Goal: Task Accomplishment & Management: Manage account settings

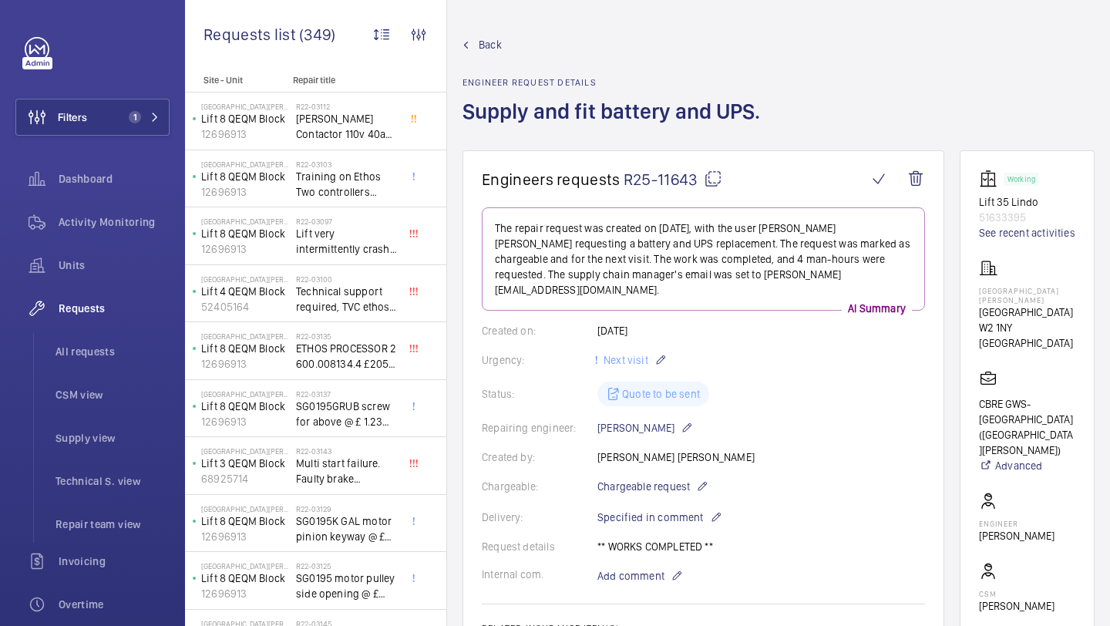
scroll to position [447, 0]
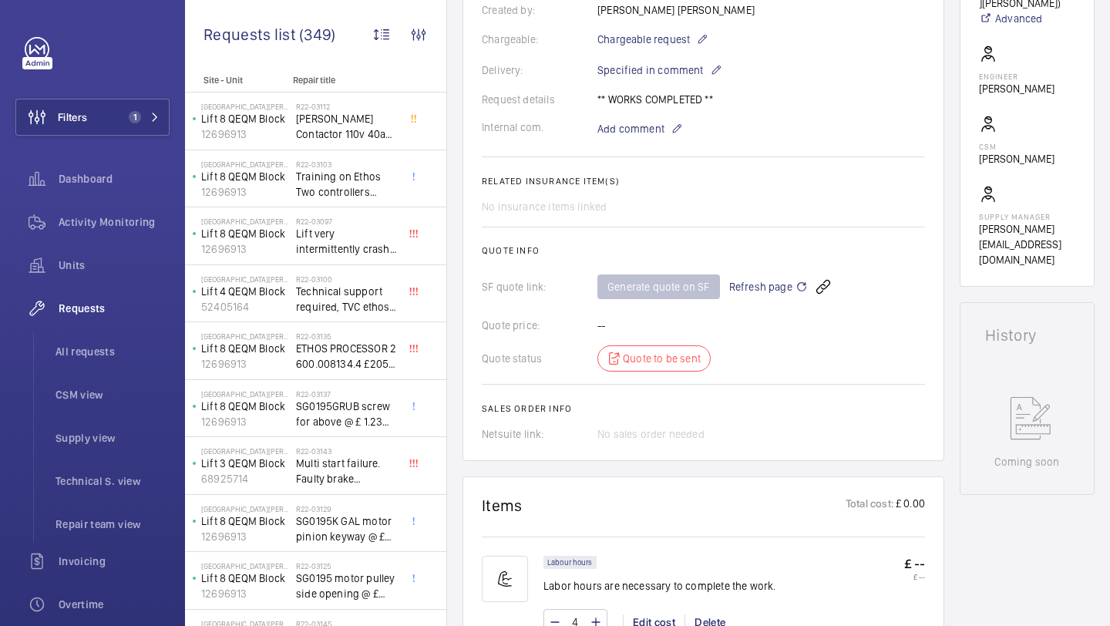
click at [777, 277] on span "Refresh page" at bounding box center [768, 286] width 79 height 18
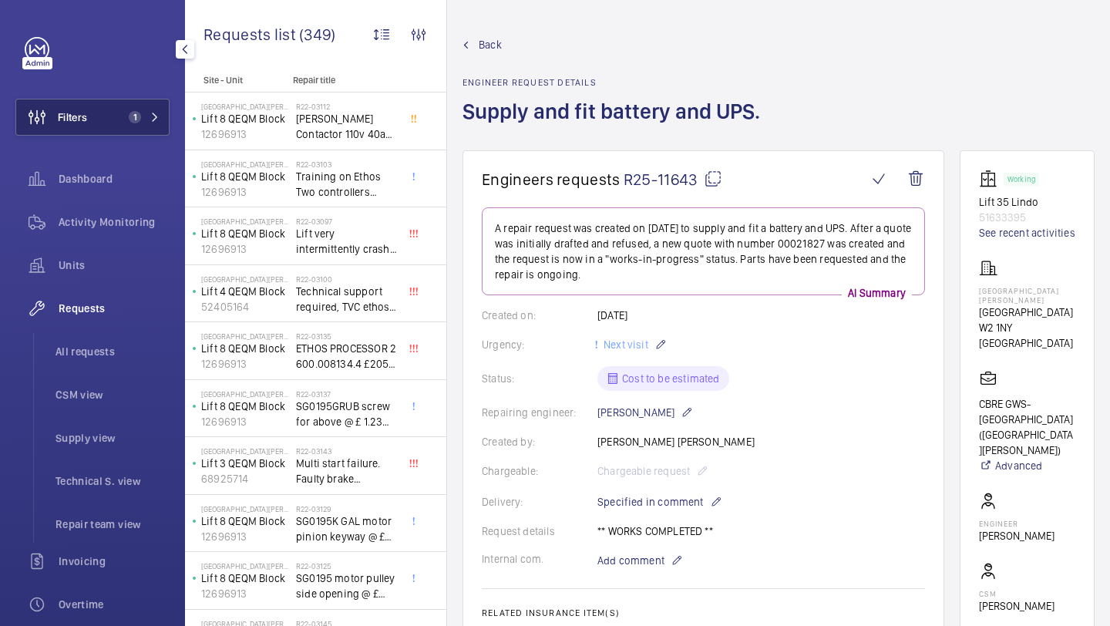
click at [142, 118] on span "1" at bounding box center [141, 117] width 37 height 12
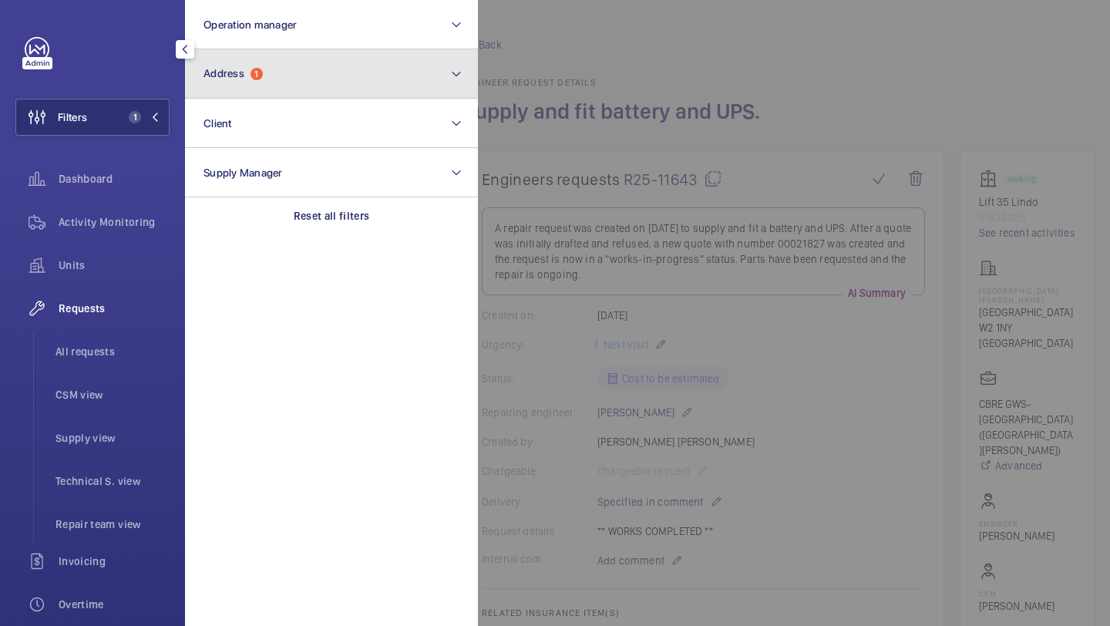
click at [222, 78] on span "Address" at bounding box center [223, 73] width 41 height 12
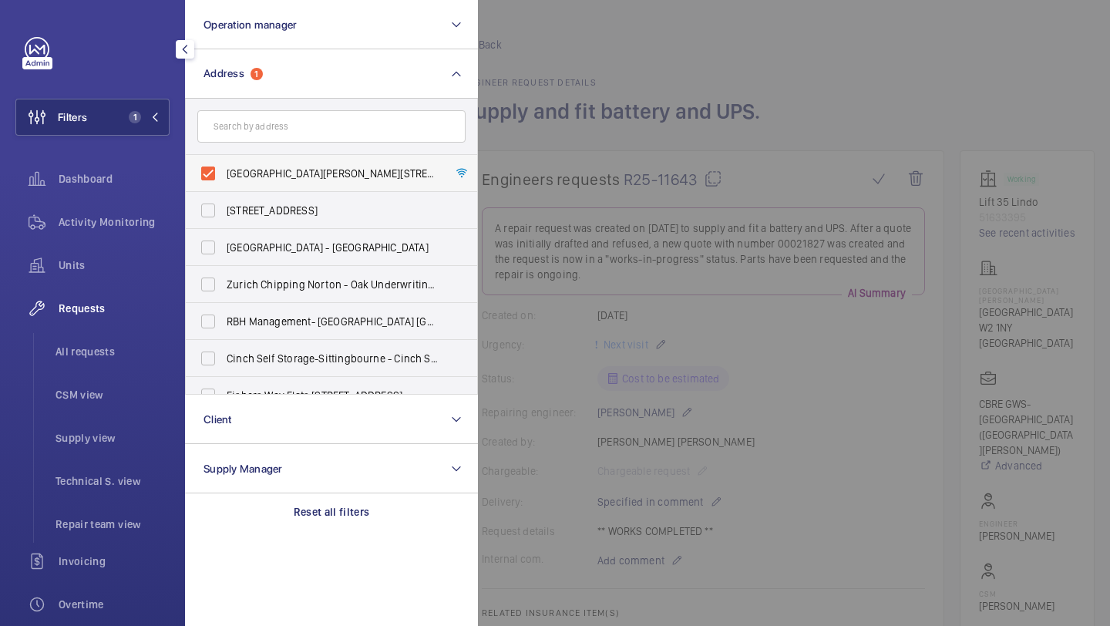
click at [231, 187] on label "St Mary Hospital - Praed Street, LONDON W2 1NY" at bounding box center [320, 173] width 268 height 37
click at [224, 187] on input "St Mary Hospital - Praed Street, LONDON W2 1NY" at bounding box center [208, 173] width 31 height 31
checkbox input "false"
click at [252, 142] on input "text" at bounding box center [331, 126] width 268 height 32
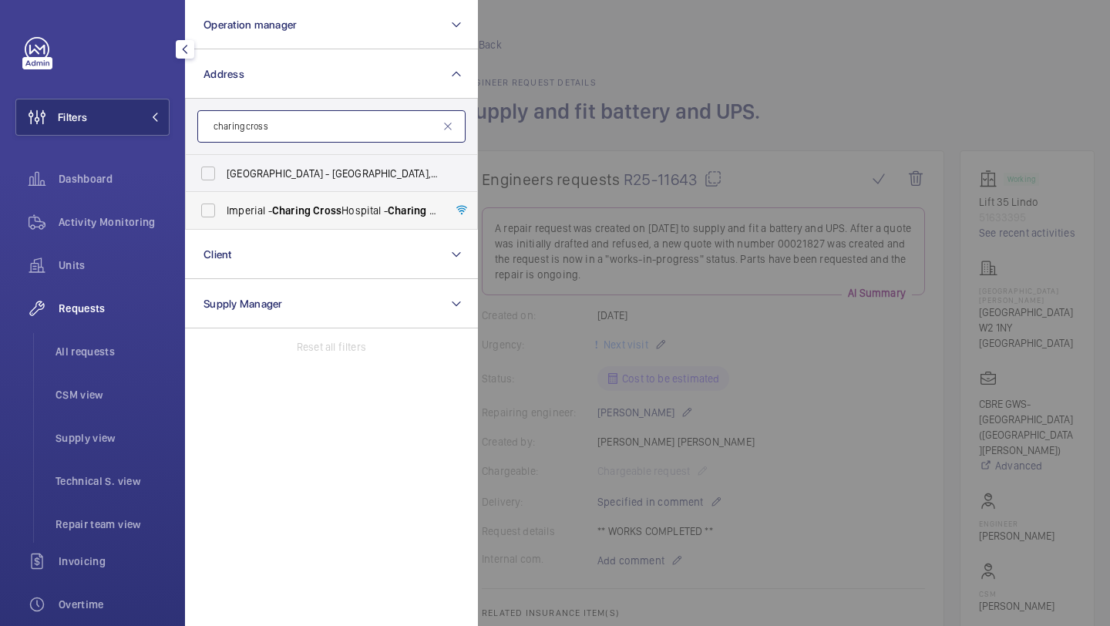
type input "charing cross"
click at [242, 227] on label "Imperial - Charing Cross Hospital - Charing Cross Hospital, LONDON W6 8RF" at bounding box center [320, 210] width 268 height 37
click at [224, 226] on input "Imperial - Charing Cross Hospital - Charing Cross Hospital, LONDON W6 8RF" at bounding box center [208, 210] width 31 height 31
checkbox input "true"
click at [792, 71] on div at bounding box center [1033, 313] width 1110 height 626
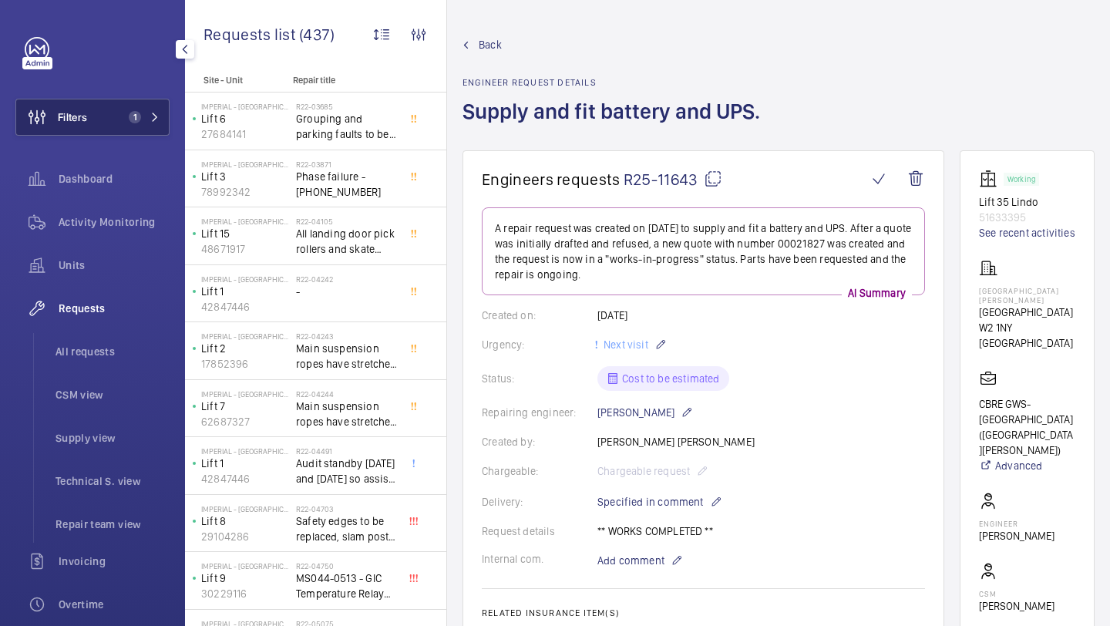
click at [108, 103] on button "Filters 1" at bounding box center [92, 117] width 154 height 37
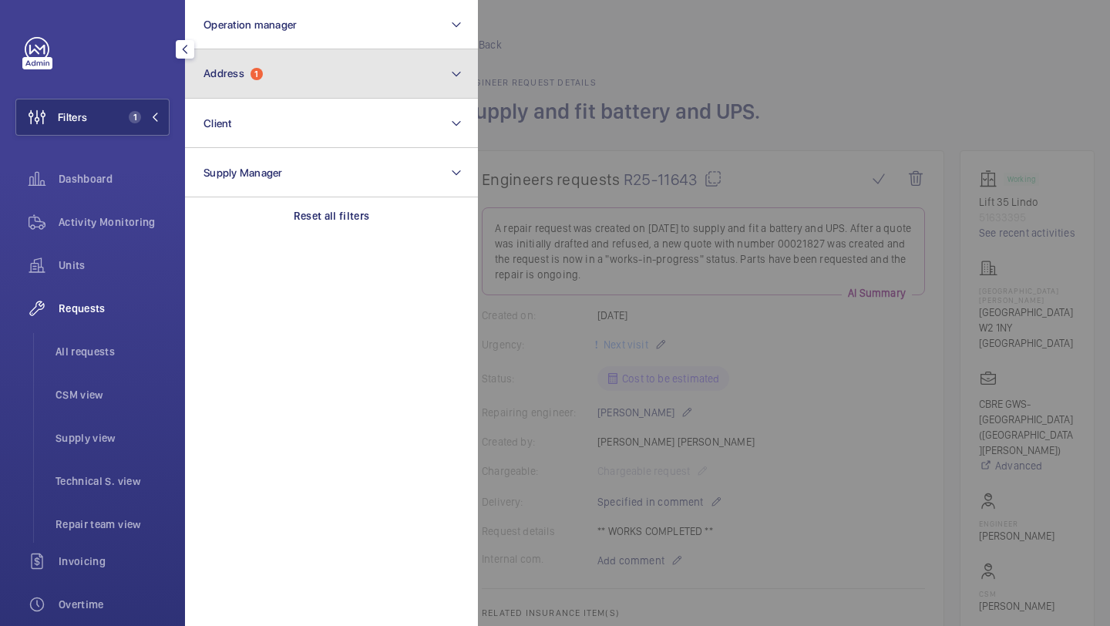
click at [250, 96] on button "Address 1" at bounding box center [331, 73] width 293 height 49
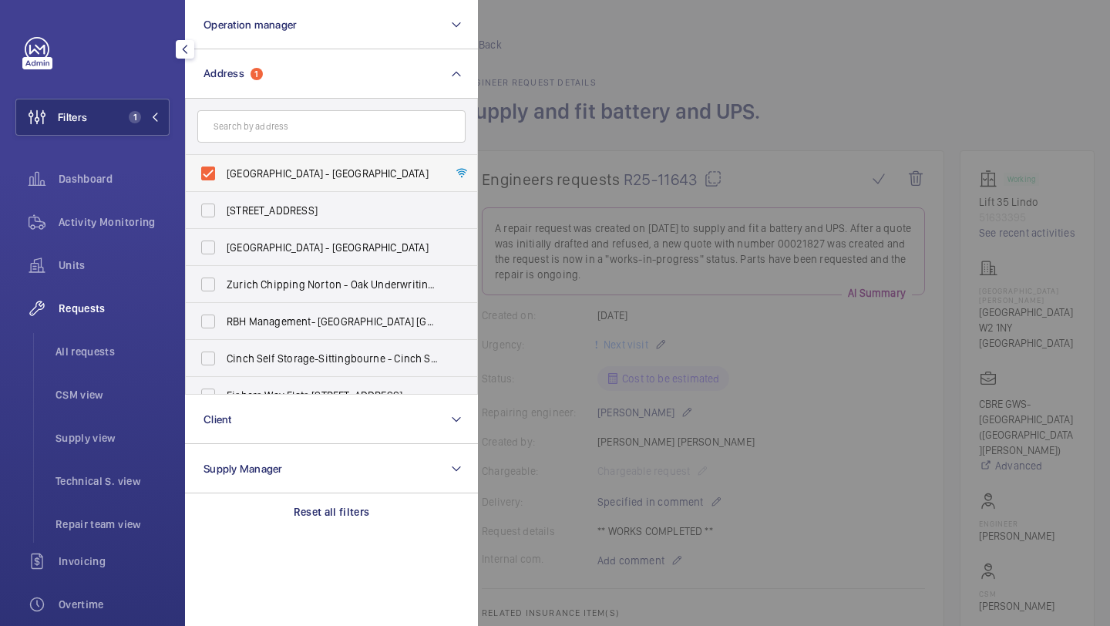
click at [247, 163] on label "Imperial - Charing Cross Hospital - Charing Cross Hospital, LONDON W6 8RF" at bounding box center [320, 173] width 268 height 37
click at [224, 163] on input "Imperial - Charing Cross Hospital - Charing Cross Hospital, LONDON W6 8RF" at bounding box center [208, 173] width 31 height 31
checkbox input "false"
click at [258, 139] on input "text" at bounding box center [331, 126] width 268 height 32
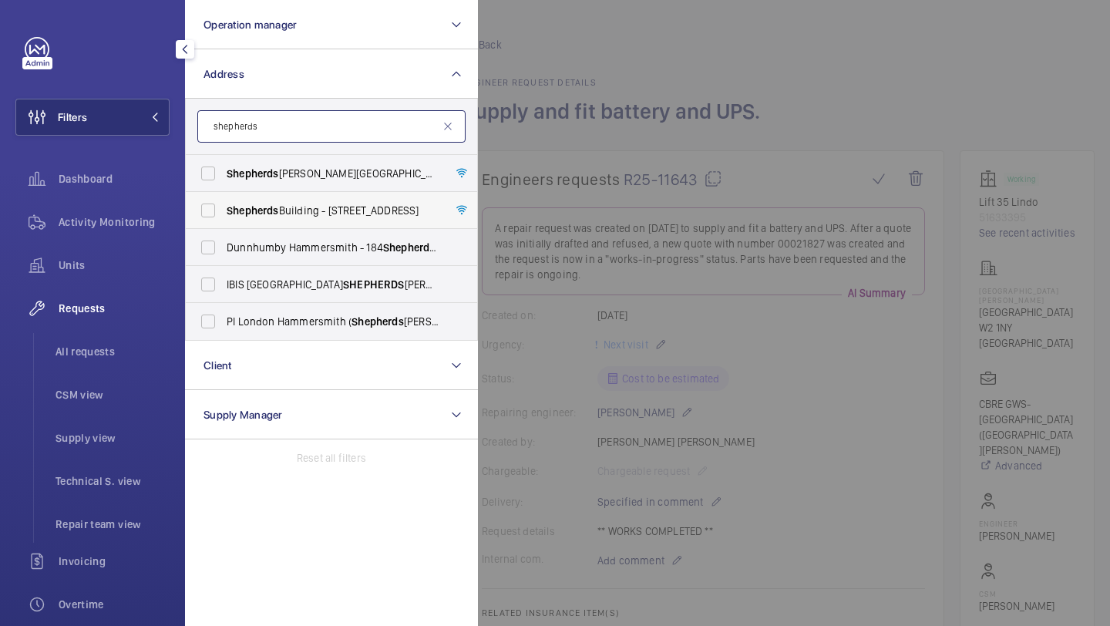
type input "shepherds"
click at [328, 203] on span "Shepherds Building - Charecroft Way, LONDON W14 0EE" at bounding box center [333, 210] width 212 height 15
click at [224, 203] on input "Shepherds Building - Charecroft Way, LONDON W14 0EE" at bounding box center [208, 210] width 31 height 31
checkbox input "true"
click at [580, 123] on div at bounding box center [1033, 313] width 1110 height 626
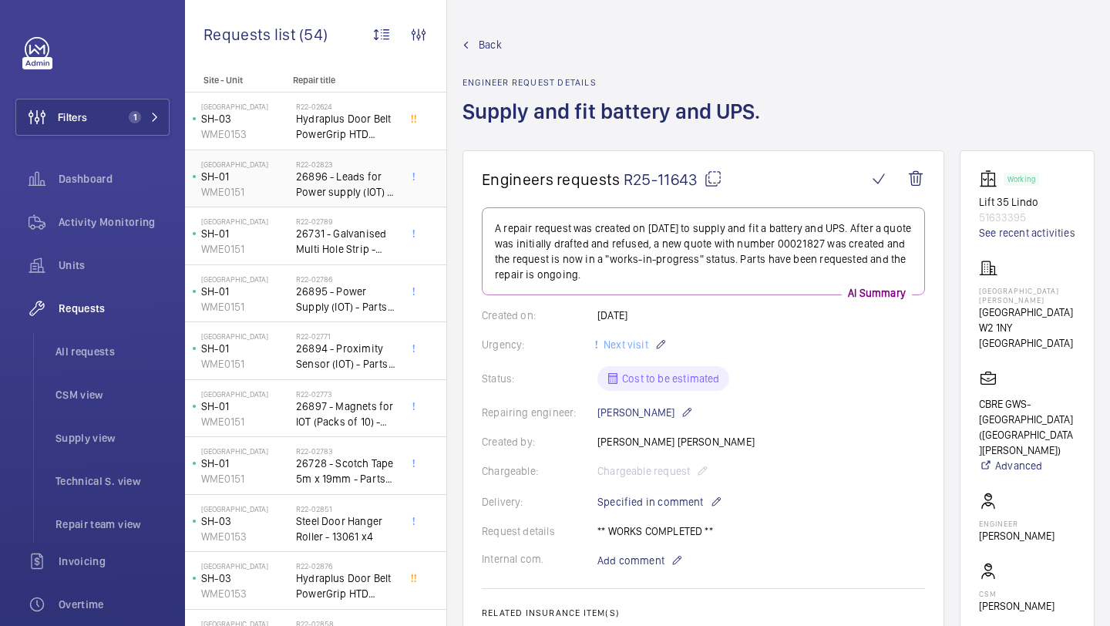
click at [354, 181] on span "26896 - Leads for Power supply (IOT) - Parts collected already" at bounding box center [347, 184] width 102 height 31
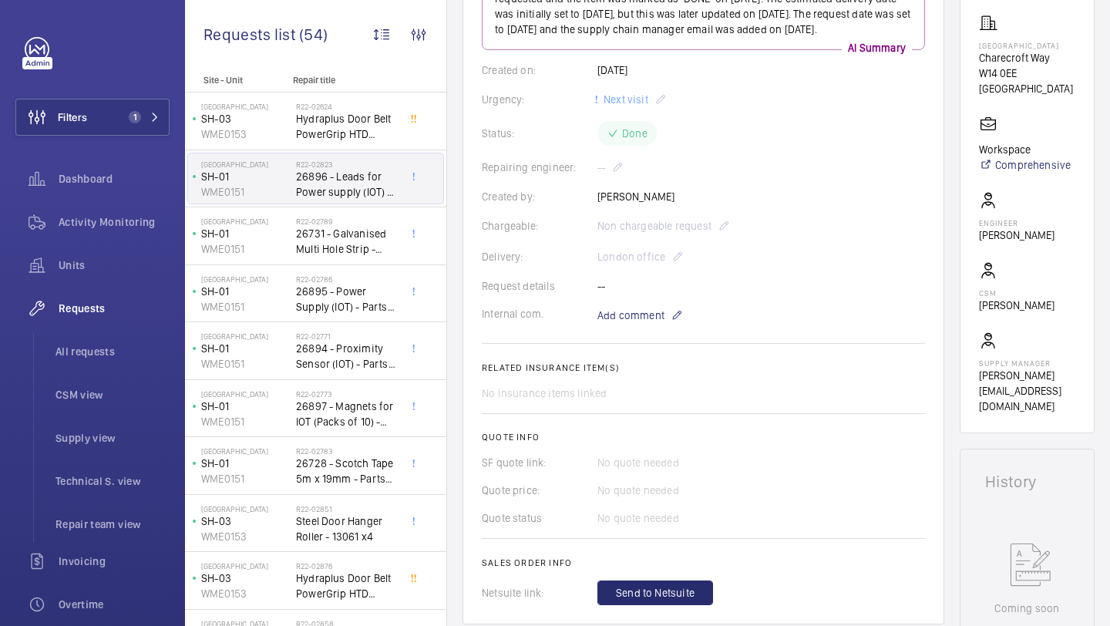
scroll to position [267, 0]
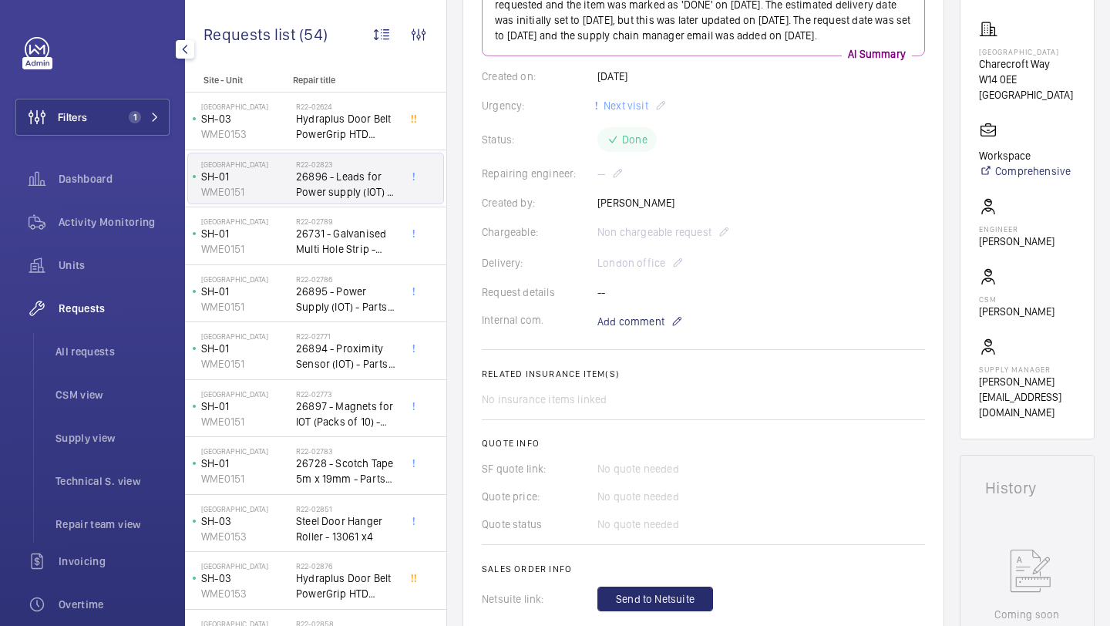
click at [109, 150] on div "Filters 1 Dashboard Activity Monitoring Units Requests All requests CSM view Su…" at bounding box center [92, 419] width 154 height 765
click at [121, 119] on button "Filters 1" at bounding box center [92, 117] width 154 height 37
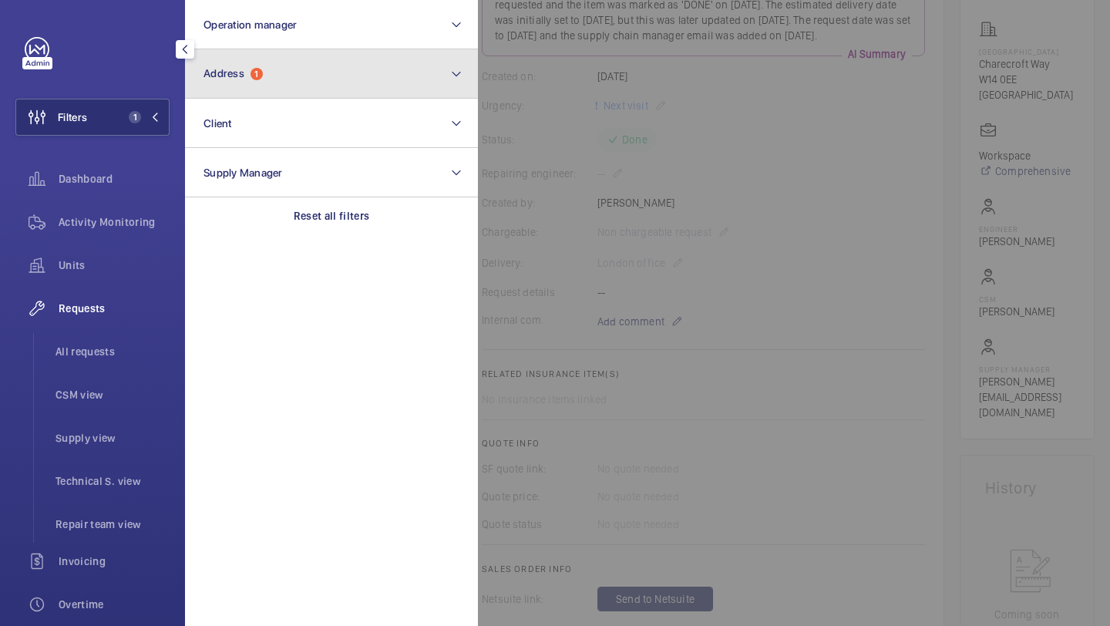
click at [216, 81] on button "Address 1" at bounding box center [331, 73] width 293 height 49
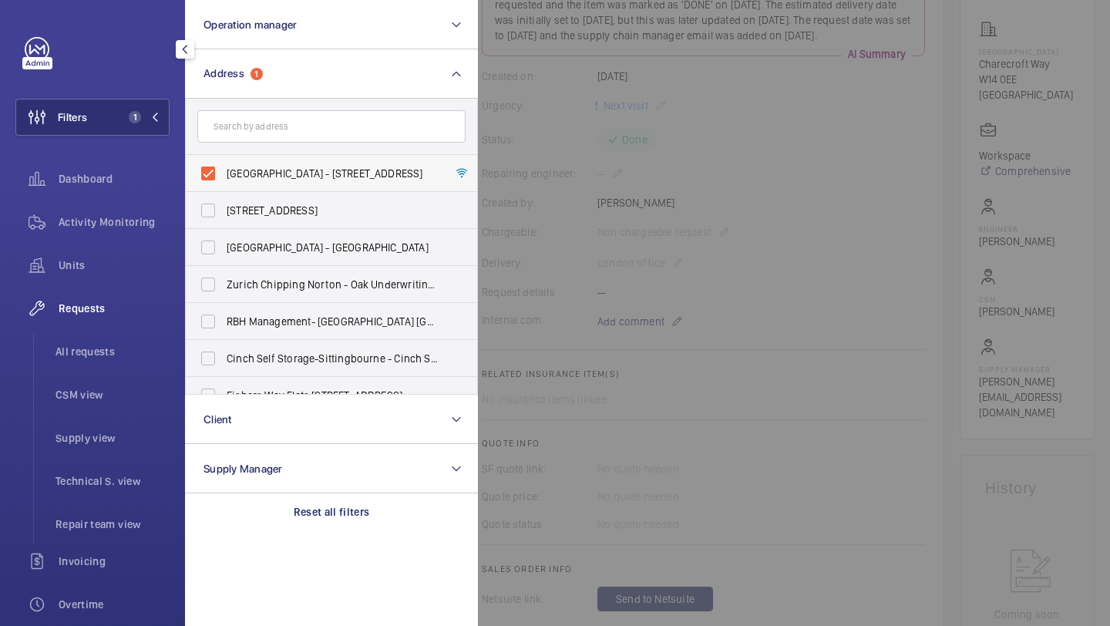
click at [310, 180] on span "Shepherds Building - Charecroft Way, LONDON W14 0EE" at bounding box center [333, 173] width 212 height 15
click at [224, 180] on input "Shepherds Building - Charecroft Way, LONDON W14 0EE" at bounding box center [208, 173] width 31 height 31
checkbox input "false"
click at [328, 110] on input "text" at bounding box center [331, 126] width 268 height 32
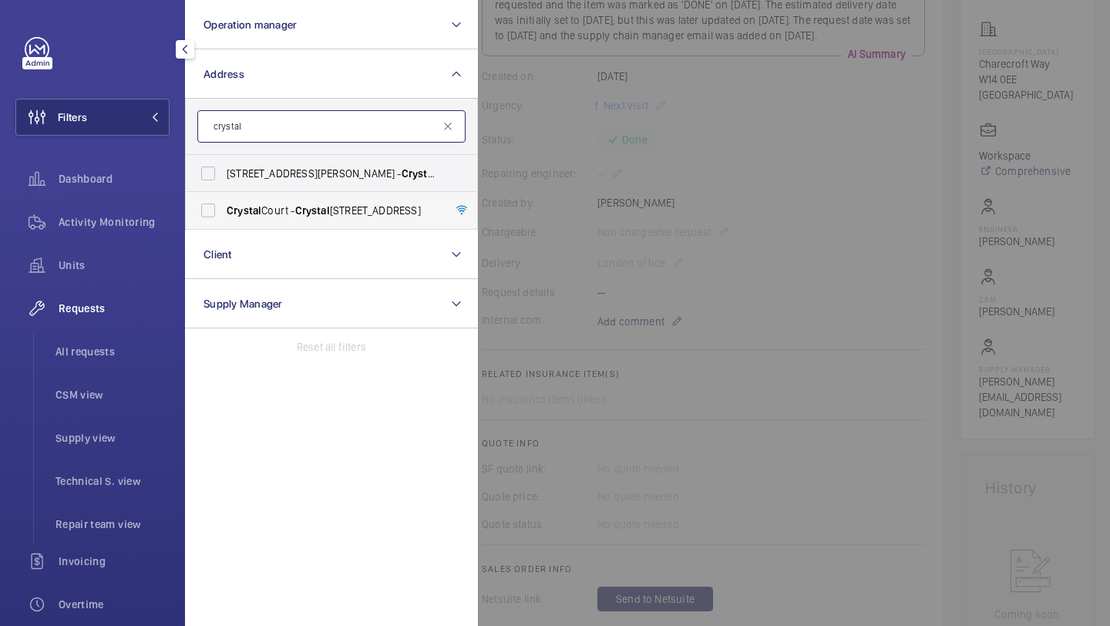
type input "crystal"
click at [302, 204] on span "Crystal" at bounding box center [312, 210] width 35 height 12
click at [224, 204] on input "Crystal Court - Crystal Court, LONDON E8 4QS" at bounding box center [208, 210] width 31 height 31
checkbox input "true"
click at [543, 163] on div at bounding box center [1033, 313] width 1110 height 626
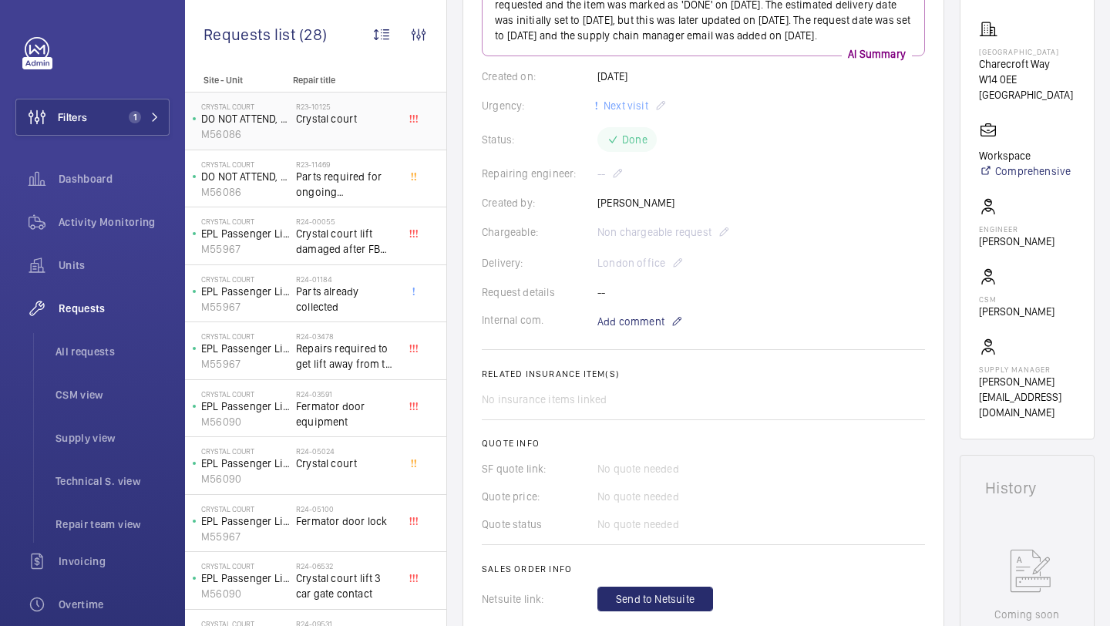
scroll to position [15, 0]
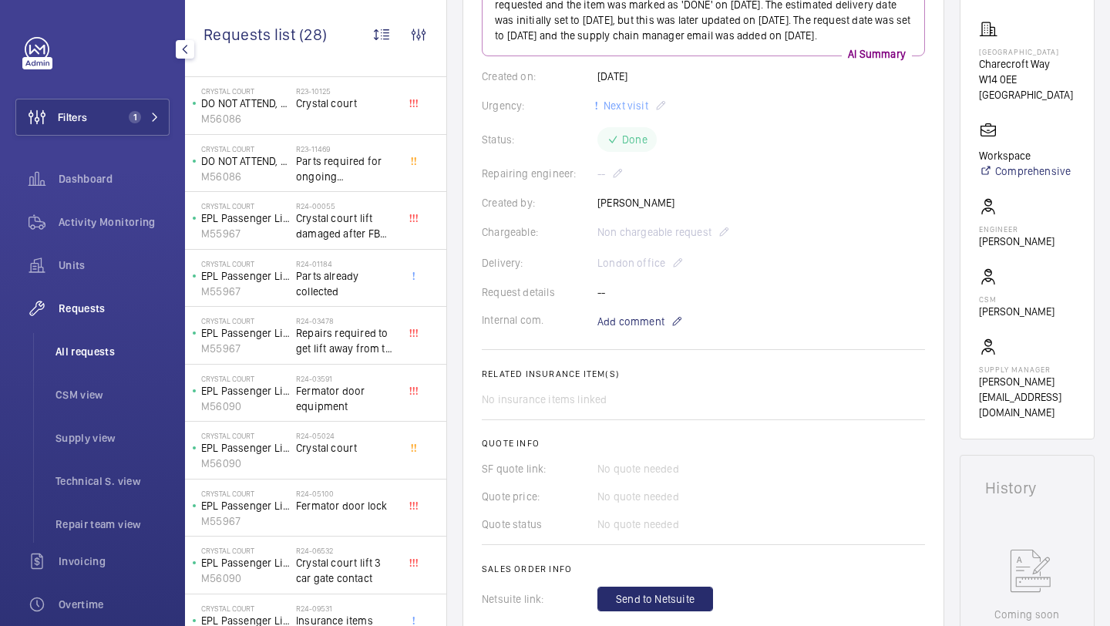
click at [86, 348] on span "All requests" at bounding box center [112, 351] width 114 height 15
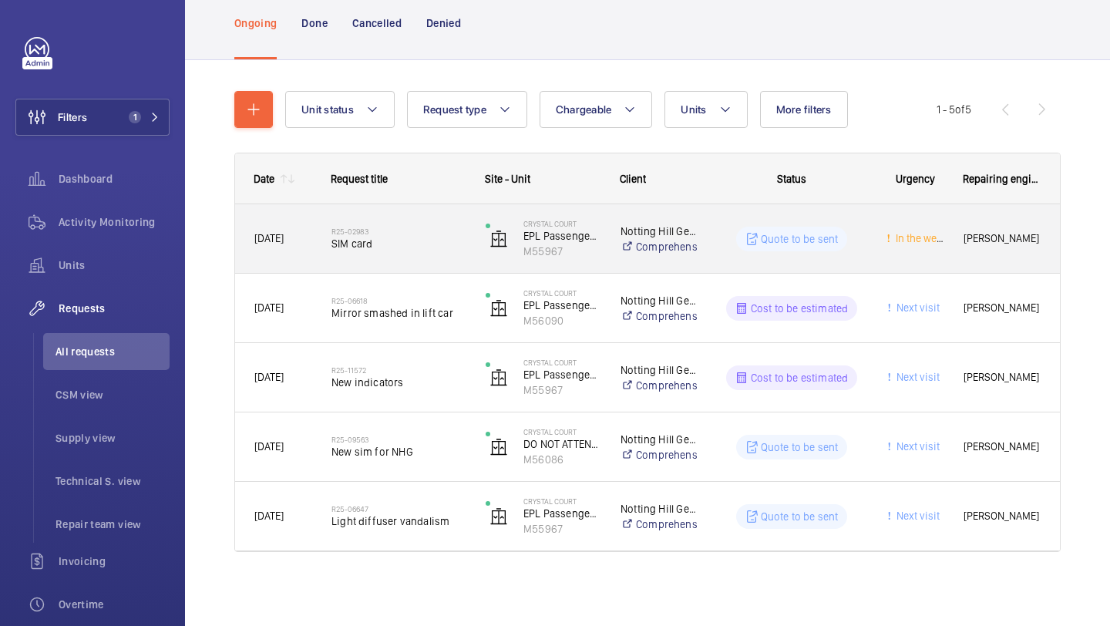
scroll to position [99, 0]
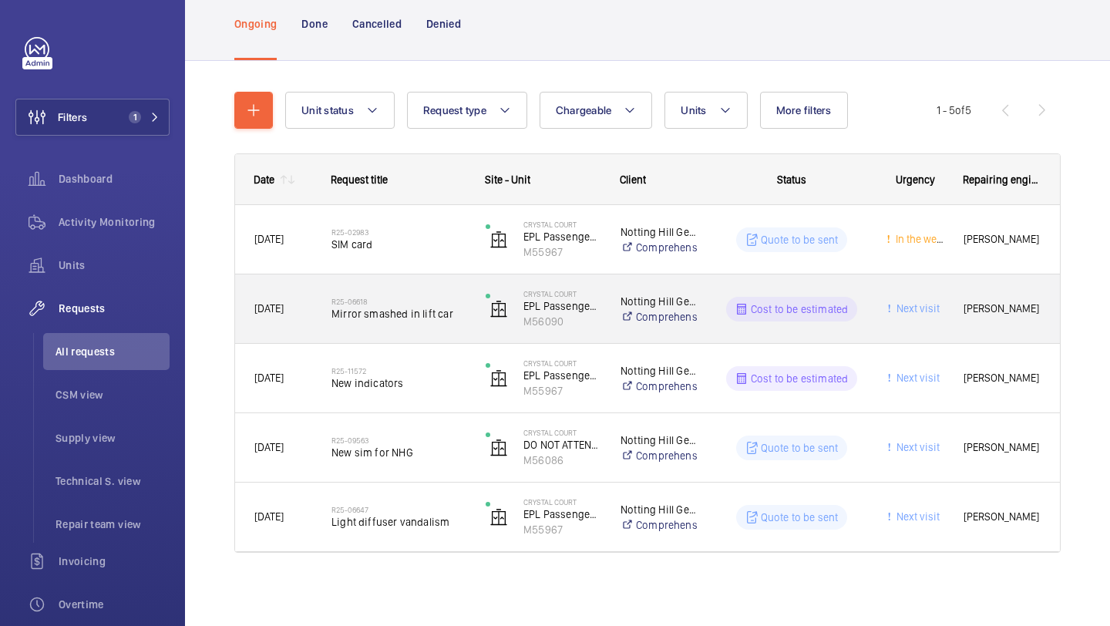
click at [442, 314] on span "Mirror smashed in lift car" at bounding box center [398, 313] width 134 height 15
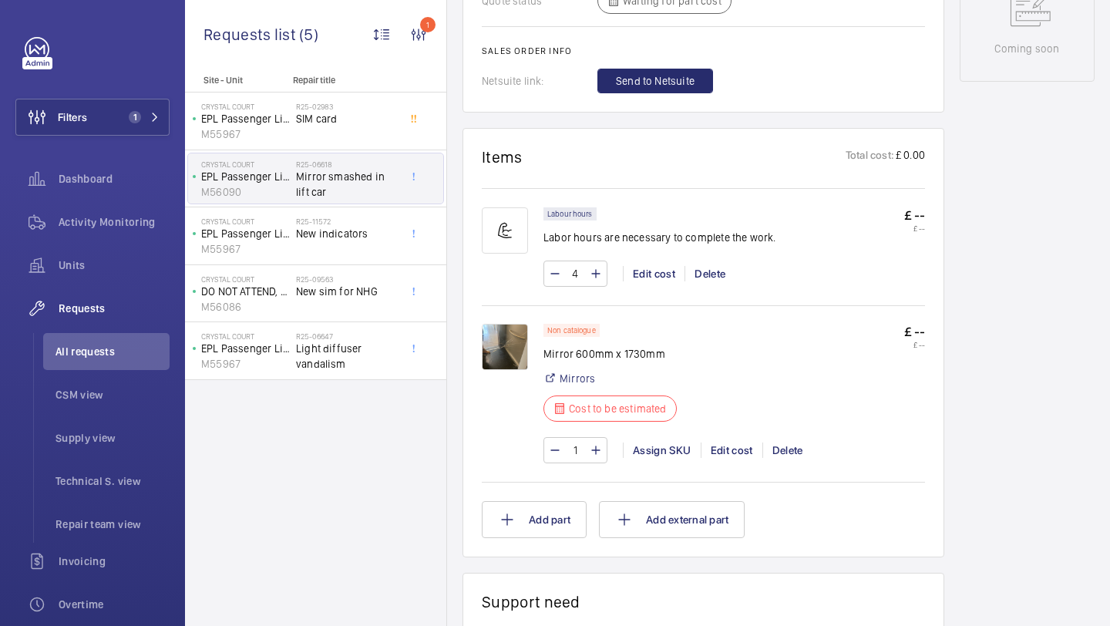
scroll to position [827, 0]
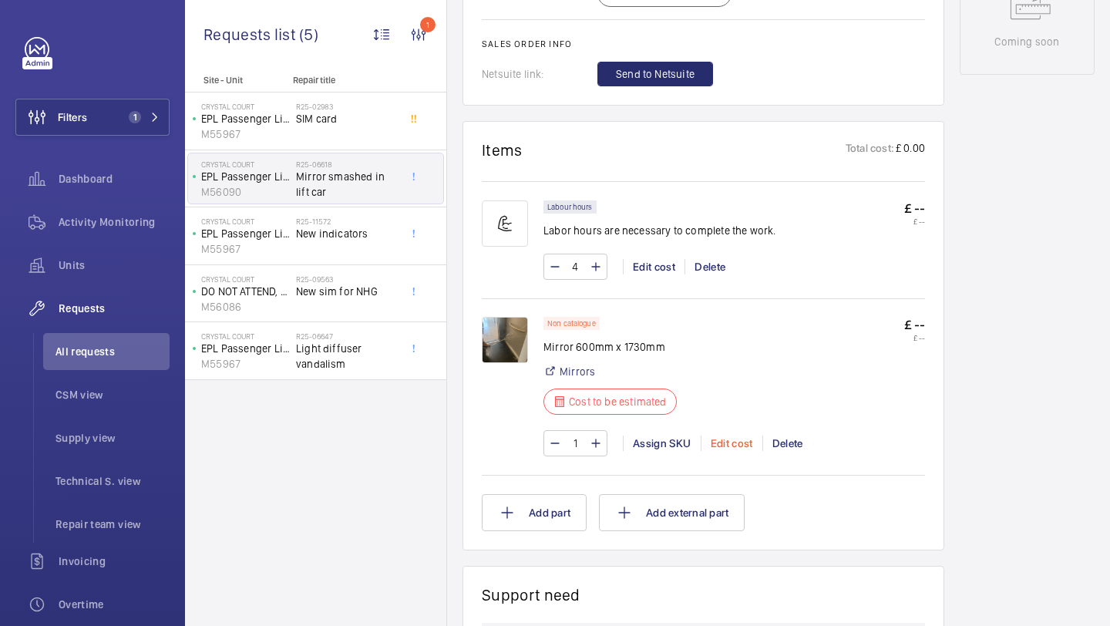
click at [746, 439] on div "Edit cost" at bounding box center [732, 442] width 62 height 15
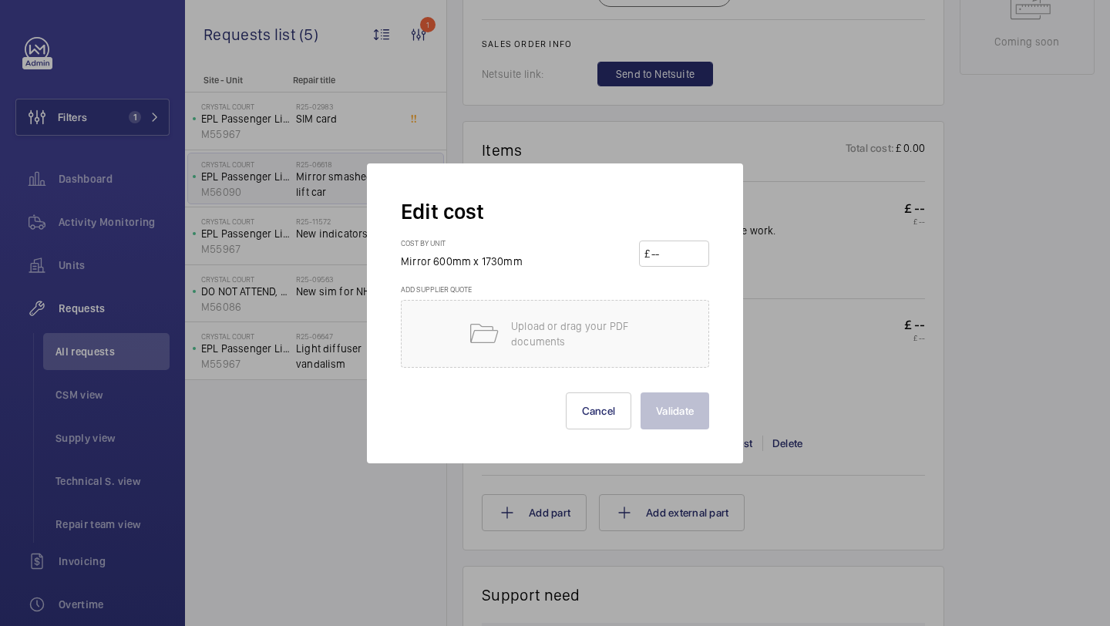
click at [656, 256] on input "number" at bounding box center [677, 253] width 54 height 25
type input "1590"
click at [644, 432] on div "Edit cost Cost by unit Mirror 600mm x 1730mm £ 1590 Add supplier quote Upload o…" at bounding box center [555, 313] width 376 height 300
click at [659, 420] on button "Validate" at bounding box center [675, 410] width 69 height 37
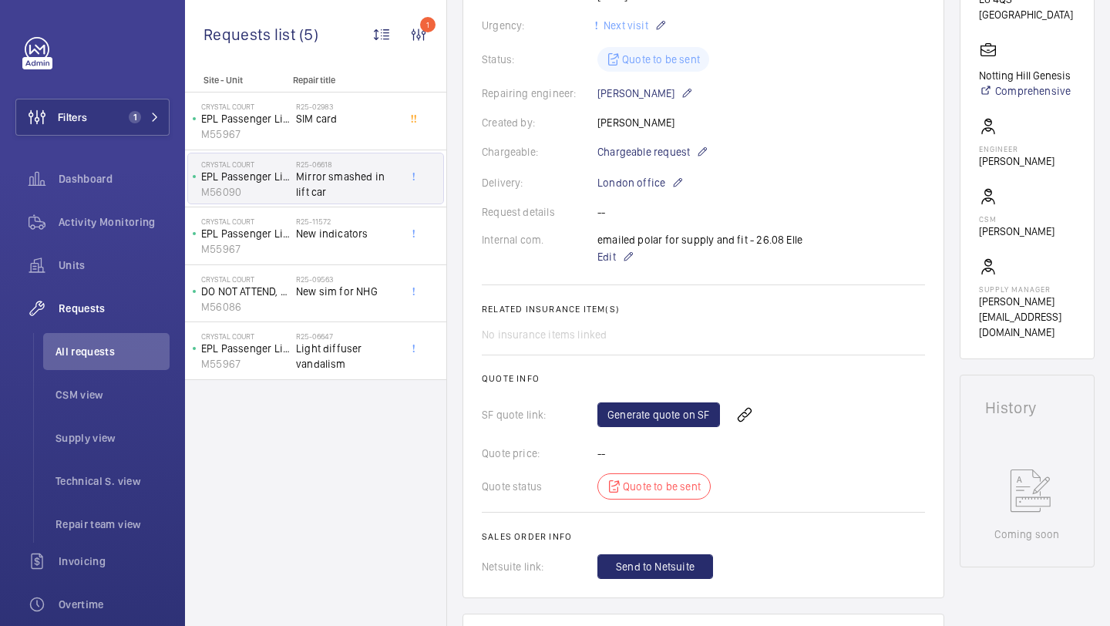
scroll to position [309, 0]
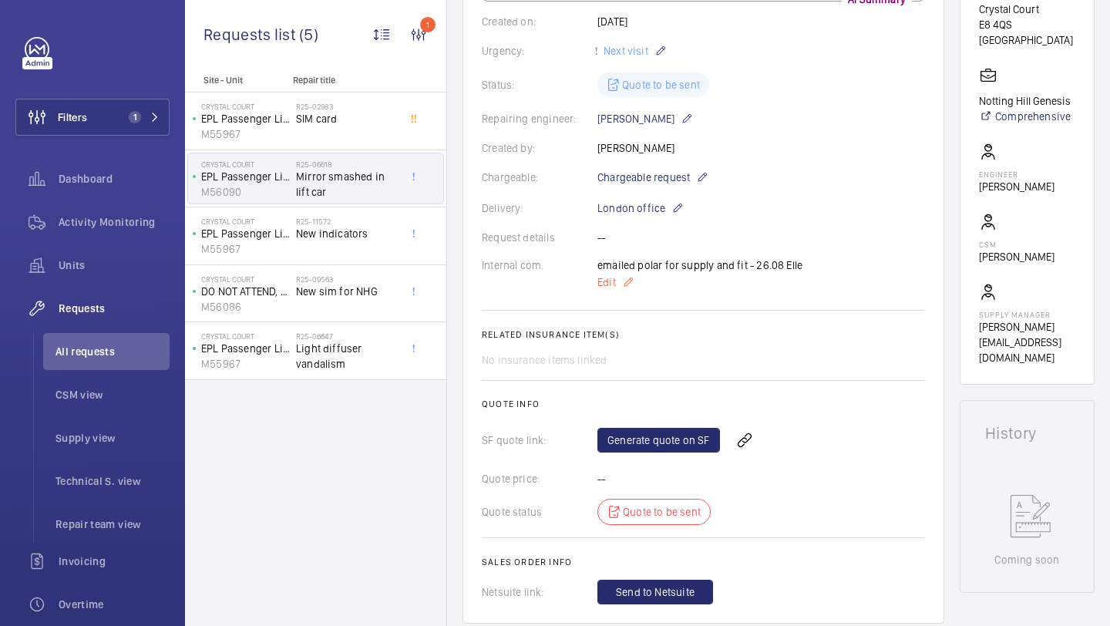
click at [612, 281] on span "Edit" at bounding box center [606, 281] width 18 height 15
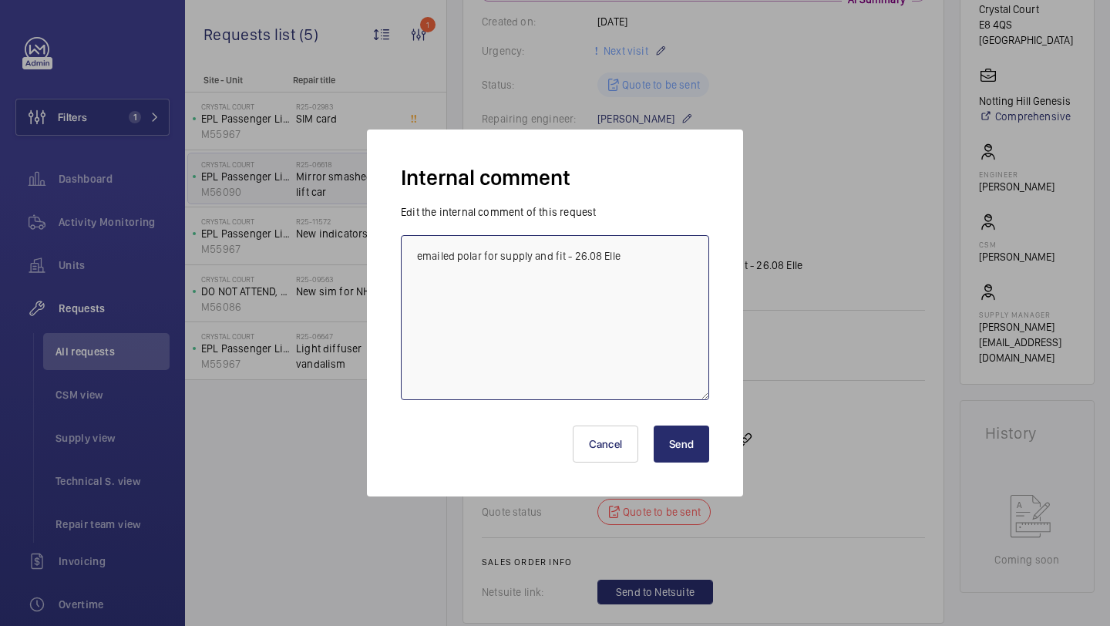
click at [670, 283] on textarea "emailed polar for supply and fit - 26.08 Elle" at bounding box center [555, 317] width 308 height 165
type textarea "emailed polar for supply and fit - 26.08 Elle COST IS FOR SUPPLY AND FIT FROM P…"
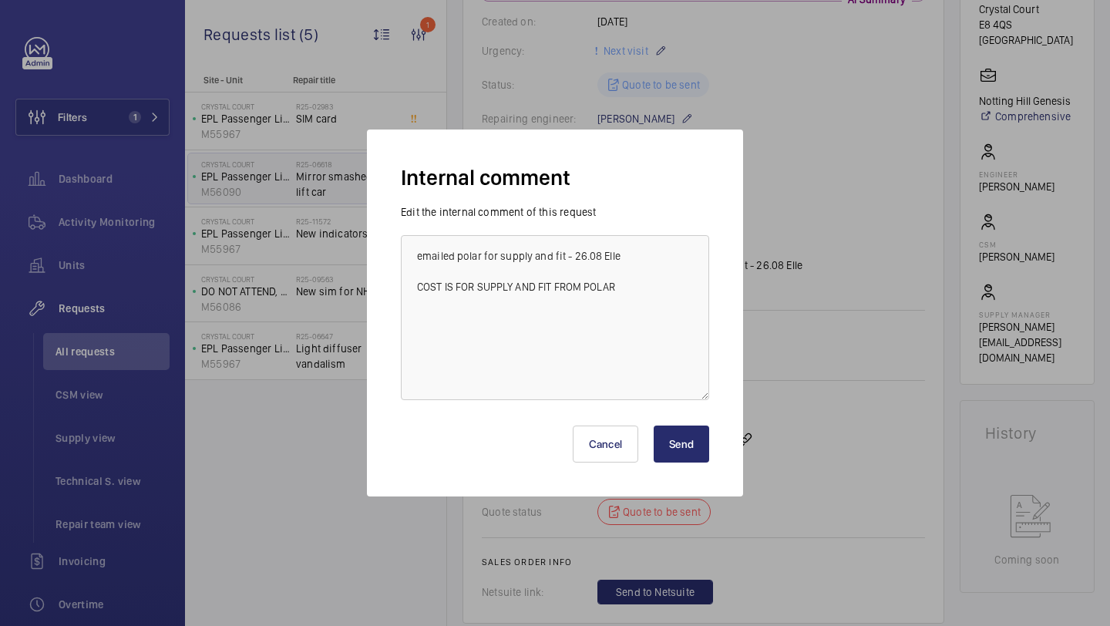
click at [699, 451] on button "Send" at bounding box center [681, 443] width 55 height 37
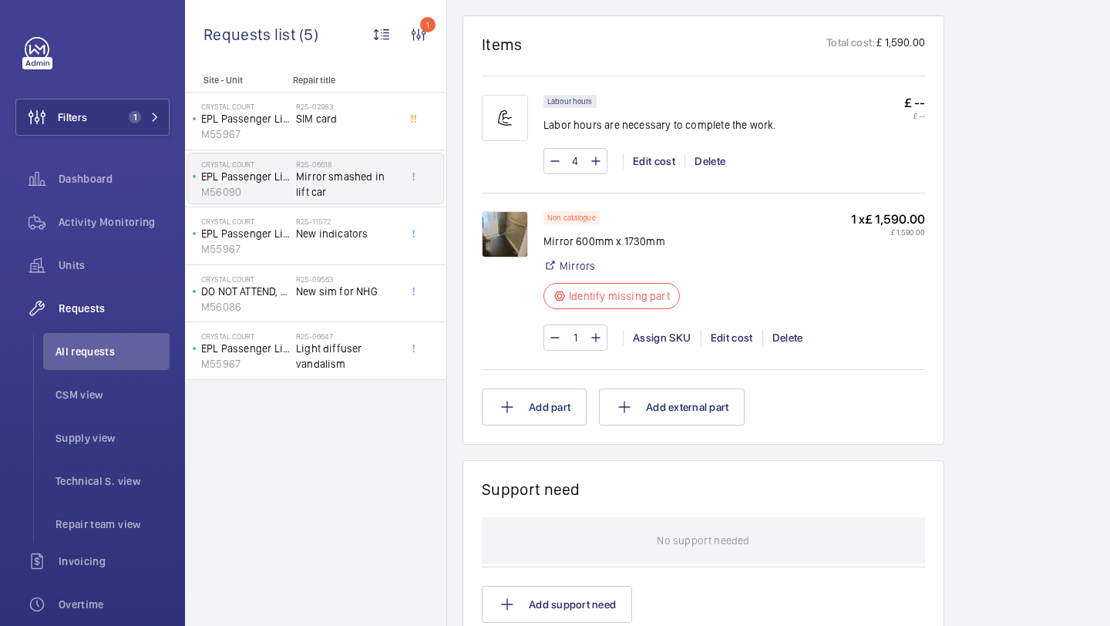
scroll to position [1239, 0]
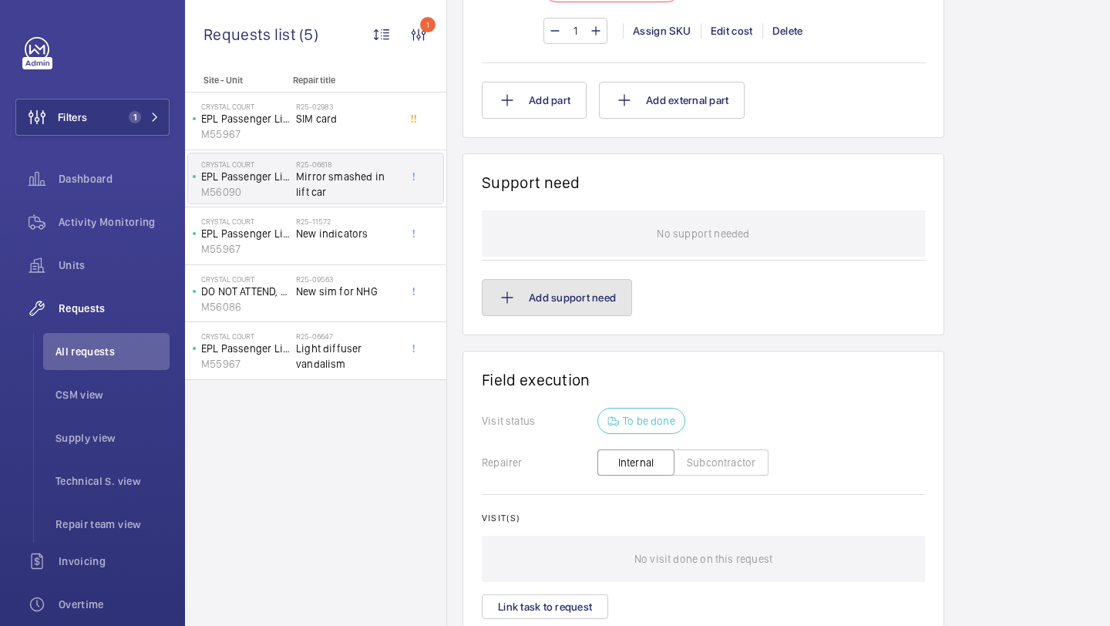
click at [553, 304] on button "Add support need" at bounding box center [557, 297] width 150 height 37
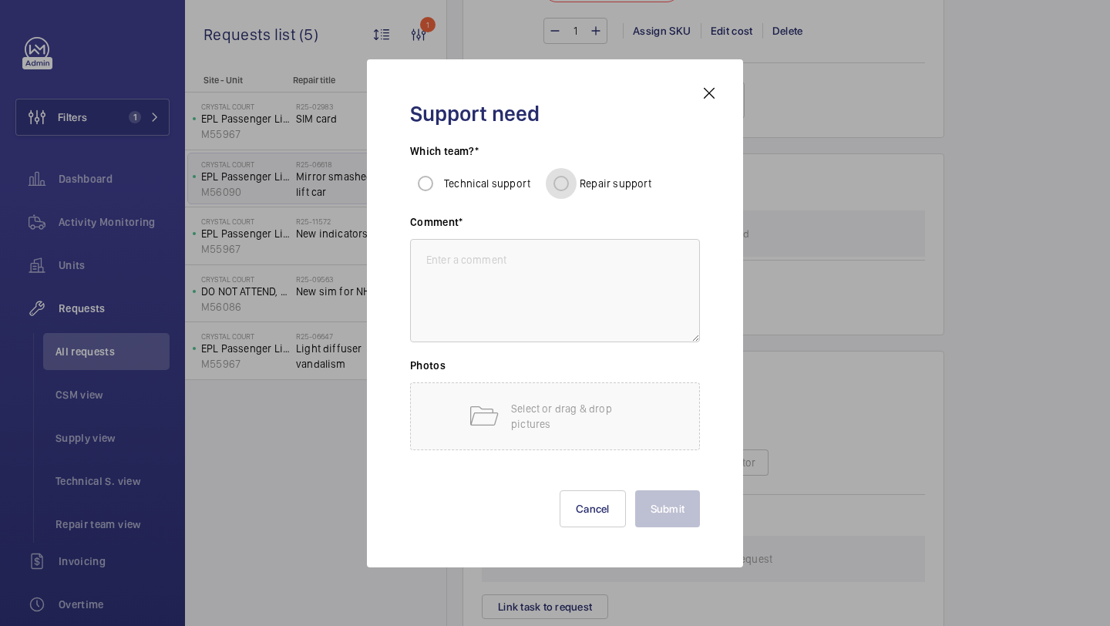
click at [568, 191] on input "Repair support" at bounding box center [561, 183] width 31 height 31
radio input "true"
click at [534, 277] on textarea at bounding box center [555, 290] width 290 height 103
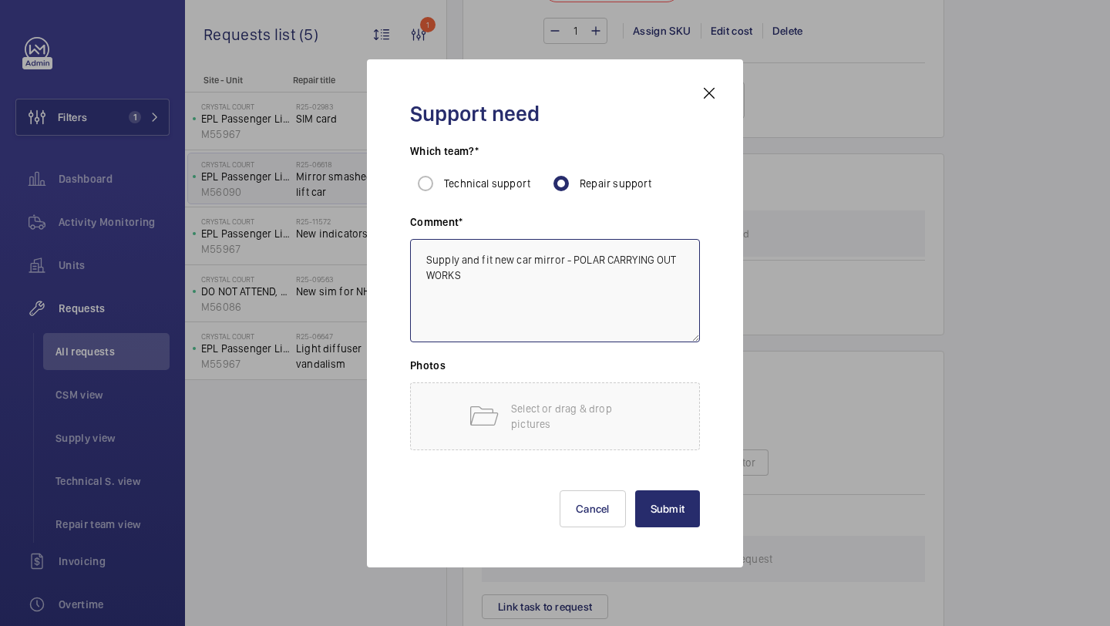
type textarea "Supply and fit new car mirror - POLAR CARRYING OUT WORKS"
click at [680, 482] on div "Submit Cancel" at bounding box center [555, 497] width 290 height 62
click at [670, 495] on button "Submit" at bounding box center [668, 508] width 66 height 37
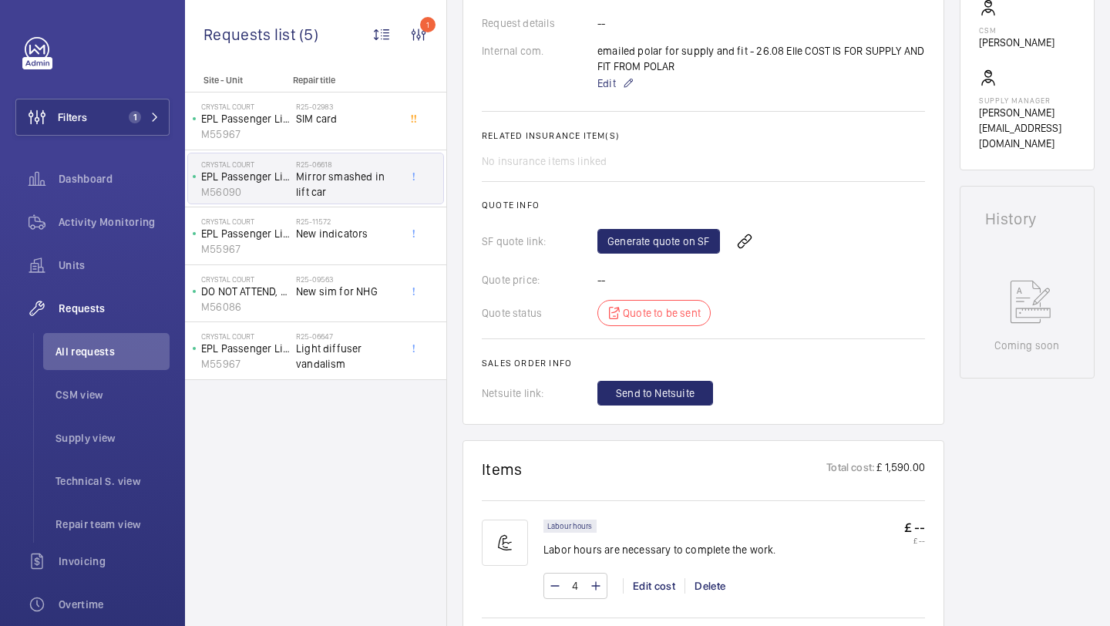
scroll to position [516, 0]
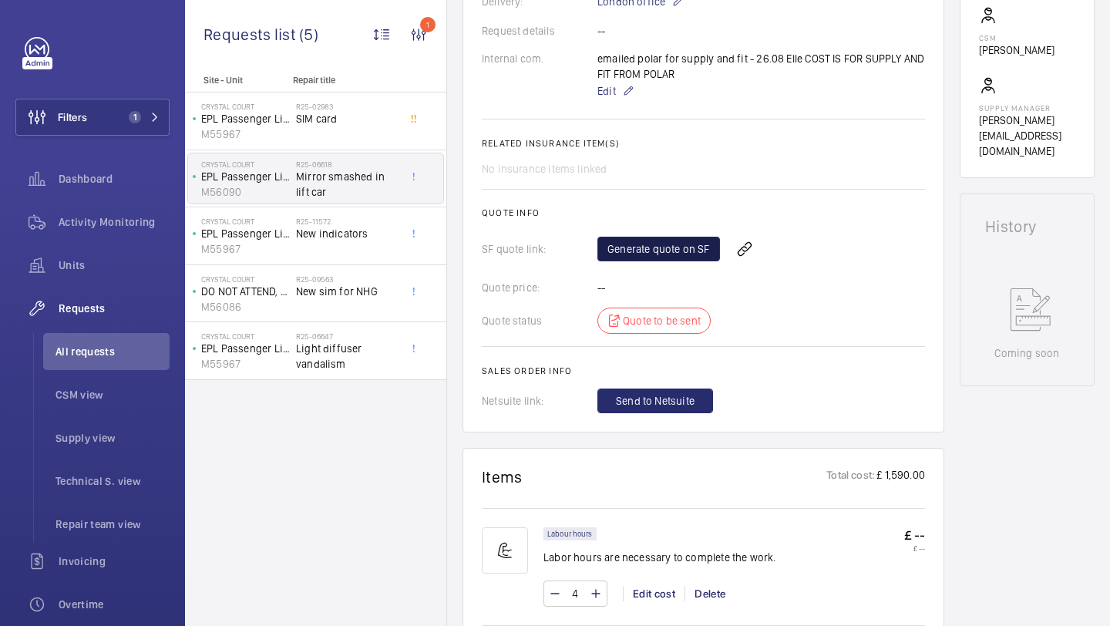
click at [673, 261] on link "Generate quote on SF" at bounding box center [658, 249] width 123 height 25
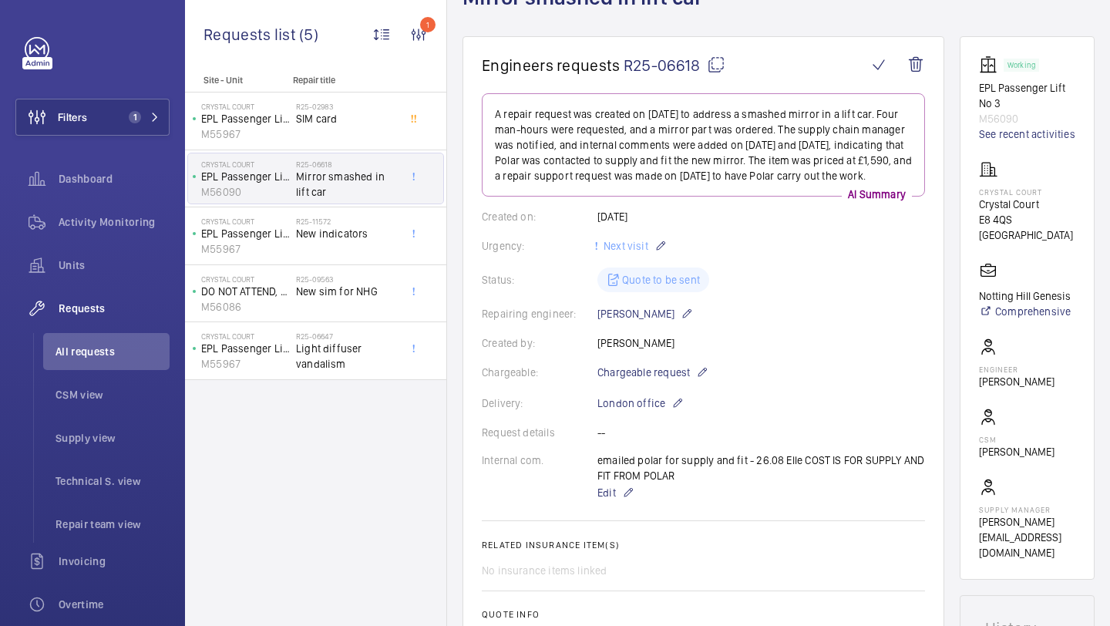
scroll to position [849, 0]
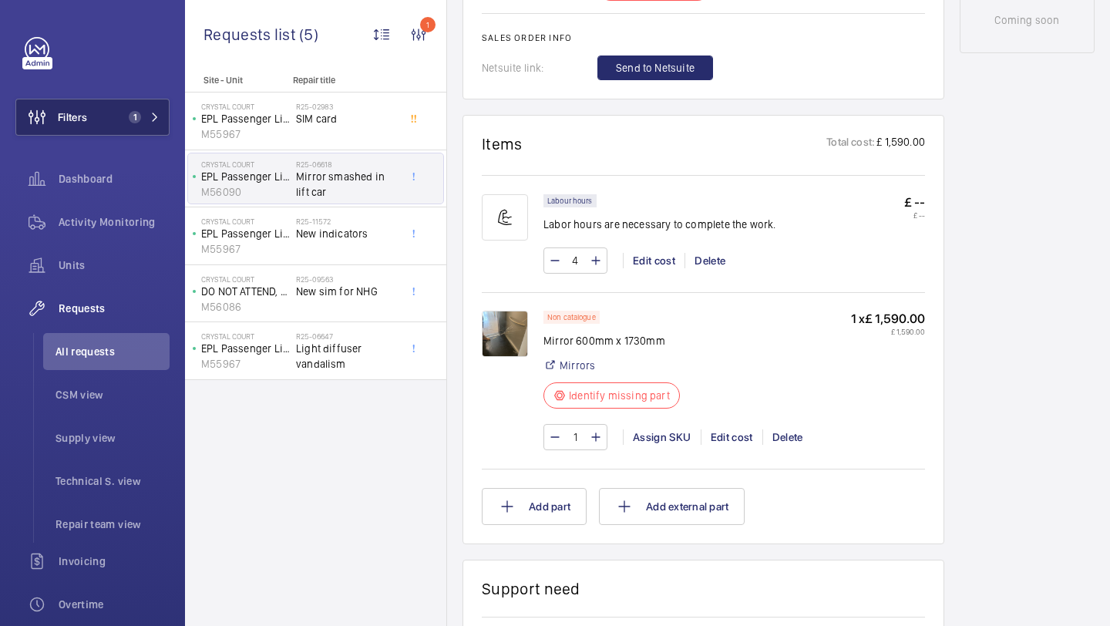
click at [116, 128] on button "Filters 1" at bounding box center [92, 117] width 154 height 37
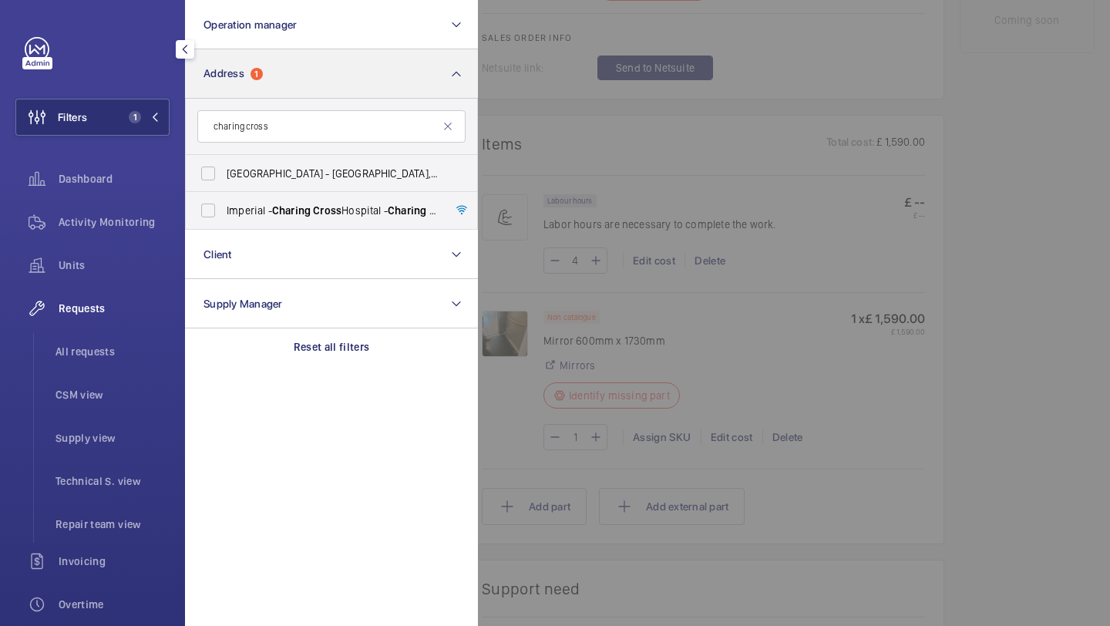
type input "charing cross"
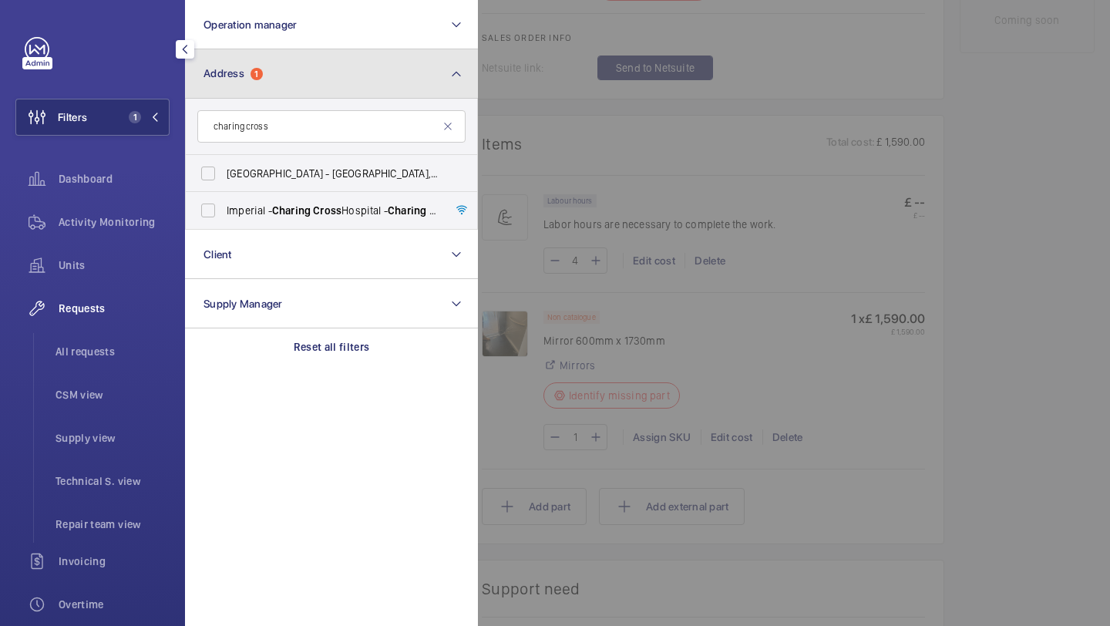
click at [276, 89] on button "Address 1" at bounding box center [331, 73] width 293 height 49
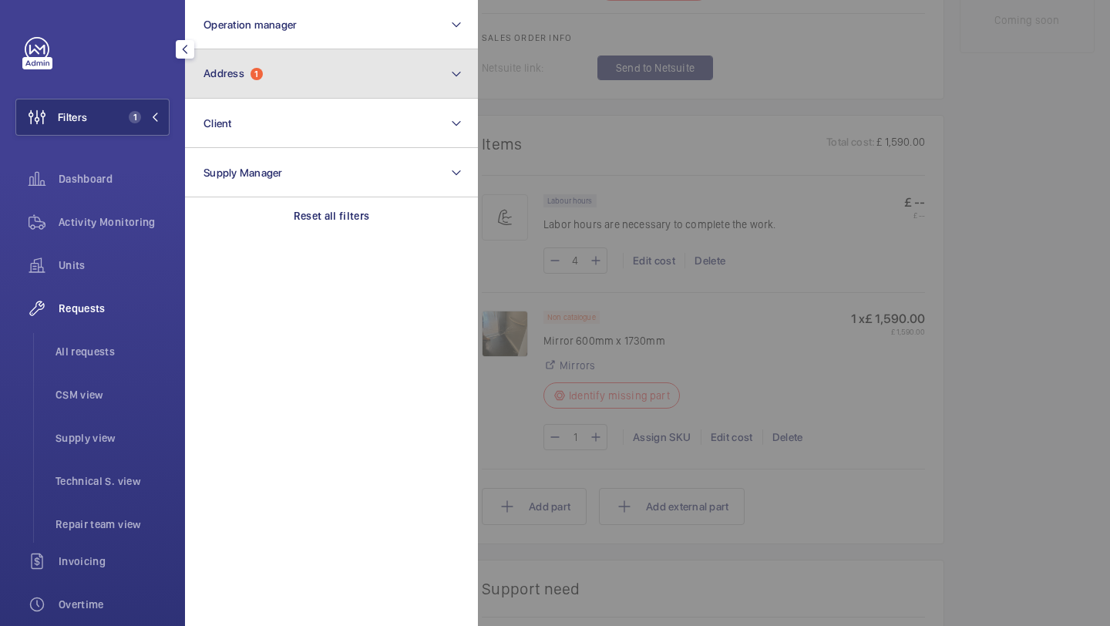
click at [310, 86] on button "Address 1" at bounding box center [331, 73] width 293 height 49
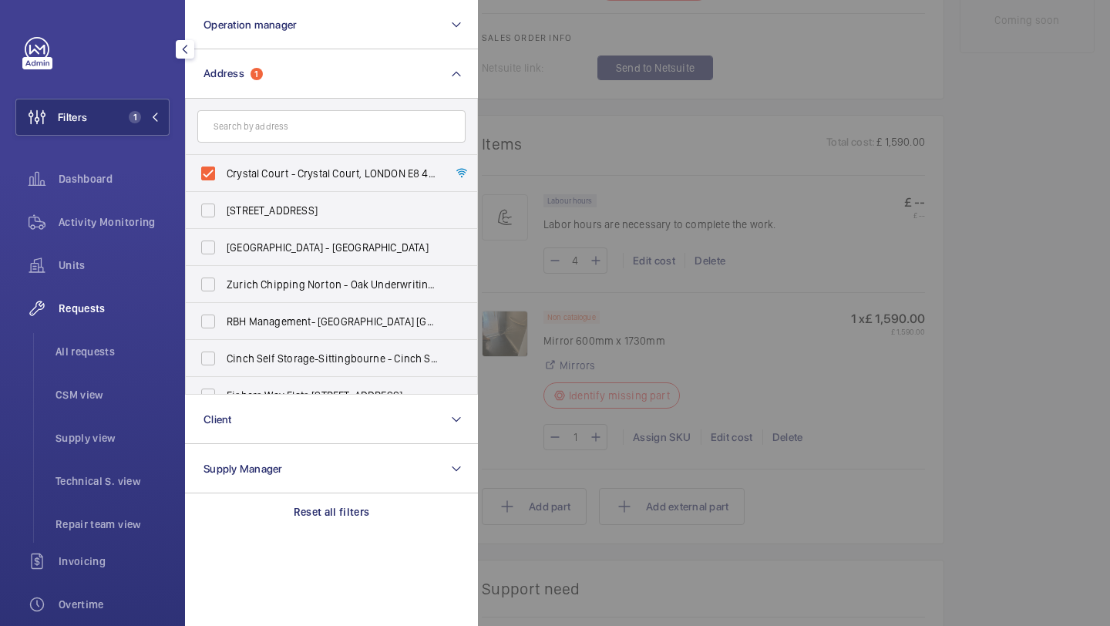
click at [344, 533] on section "Operation manager Address 1 Crystal Court - Crystal Court, LONDON E8 4QS 57 Cle…" at bounding box center [331, 313] width 293 height 626
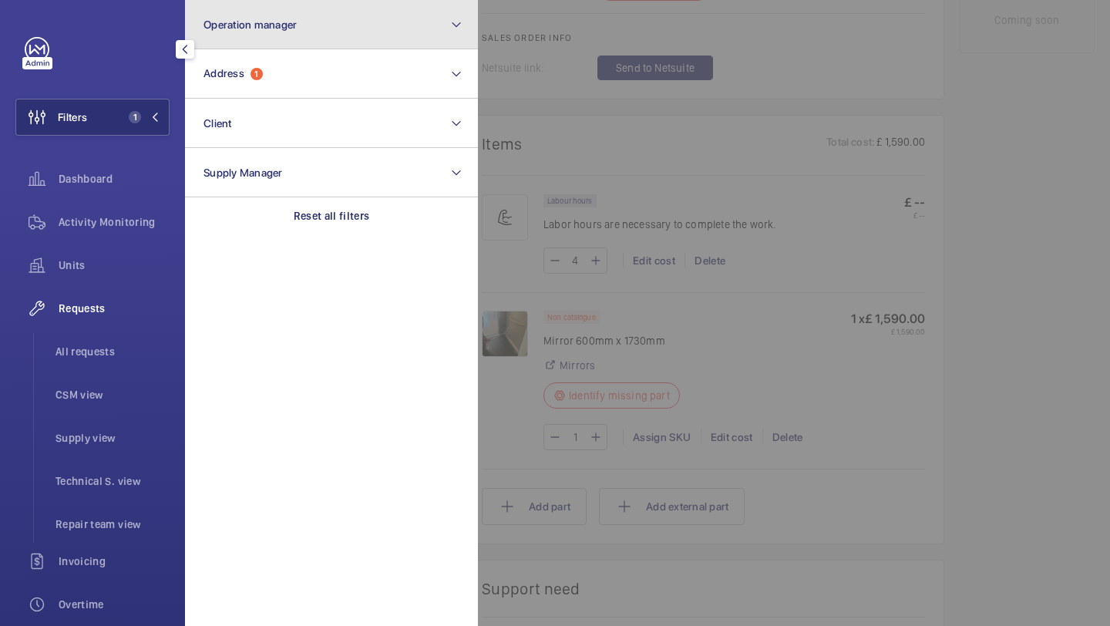
click at [311, 47] on button "Operation manager" at bounding box center [331, 24] width 293 height 49
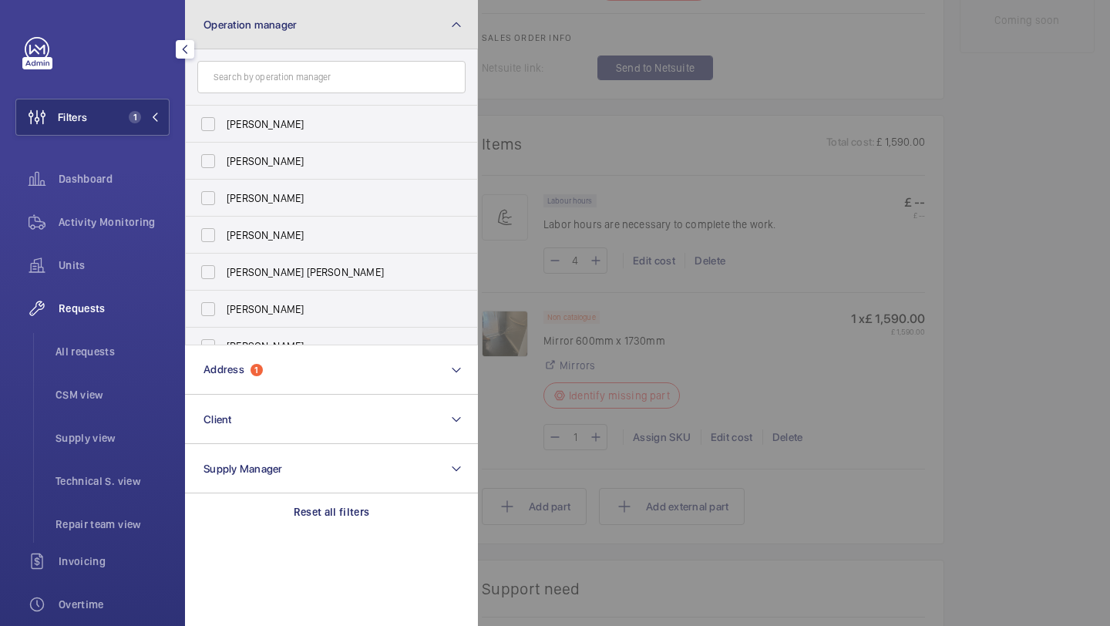
click at [311, 47] on button "Operation manager" at bounding box center [331, 24] width 293 height 49
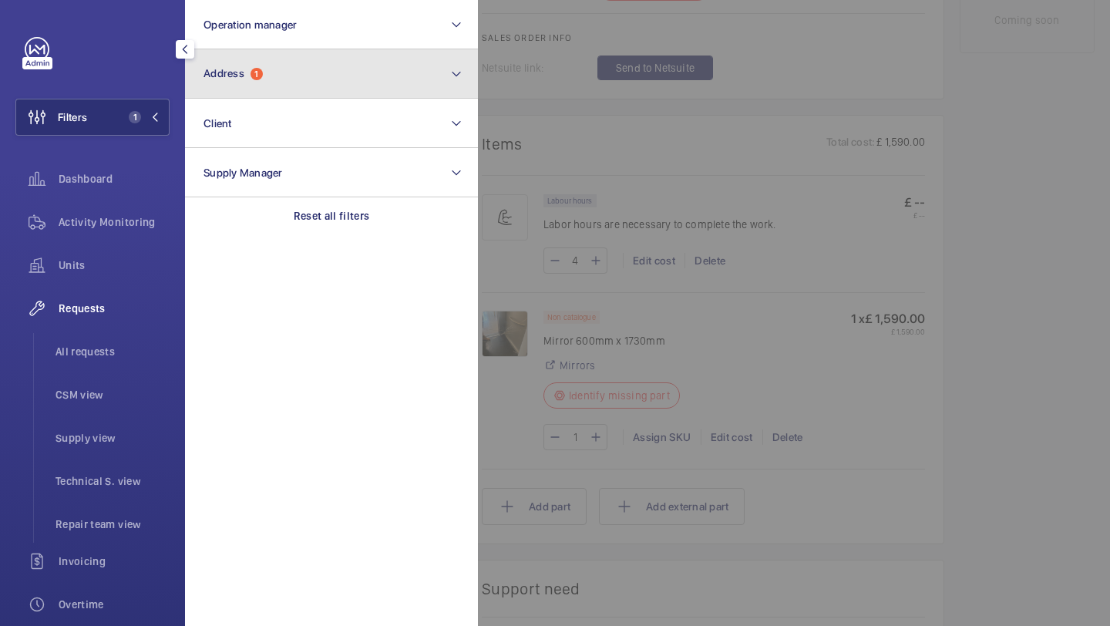
click at [304, 64] on button "Address 1" at bounding box center [331, 73] width 293 height 49
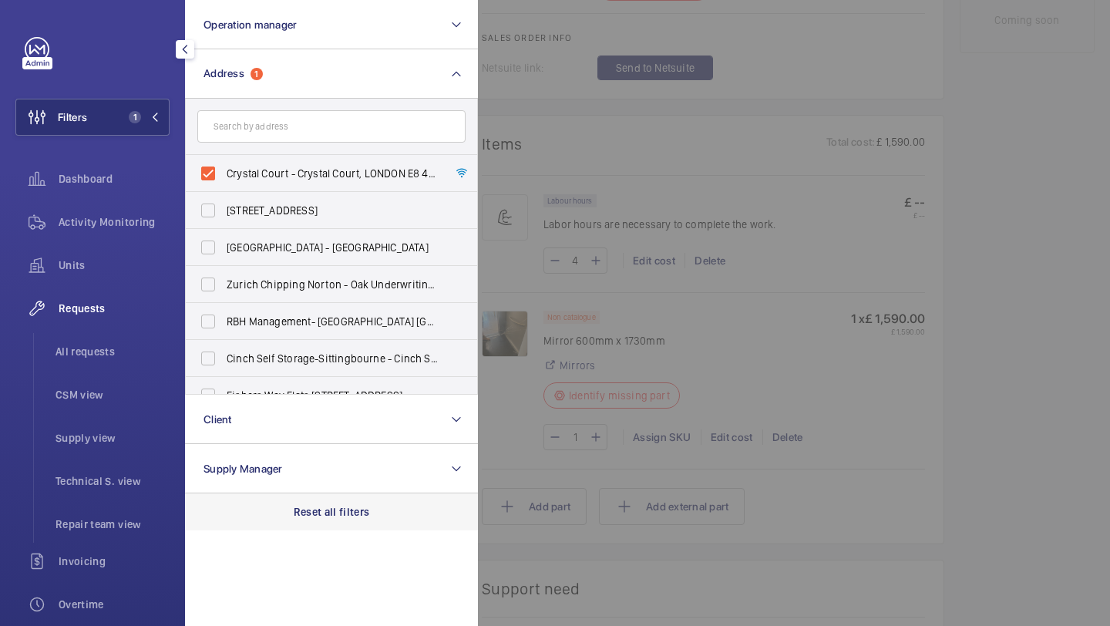
click at [321, 504] on p "Reset all filters" at bounding box center [332, 511] width 76 height 15
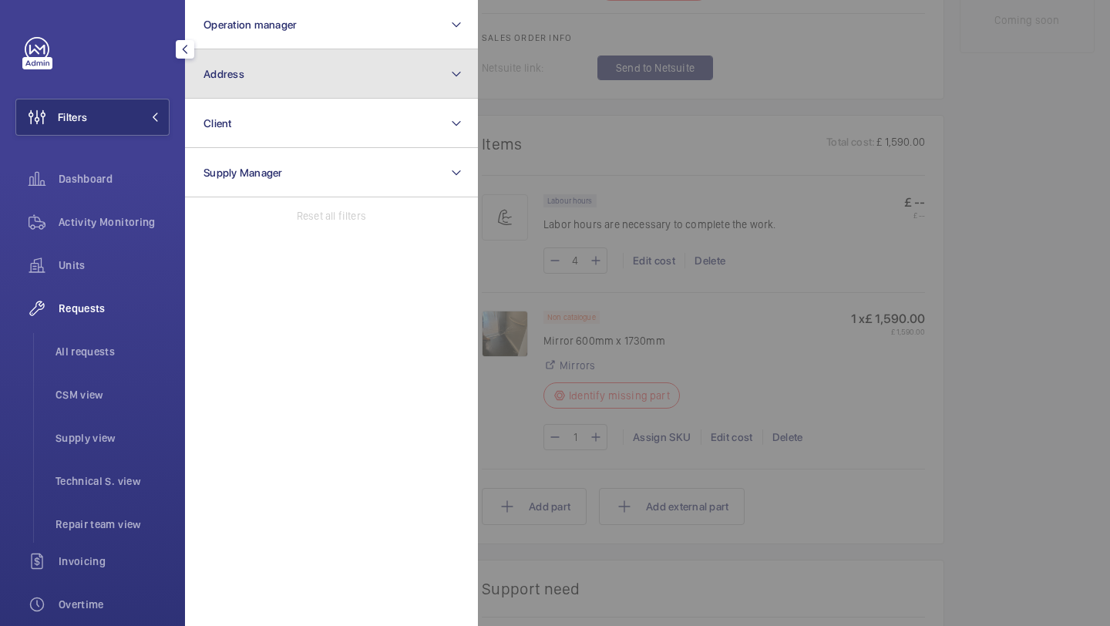
click at [299, 75] on button "Address" at bounding box center [331, 73] width 293 height 49
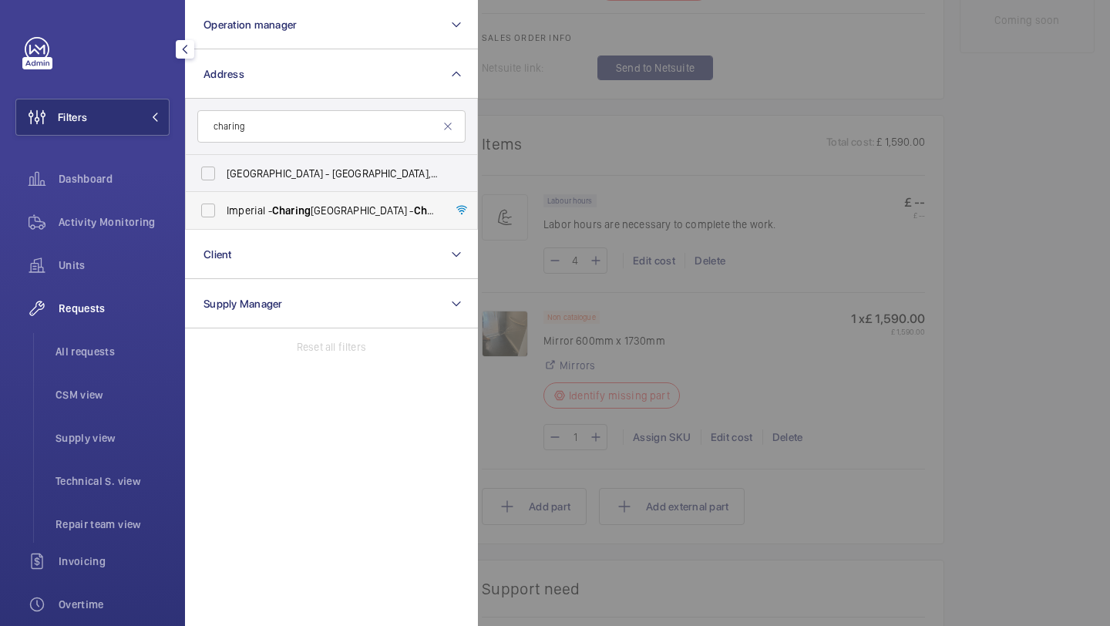
type input "charing"
click at [277, 214] on span "Charing" at bounding box center [291, 210] width 39 height 12
click at [224, 214] on input "Imperial - Charing Cross Hospital - Charing Cross Hospital, LONDON W6 8RF" at bounding box center [208, 210] width 31 height 31
checkbox input "true"
click at [638, 126] on div at bounding box center [1033, 313] width 1110 height 626
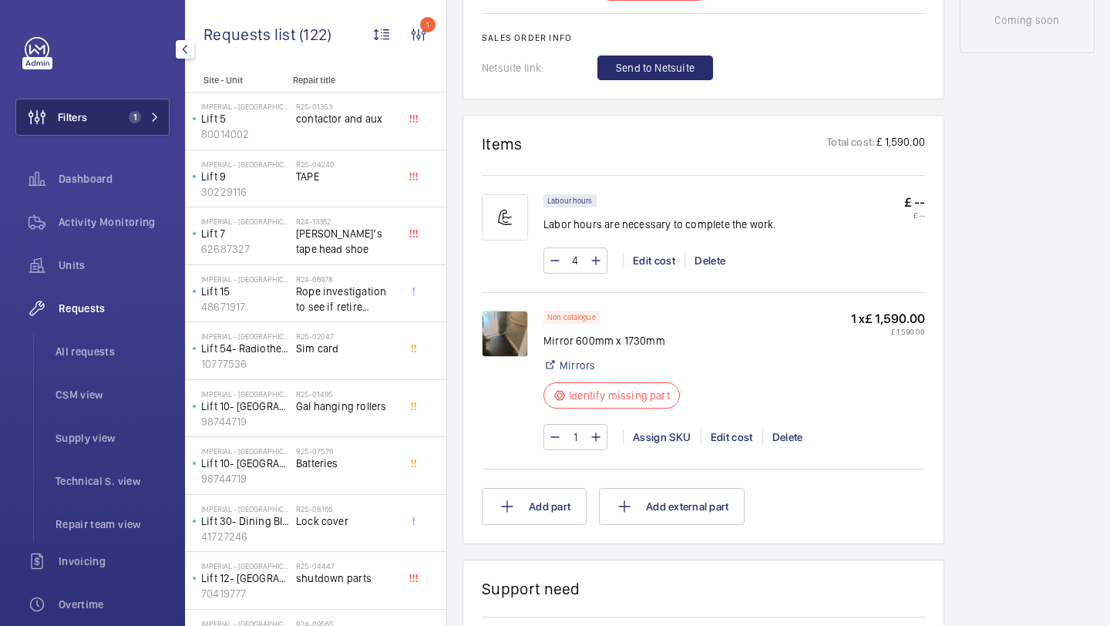
click at [110, 126] on button "Filters 1" at bounding box center [92, 117] width 154 height 37
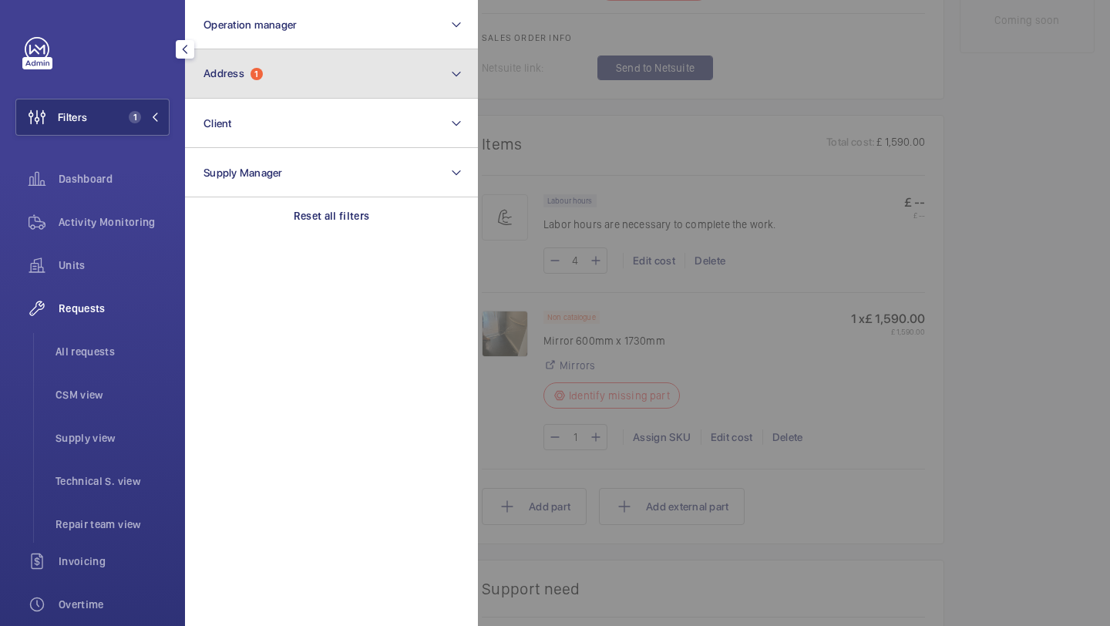
click at [251, 68] on span "Address 1" at bounding box center [232, 73] width 59 height 13
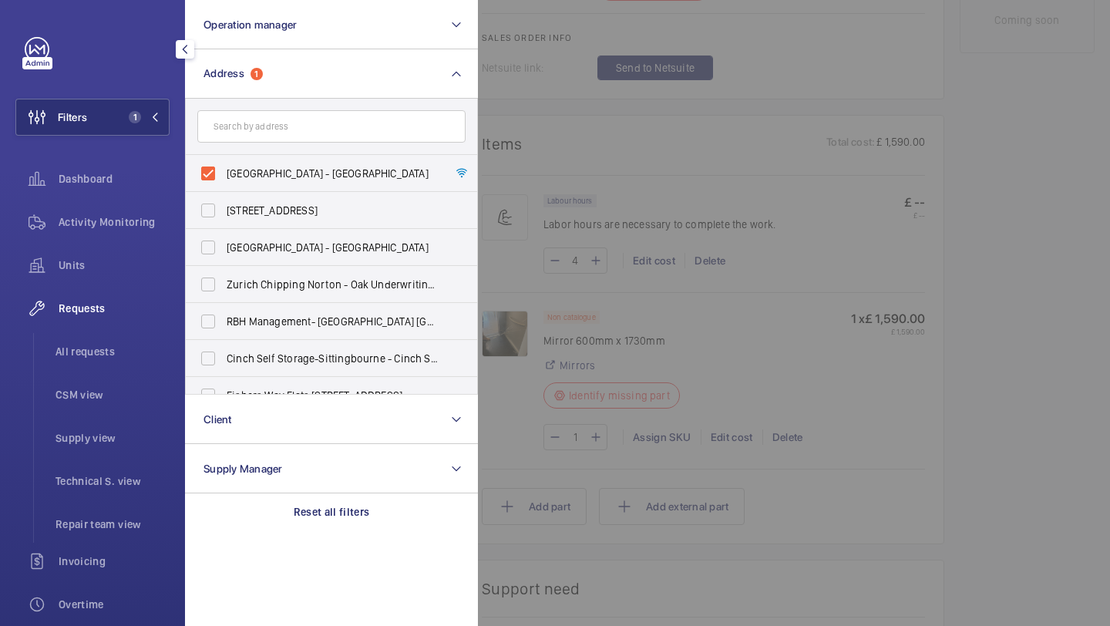
click at [563, 88] on div at bounding box center [1033, 313] width 1110 height 626
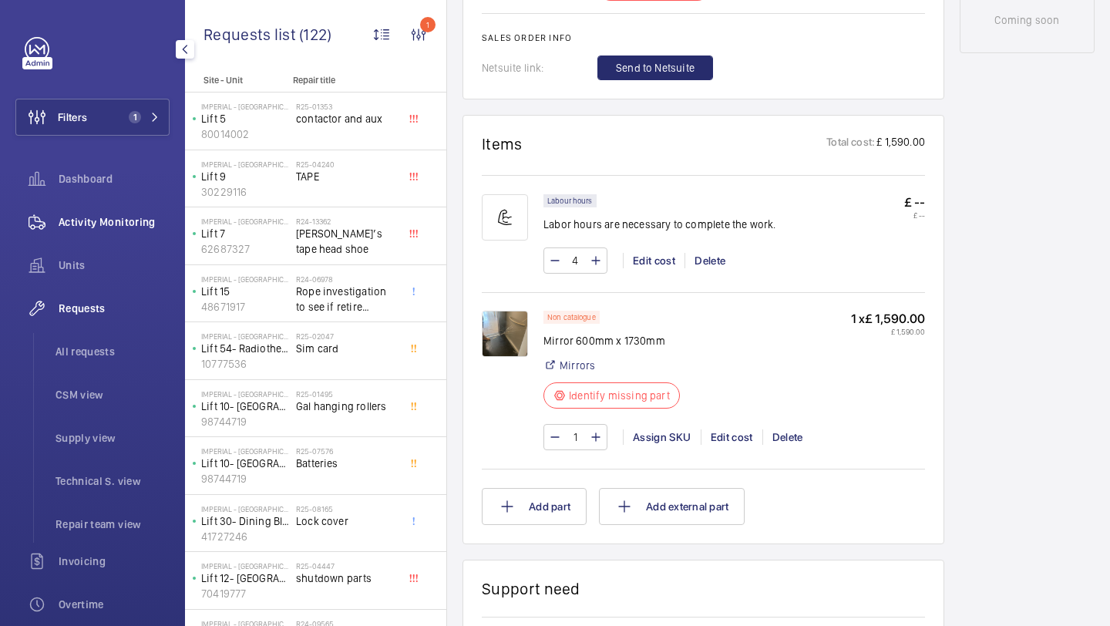
click at [127, 220] on span "Activity Monitoring" at bounding box center [114, 221] width 111 height 15
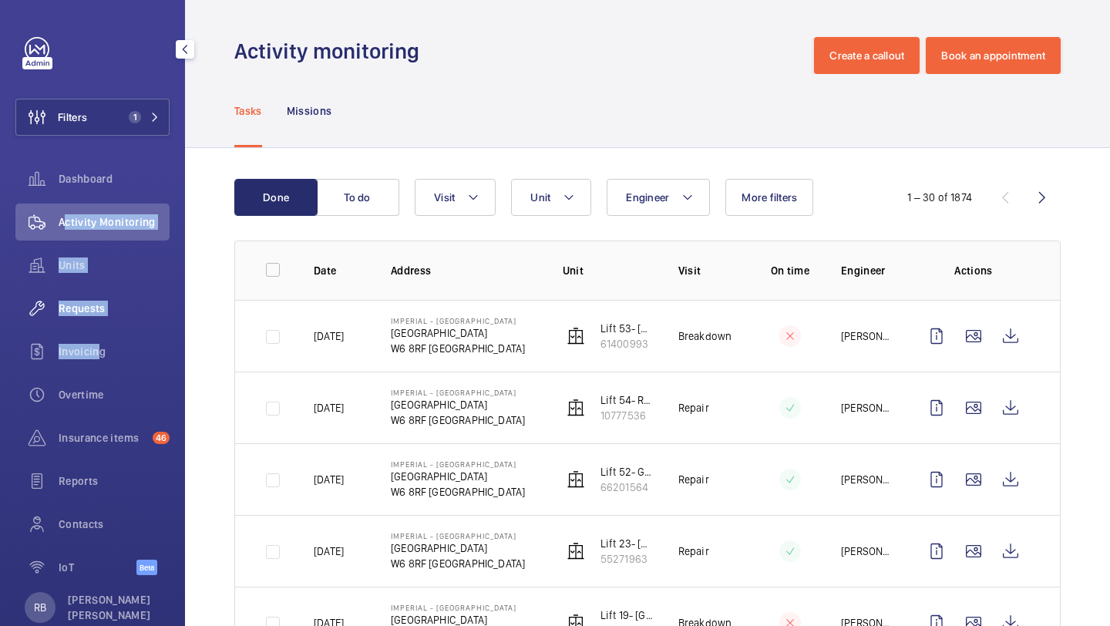
drag, startPoint x: 91, startPoint y: 354, endPoint x: 110, endPoint y: 292, distance: 64.6
click at [110, 291] on nav "Dashboard Activity Monitoring Units Requests Invoicing Overtime Insurance items…" at bounding box center [92, 376] width 154 height 432
click at [105, 294] on div "Requests" at bounding box center [92, 308] width 154 height 37
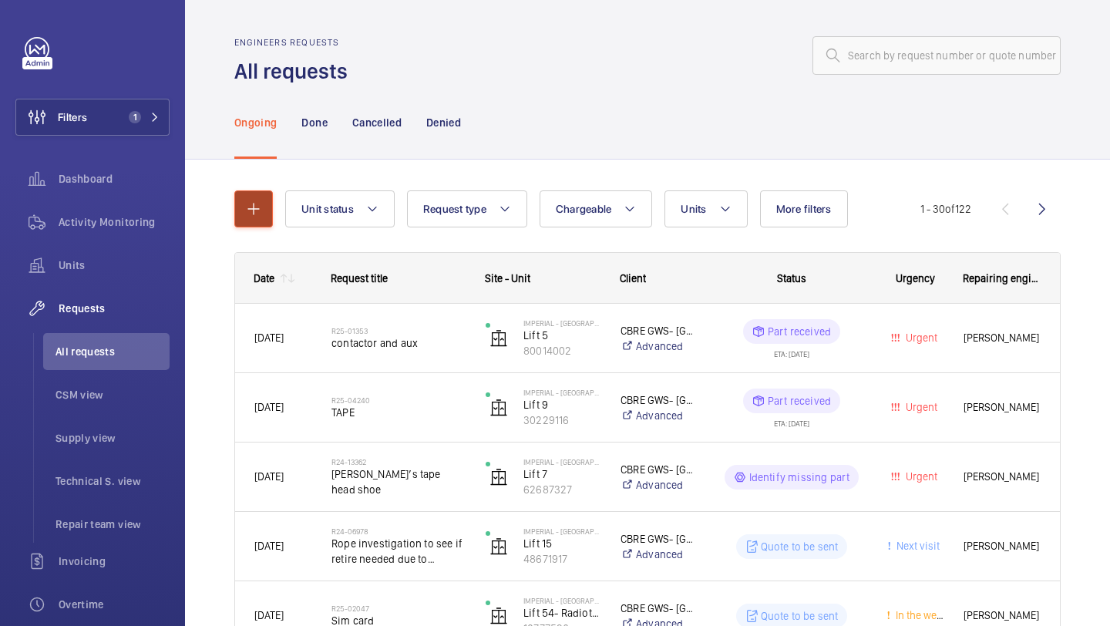
click at [250, 195] on button "button" at bounding box center [253, 208] width 39 height 37
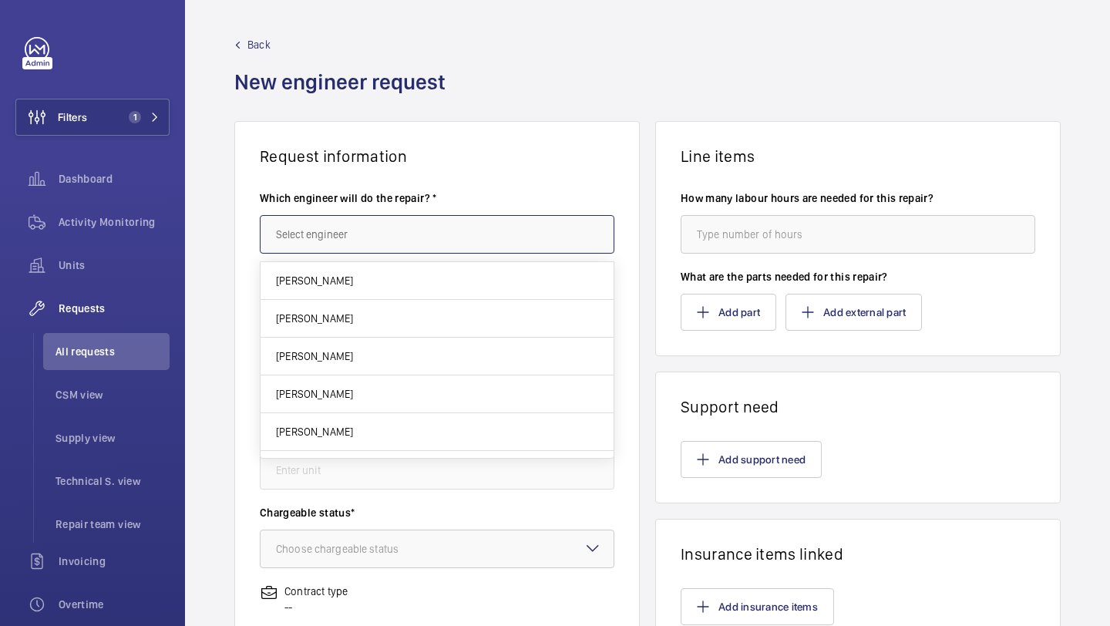
click at [363, 216] on input "text" at bounding box center [437, 234] width 355 height 39
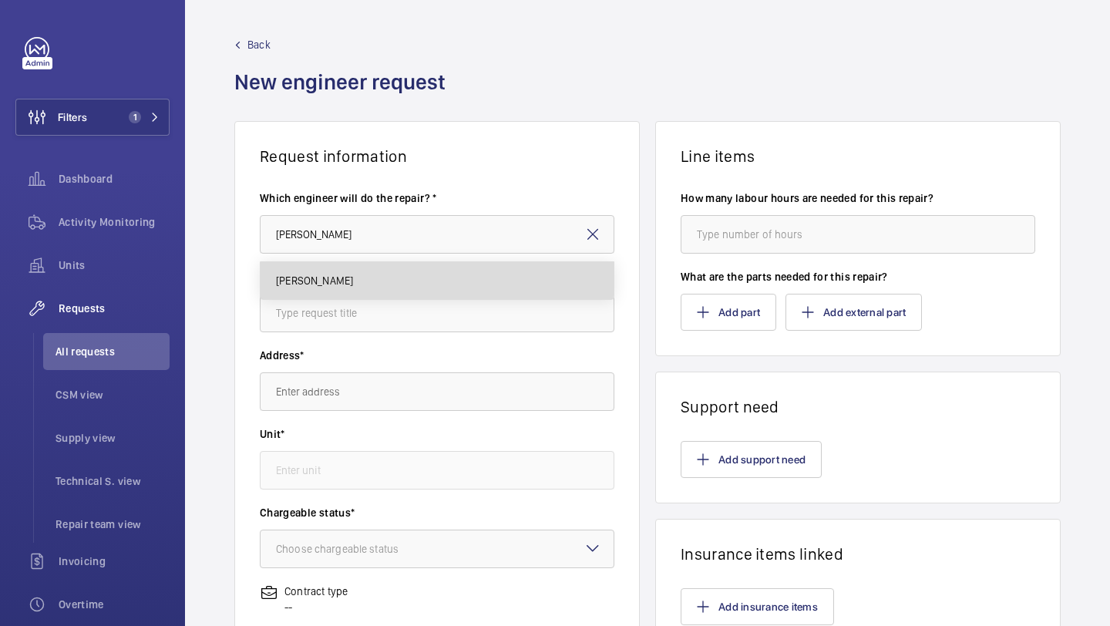
click at [390, 277] on mat-option "[PERSON_NAME]" at bounding box center [437, 280] width 353 height 37
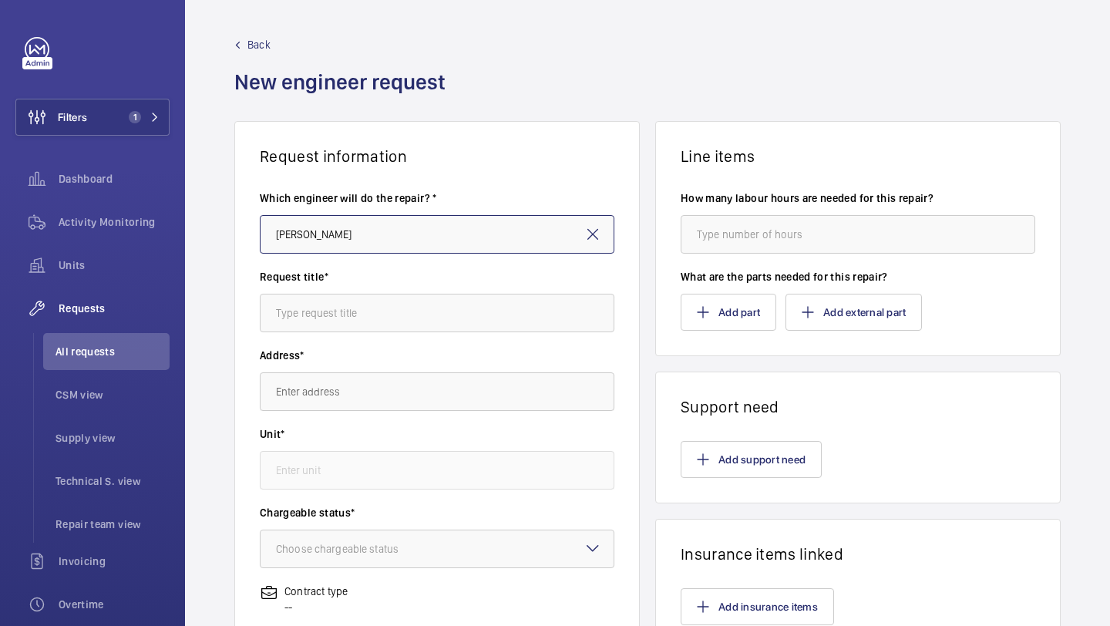
type input "[PERSON_NAME]"
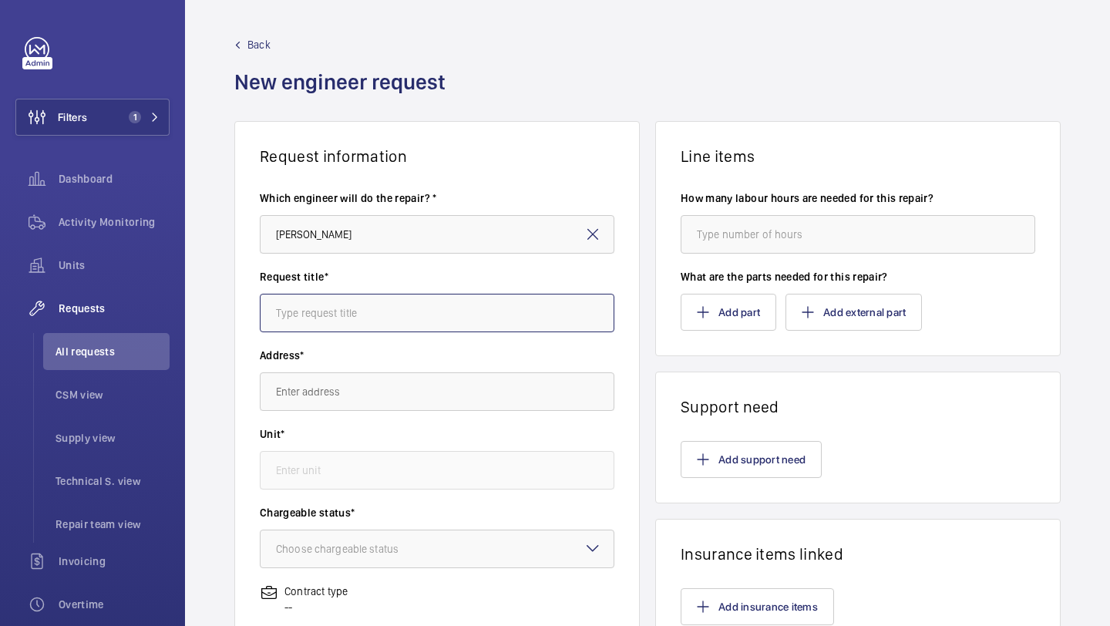
click at [381, 300] on input "text" at bounding box center [437, 313] width 355 height 39
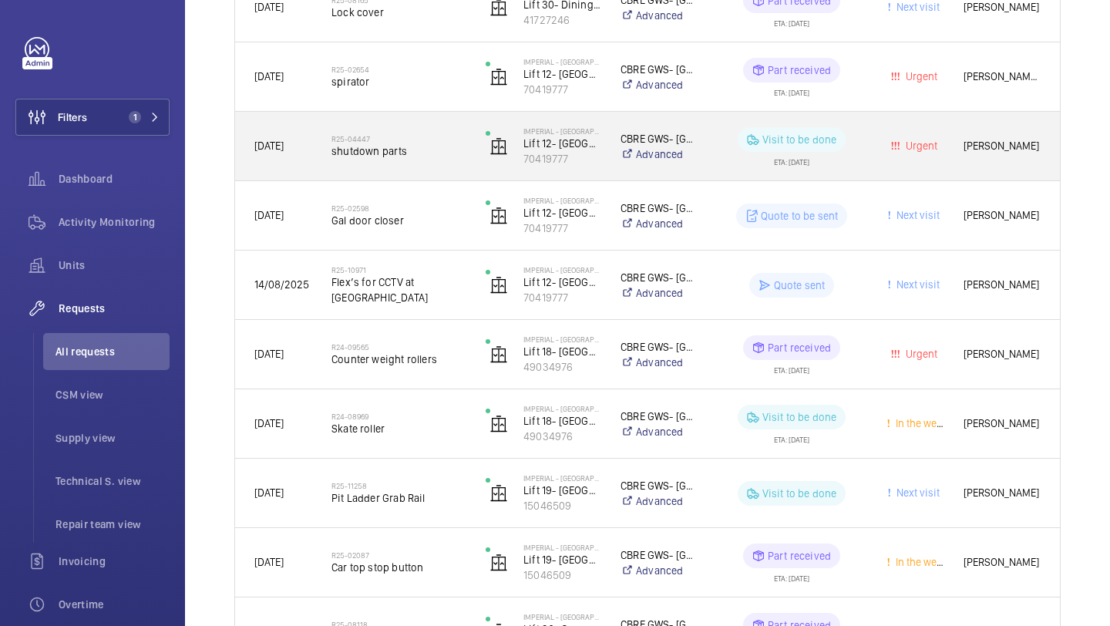
scroll to position [853, 0]
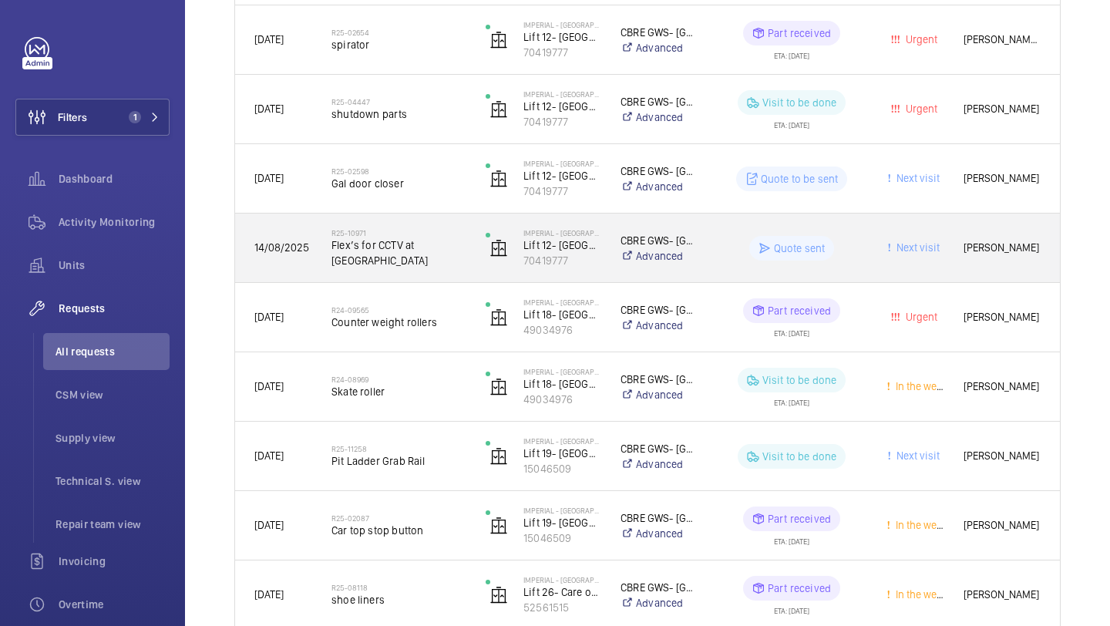
click at [421, 254] on span "Flex’s for CCTV at Charing Cross" at bounding box center [398, 252] width 134 height 31
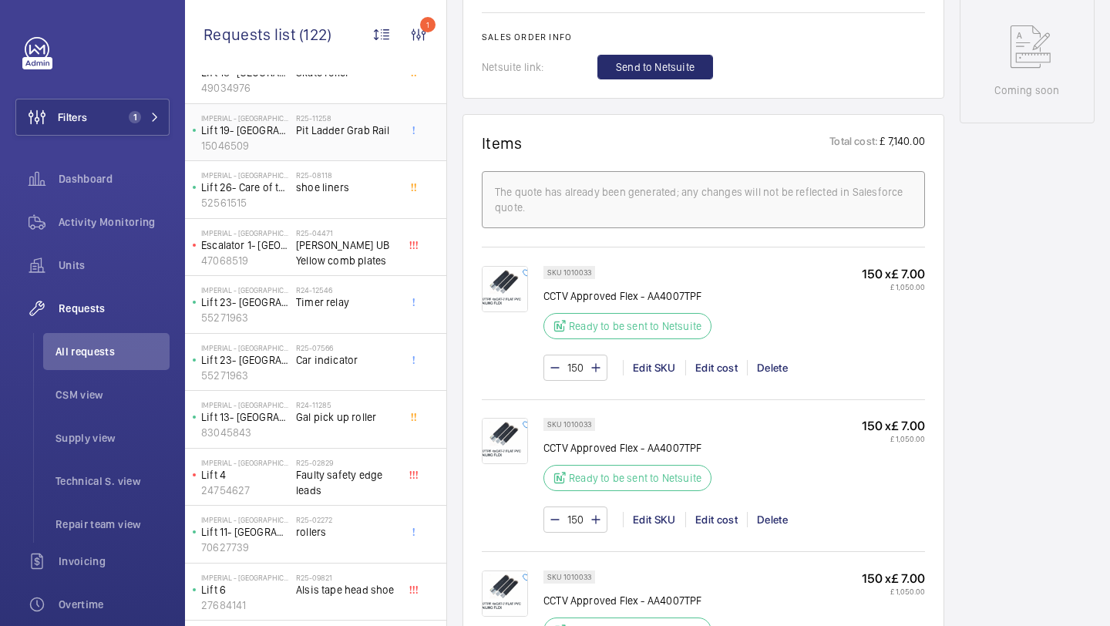
scroll to position [671, 0]
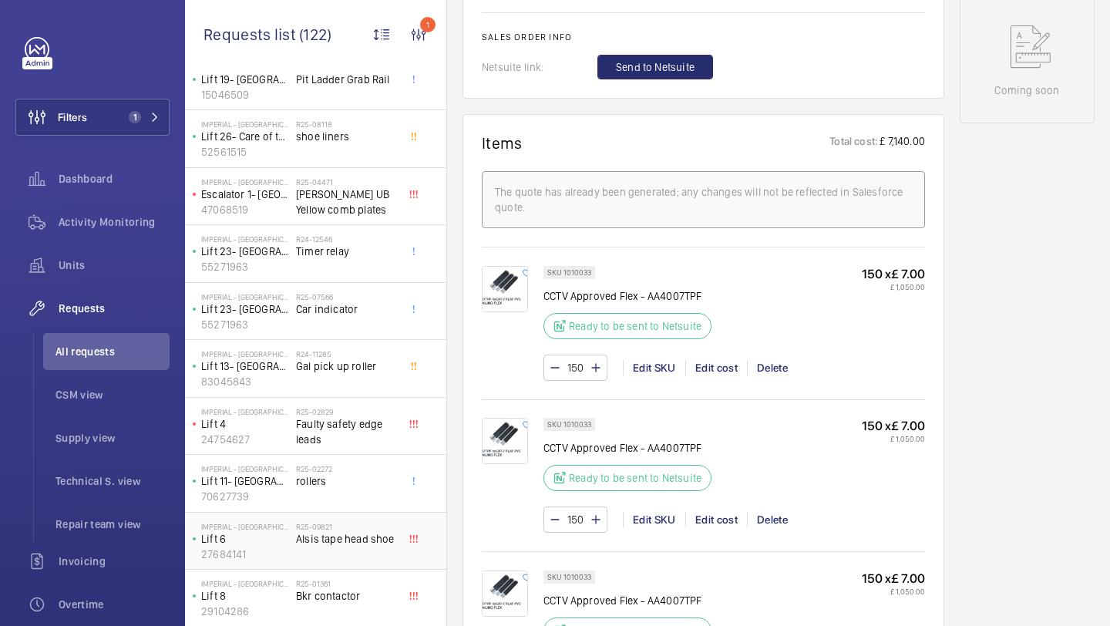
scroll to position [681, 0]
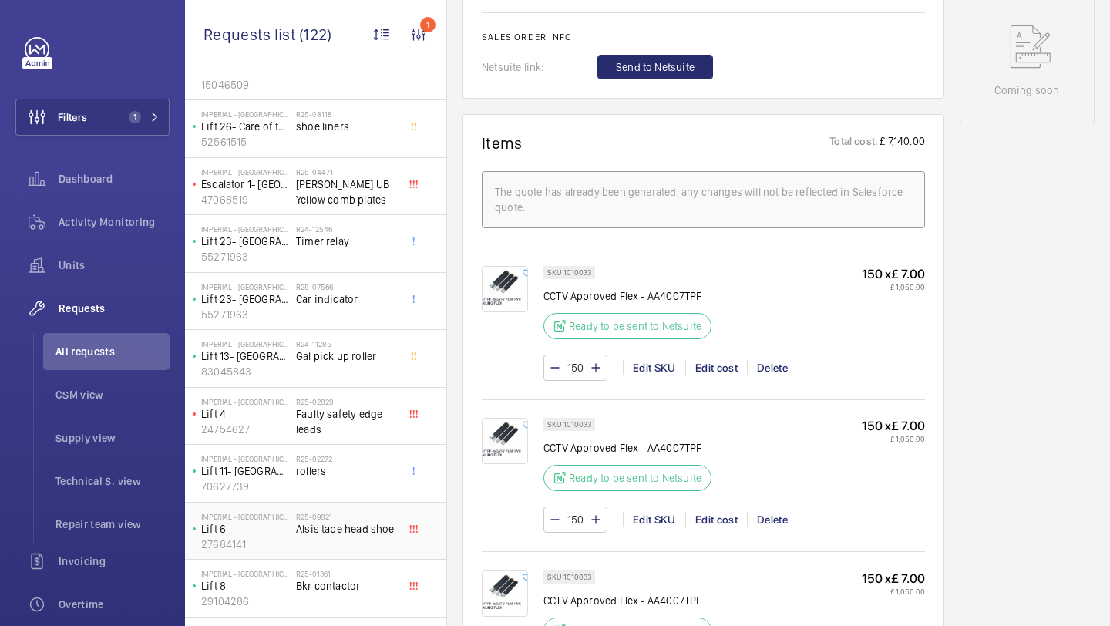
click at [360, 522] on span "Alsis tape head shoe" at bounding box center [347, 528] width 102 height 15
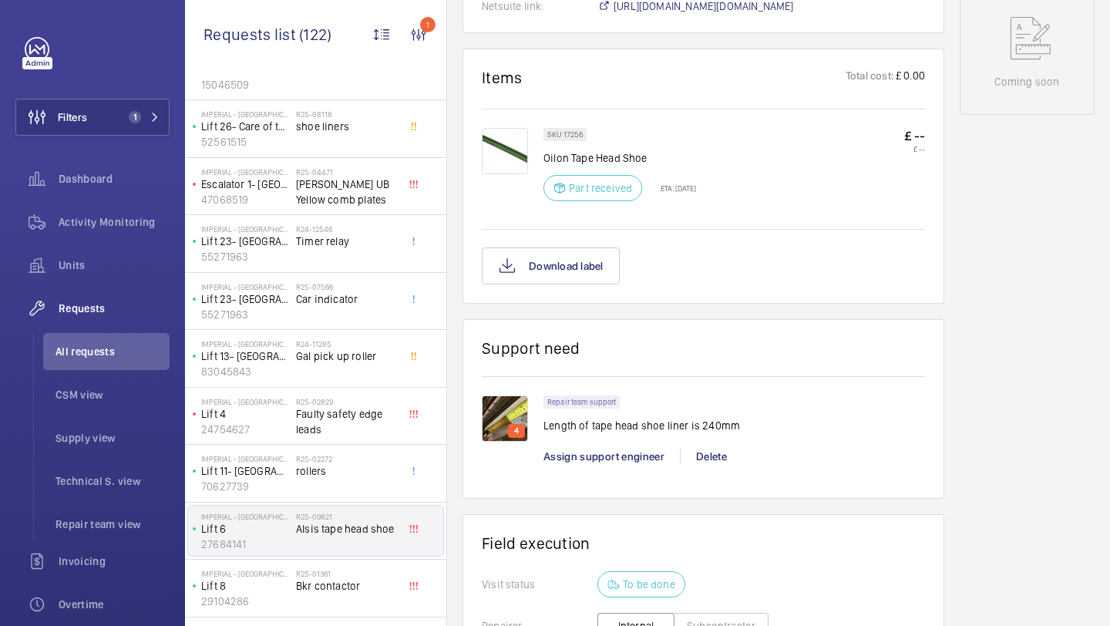
scroll to position [1126, 0]
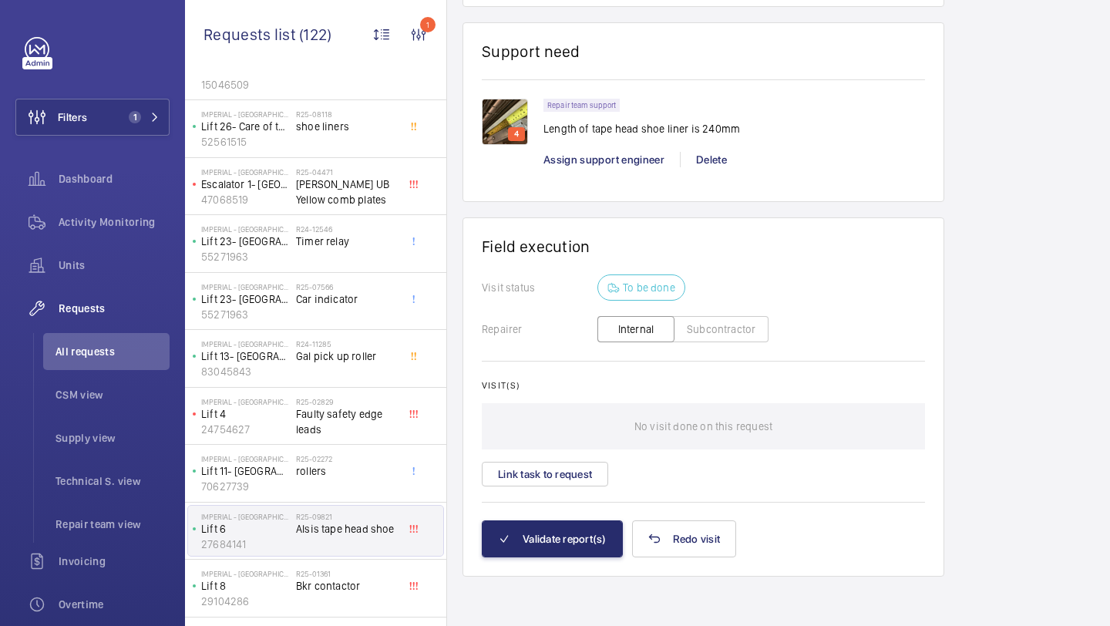
click at [554, 496] on wm-front-card-body "Visit status To be done Repairer Internal Subcontractor Visit(s) No visit done …" at bounding box center [703, 397] width 443 height 246
click at [560, 464] on button "Link task to request" at bounding box center [545, 474] width 126 height 25
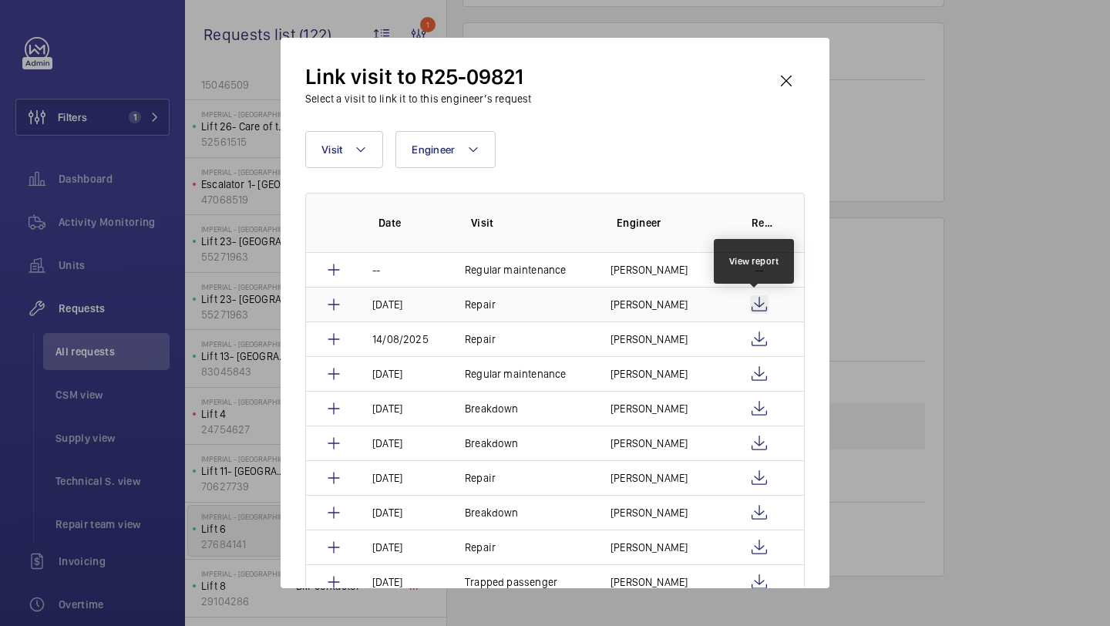
click at [755, 307] on wm-front-icon-button at bounding box center [759, 304] width 18 height 18
click at [691, 301] on td "Dan Jarvis" at bounding box center [659, 304] width 135 height 35
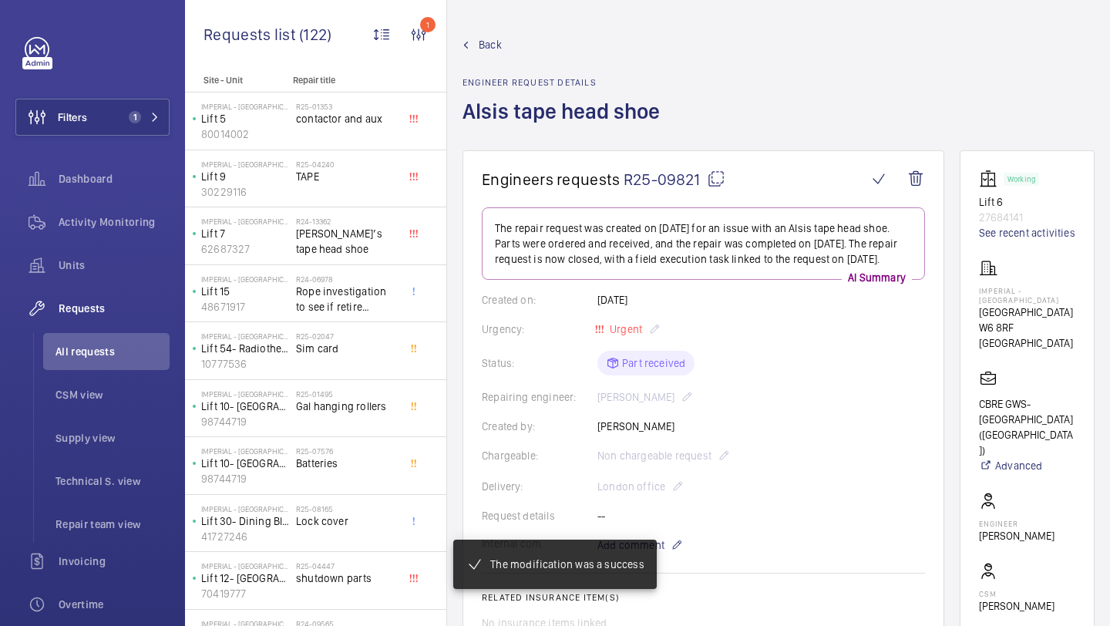
scroll to position [472, 0]
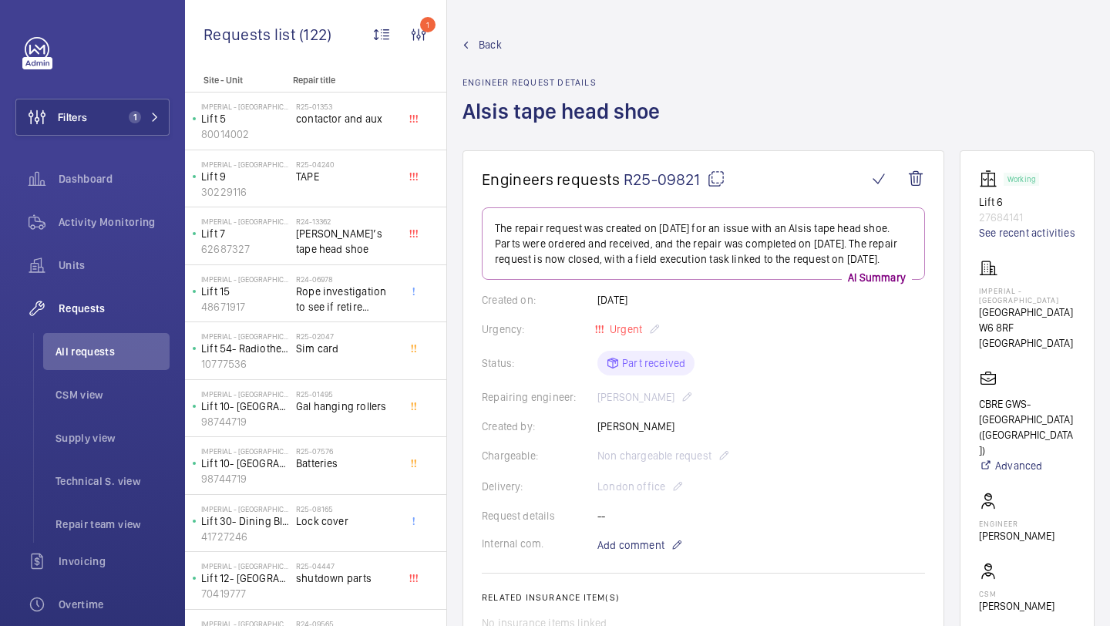
scroll to position [987, 0]
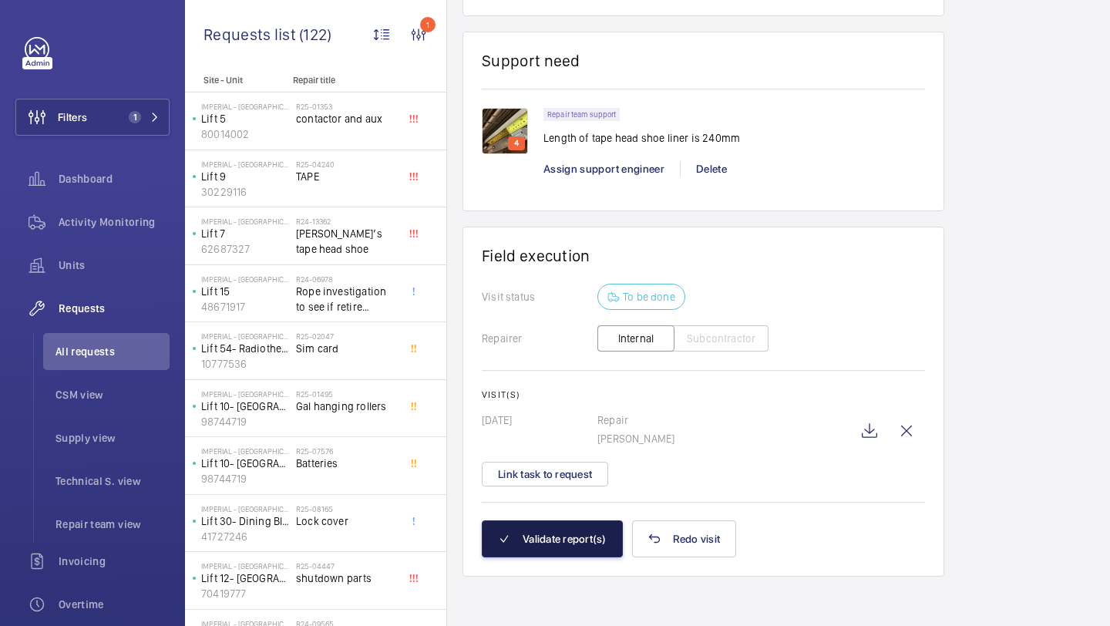
click at [560, 543] on button "Validate report(s)" at bounding box center [552, 538] width 141 height 37
click at [560, 543] on wm-front-async-data-loader "Back Engineer request details Alsis tape head shoe Engineers requests R25-09821…" at bounding box center [778, 313] width 663 height 626
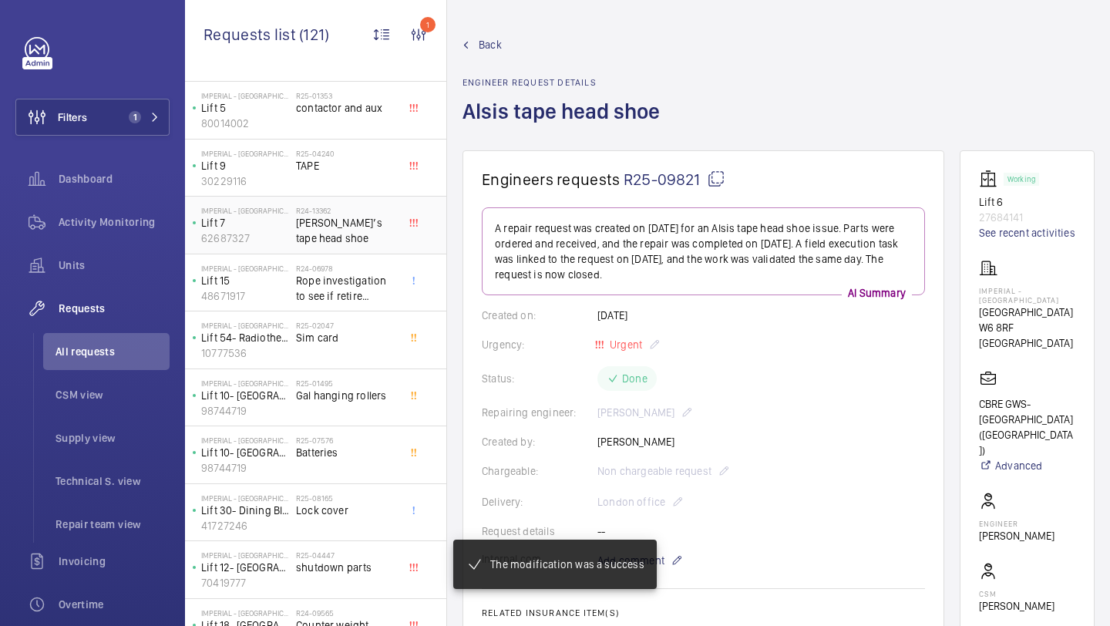
scroll to position [14, 0]
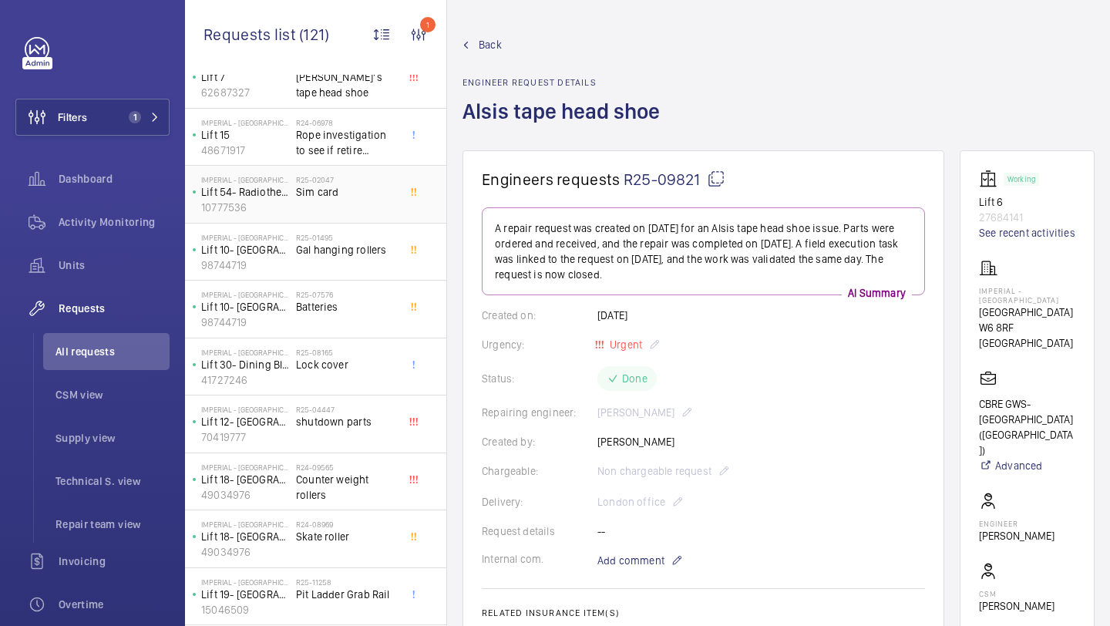
scroll to position [171, 0]
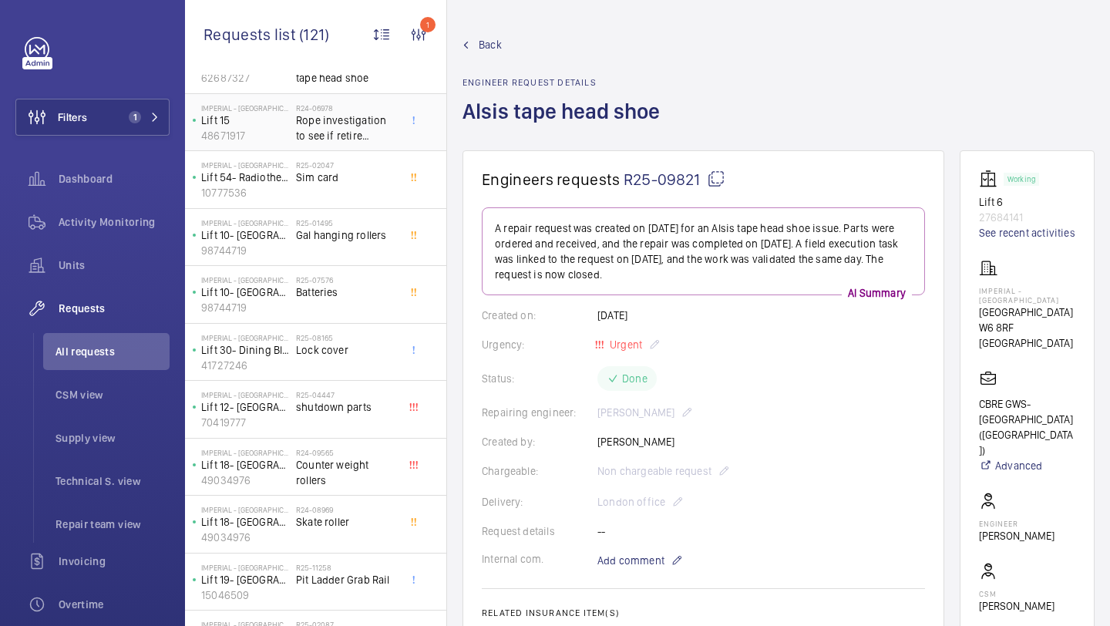
click at [355, 135] on span "Rope investigation to see if retire needed due to imbalance" at bounding box center [347, 128] width 102 height 31
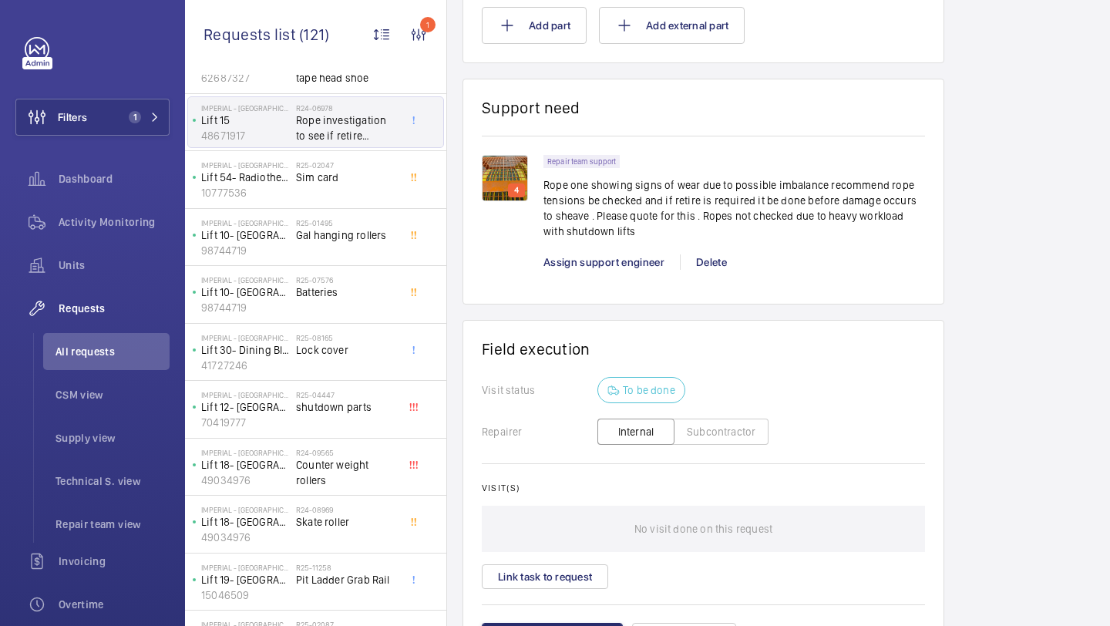
scroll to position [1125, 0]
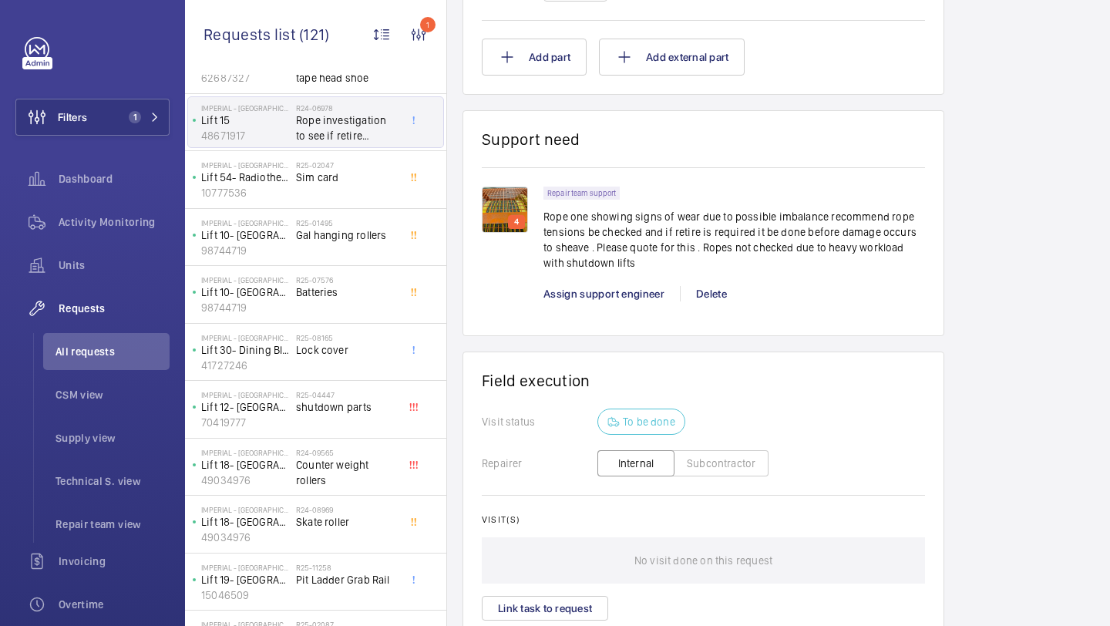
click at [509, 203] on img at bounding box center [505, 210] width 46 height 46
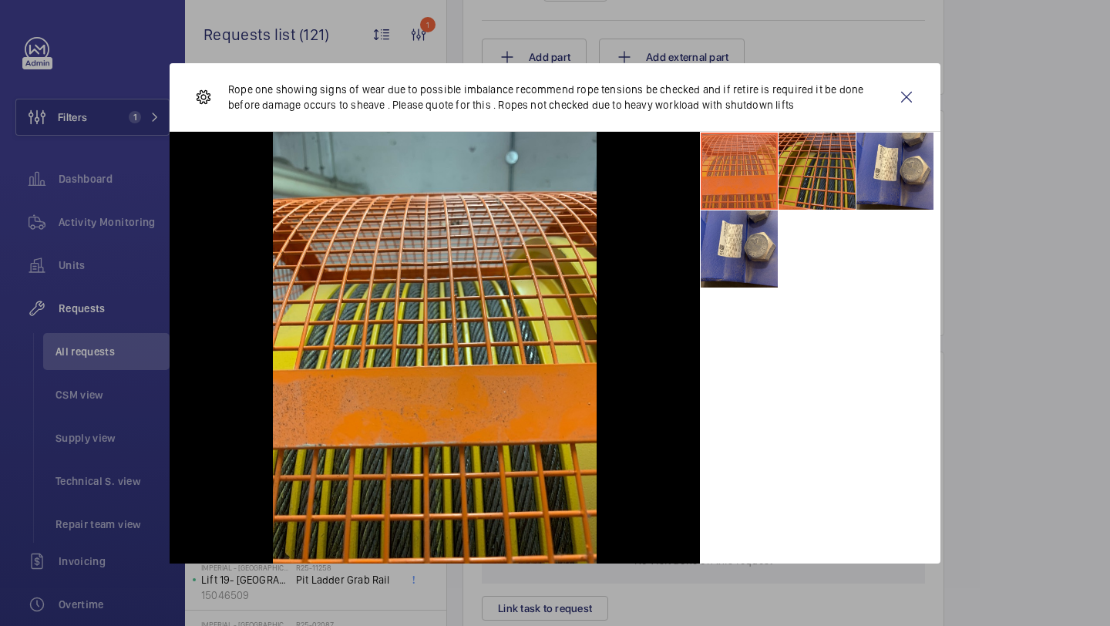
click at [819, 157] on li at bounding box center [816, 171] width 77 height 77
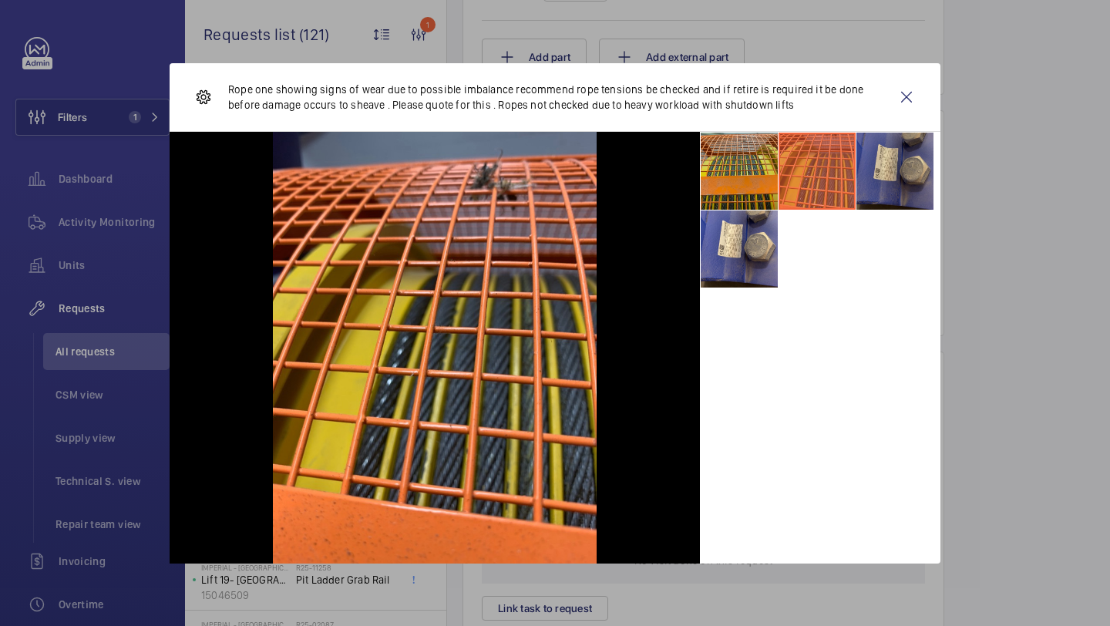
click at [886, 160] on li at bounding box center [894, 171] width 77 height 77
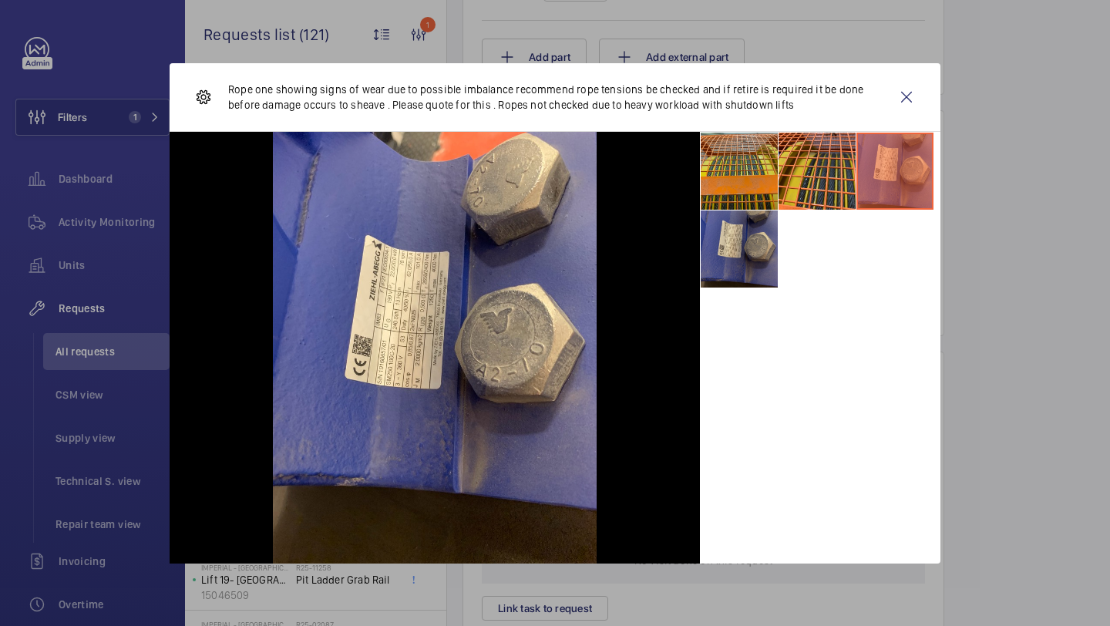
click at [751, 222] on li at bounding box center [739, 248] width 77 height 77
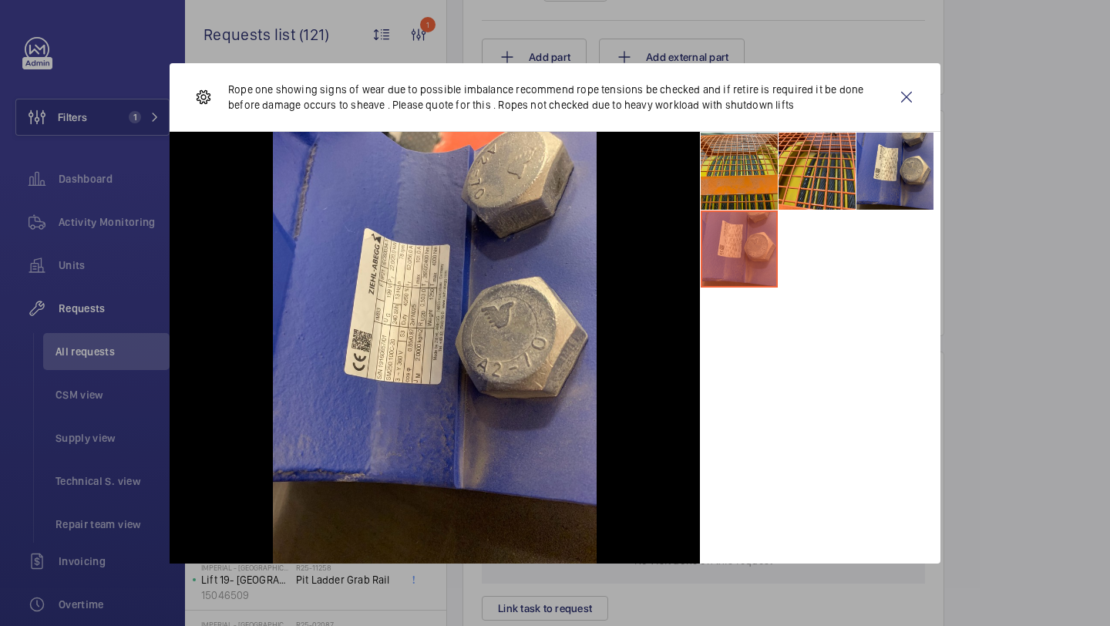
click at [750, 222] on li at bounding box center [739, 248] width 77 height 77
click at [895, 123] on div "Rope one showing signs of wear due to possible imbalance recommend rope tension…" at bounding box center [555, 97] width 771 height 69
click at [906, 98] on wm-front-icon-button at bounding box center [906, 97] width 37 height 37
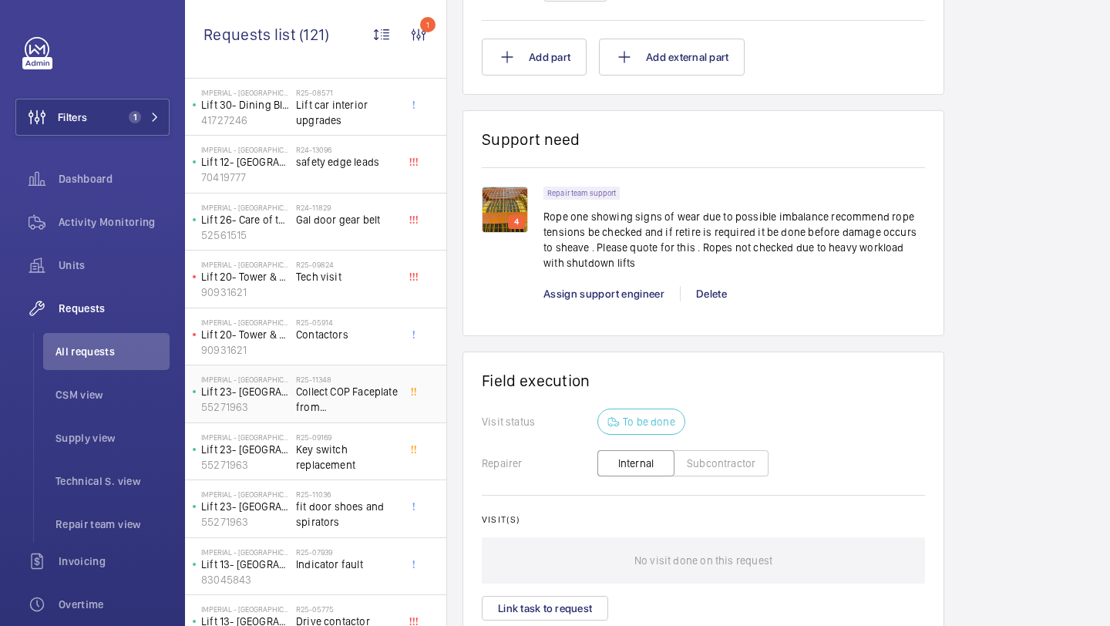
scroll to position [1502, 0]
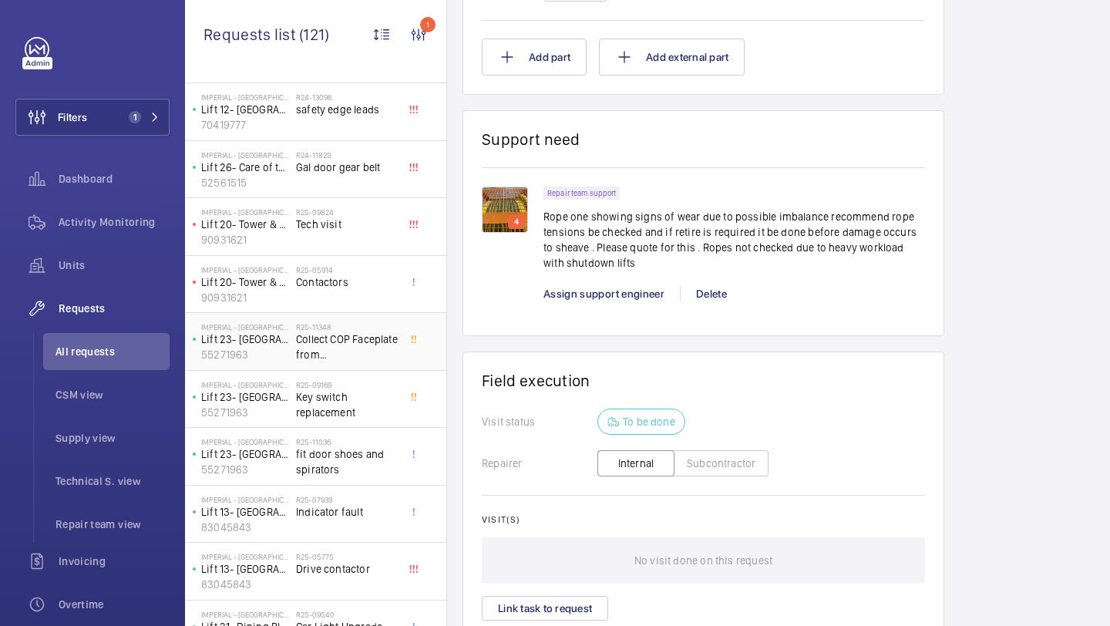
click at [354, 341] on span "Collect COP Faceplate from Marcos on Thursday, attend charing cross and fit wit…" at bounding box center [347, 346] width 102 height 31
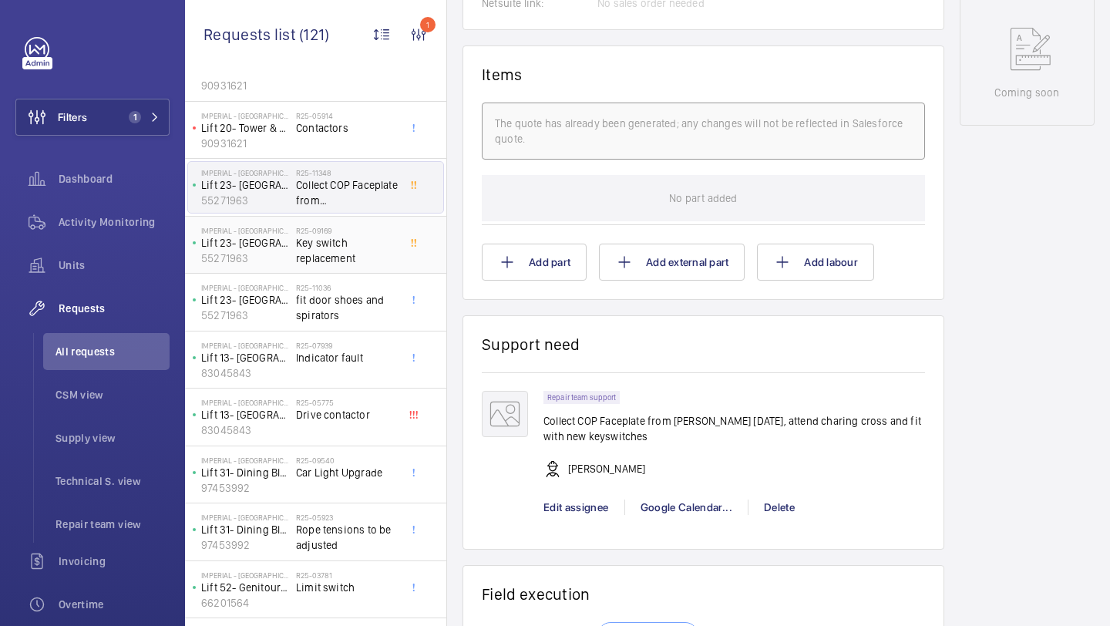
scroll to position [1660, 0]
click at [328, 305] on span "fit door shoes and spirators" at bounding box center [347, 304] width 102 height 31
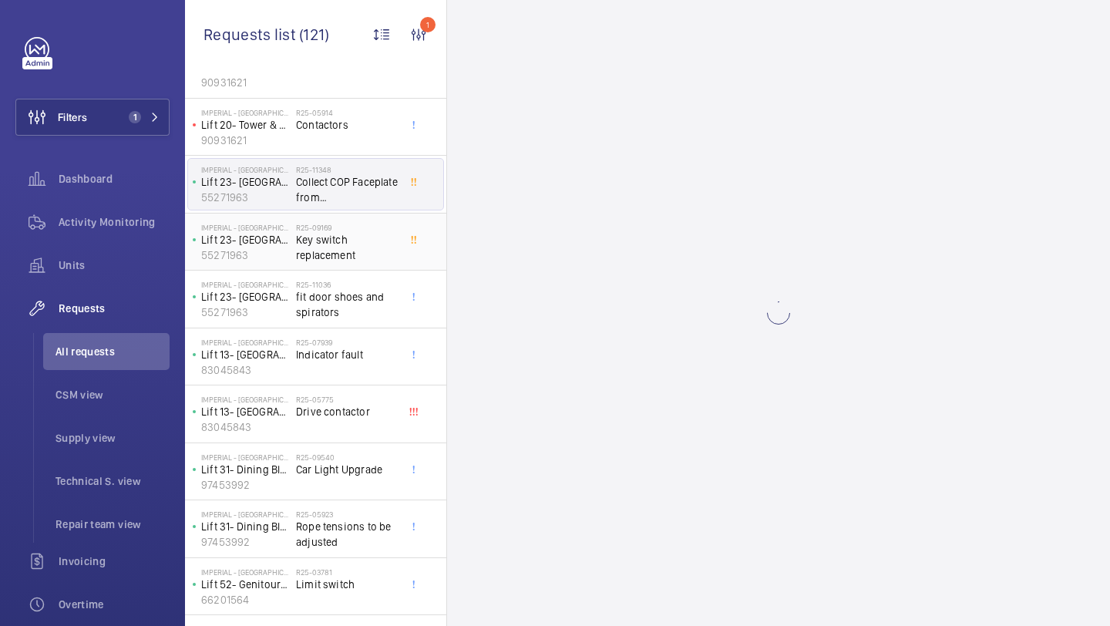
click at [335, 247] on span "Key switch replacement" at bounding box center [347, 247] width 102 height 31
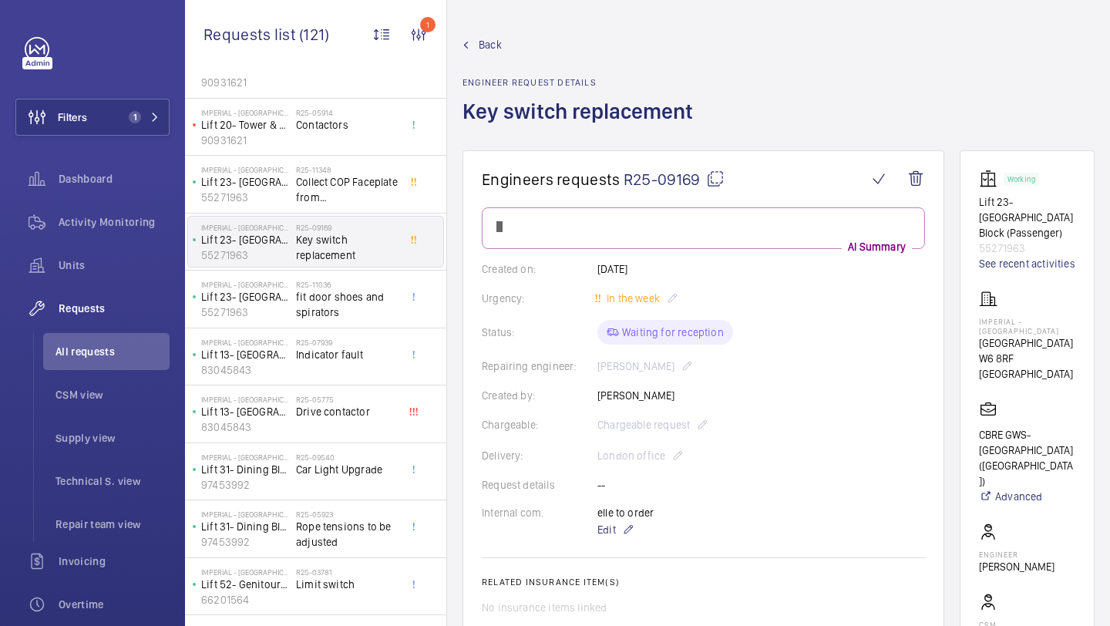
click at [335, 247] on span "Key switch replacement" at bounding box center [347, 247] width 102 height 31
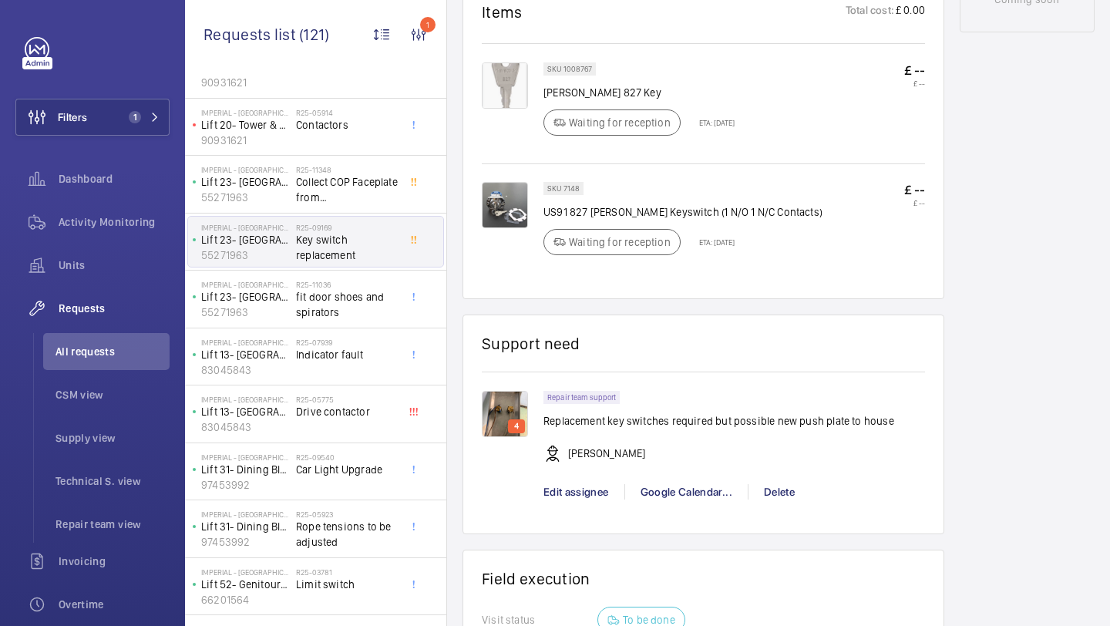
scroll to position [1275, 0]
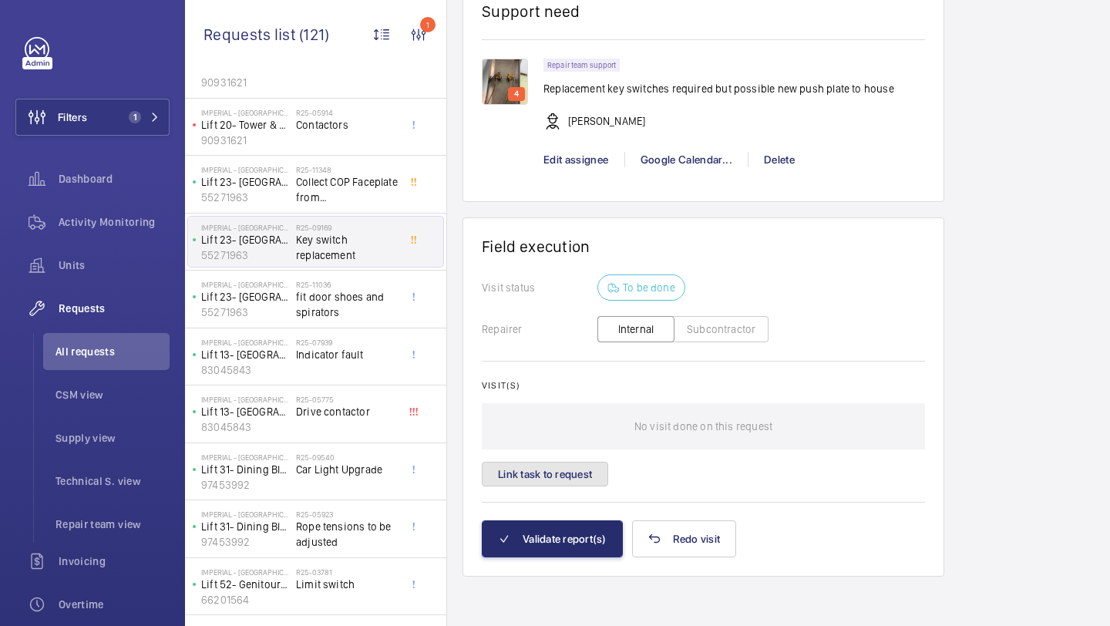
click at [580, 463] on button "Link task to request" at bounding box center [545, 474] width 126 height 25
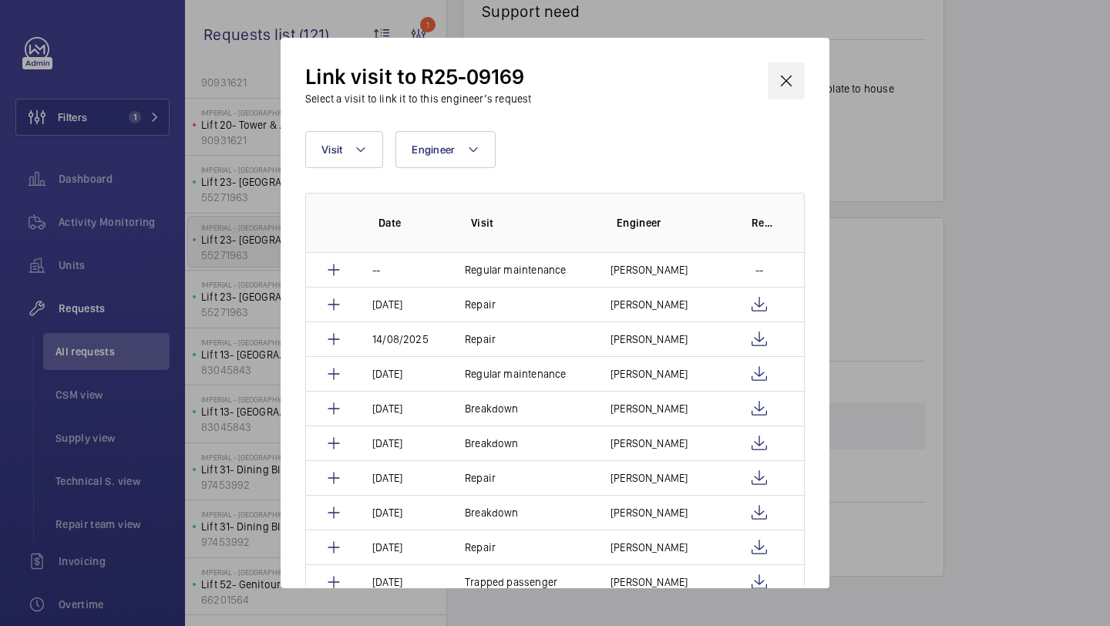
click at [791, 62] on wm-front-icon-button at bounding box center [786, 80] width 37 height 37
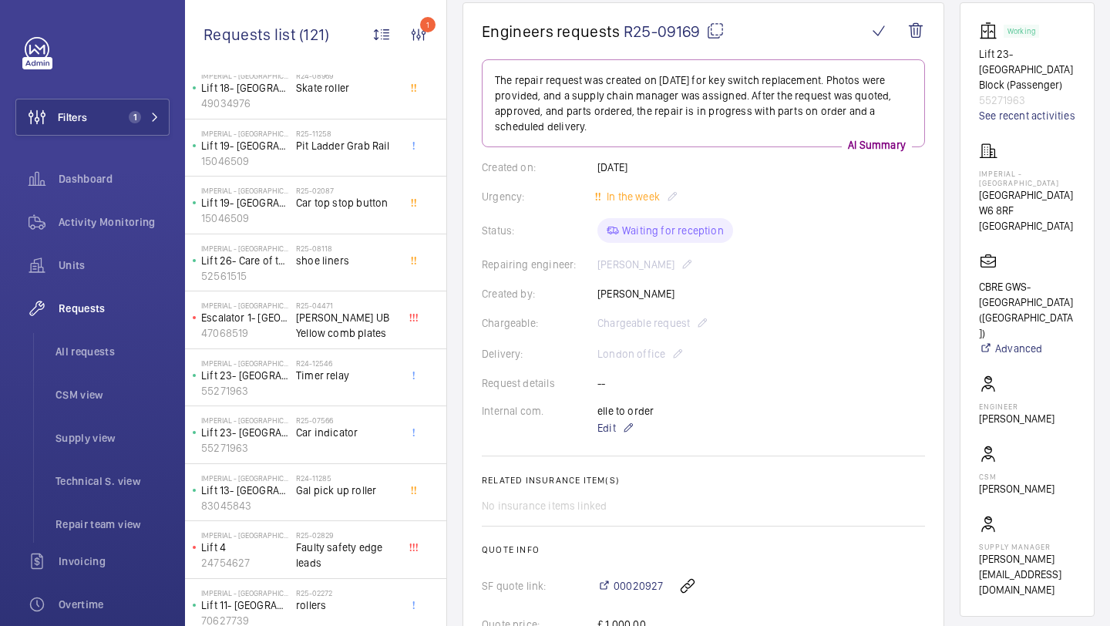
scroll to position [671, 0]
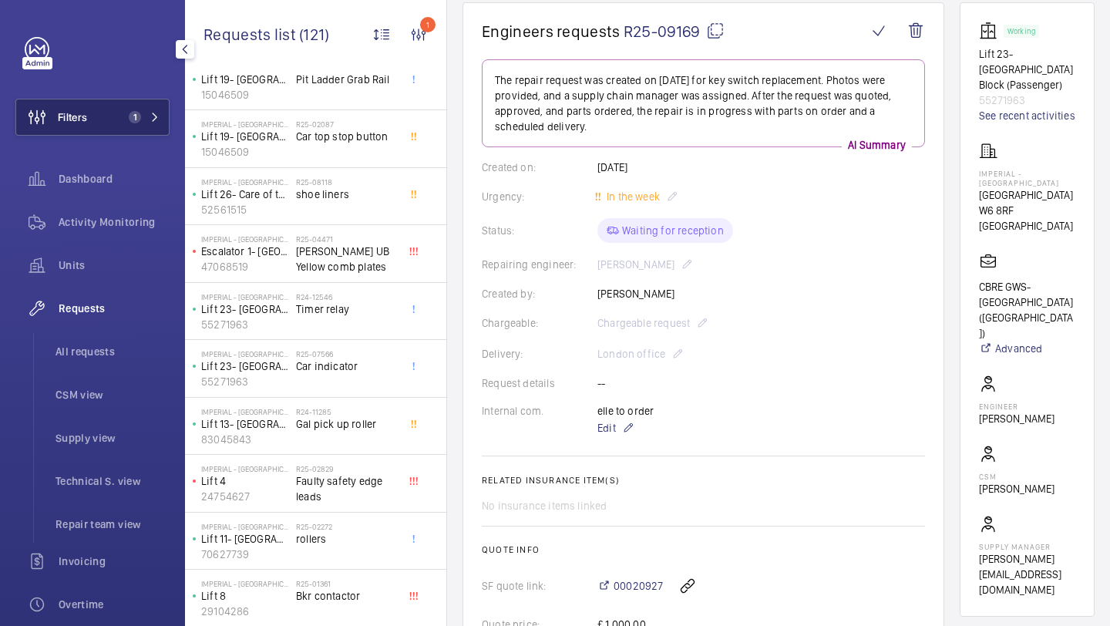
click at [155, 123] on span "1" at bounding box center [141, 117] width 37 height 12
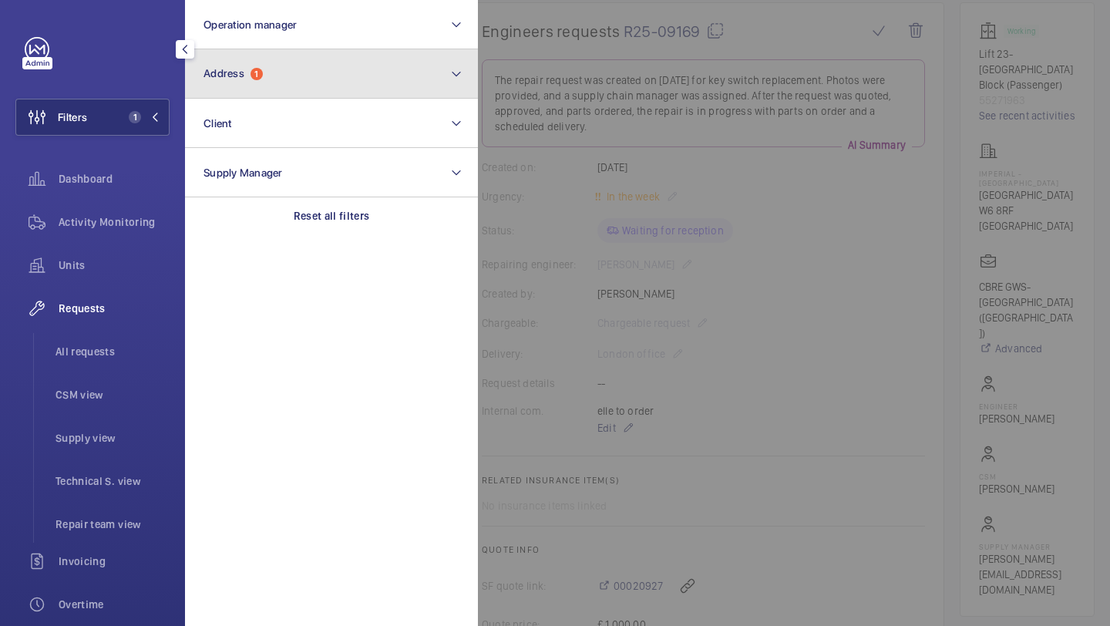
click at [258, 66] on button "Address 1" at bounding box center [331, 73] width 293 height 49
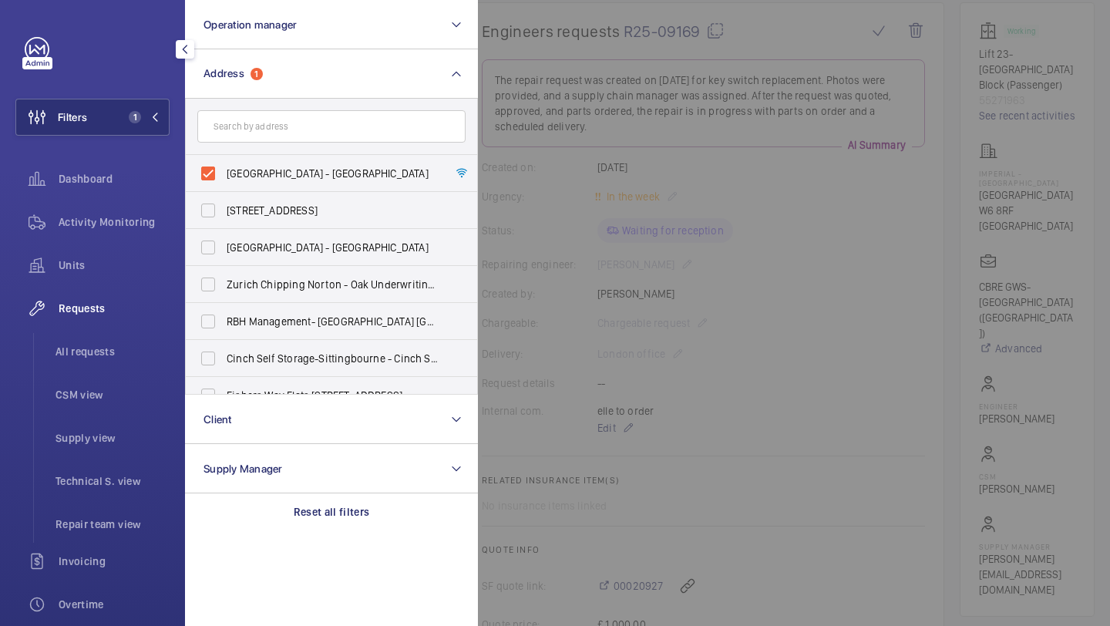
click at [260, 163] on label "Imperial - Charing Cross Hospital - Charing Cross Hospital, LONDON W6 8RF" at bounding box center [320, 173] width 268 height 37
click at [224, 163] on input "Imperial - Charing Cross Hospital - Charing Cross Hospital, LONDON W6 8RF" at bounding box center [208, 173] width 31 height 31
checkbox input "false"
click at [271, 123] on input "text" at bounding box center [331, 126] width 268 height 32
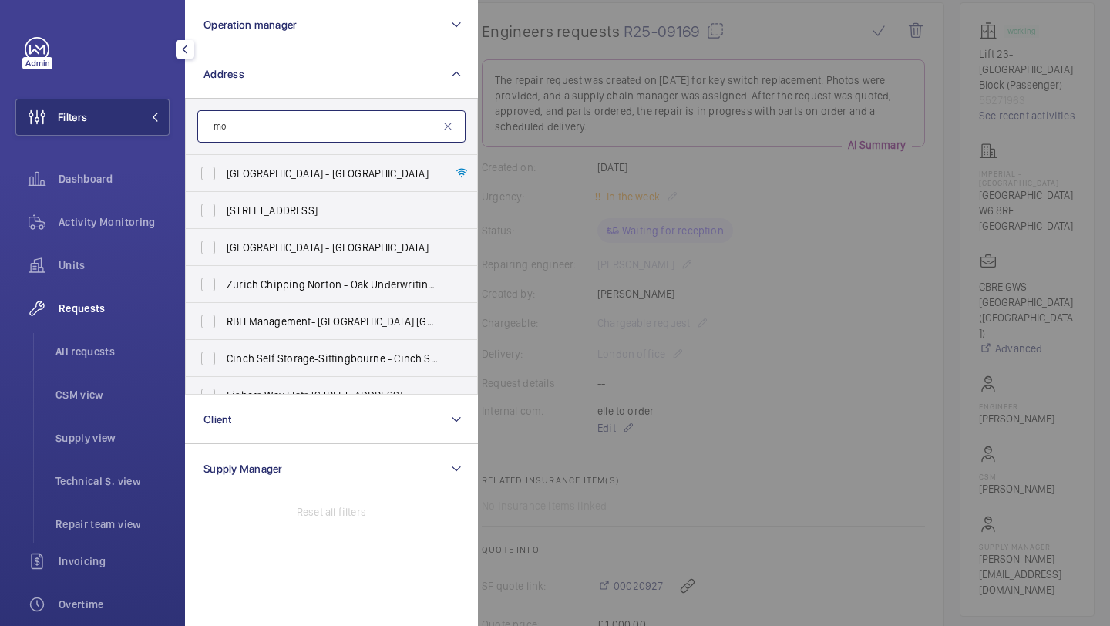
type input "m"
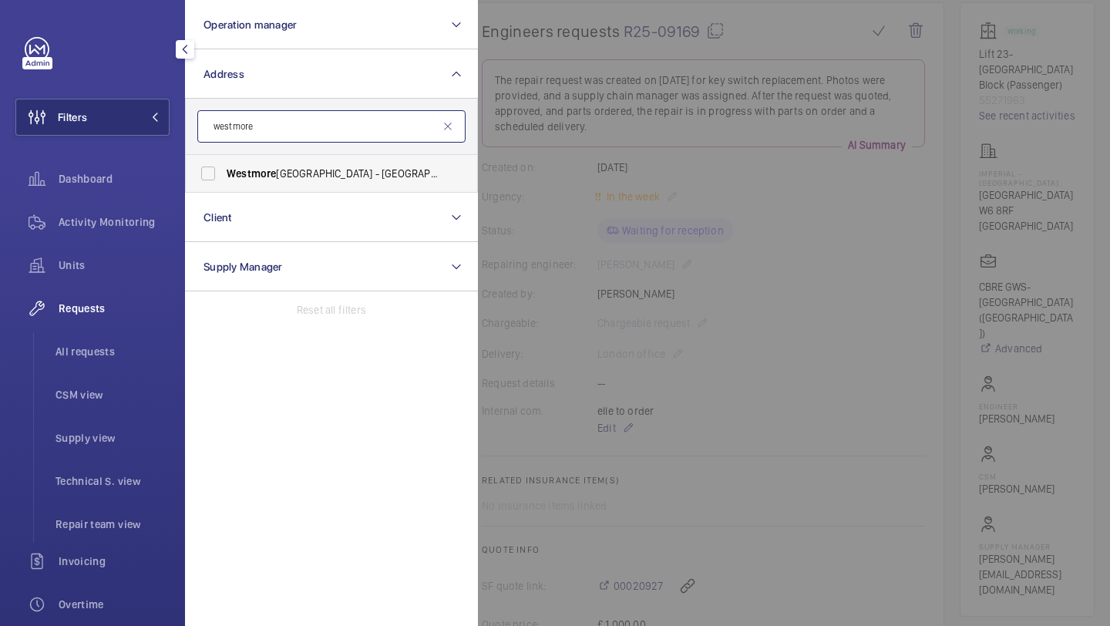
type input "westmore"
click at [244, 180] on span "Westmore land Street - UCLH, 16-18 Westmore land Street,, LONDON W1G 8PH" at bounding box center [333, 173] width 212 height 15
click at [224, 180] on input "Westmore land Street - UCLH, 16-18 Westmore land Street,, LONDON W1G 8PH" at bounding box center [208, 173] width 31 height 31
checkbox input "true"
click at [582, 132] on div at bounding box center [1033, 313] width 1110 height 626
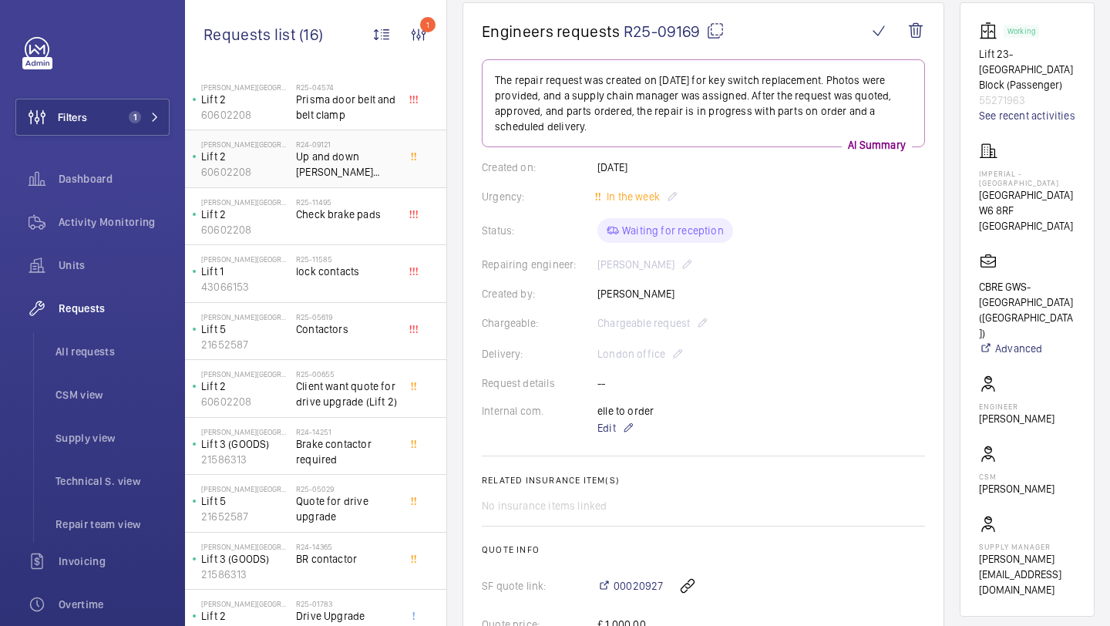
scroll to position [112, 0]
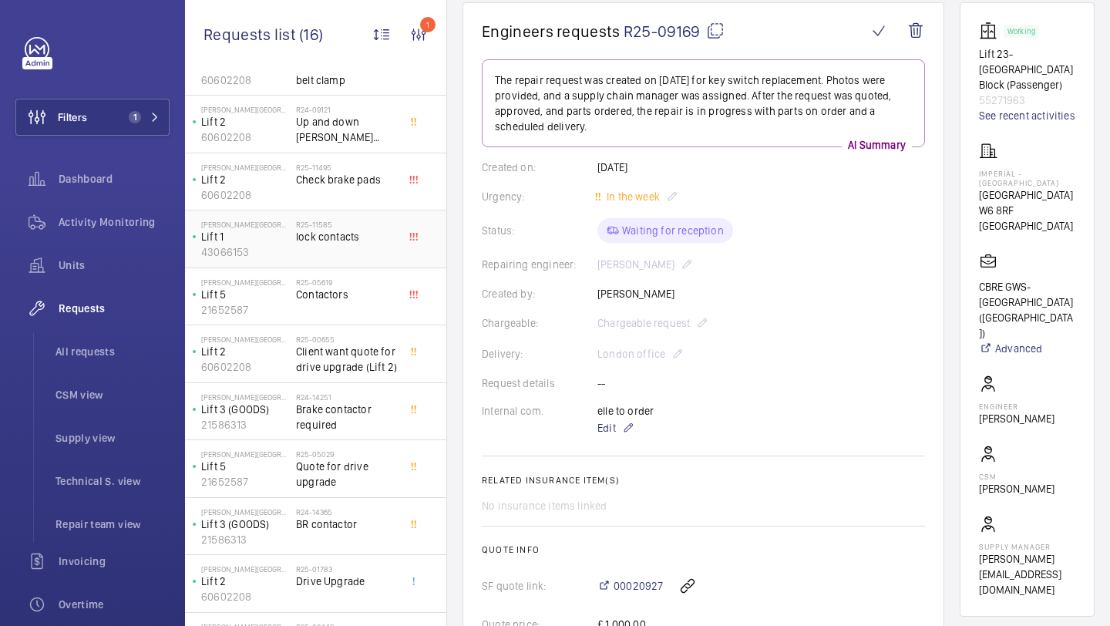
click at [365, 244] on span "lock contacts" at bounding box center [347, 236] width 102 height 15
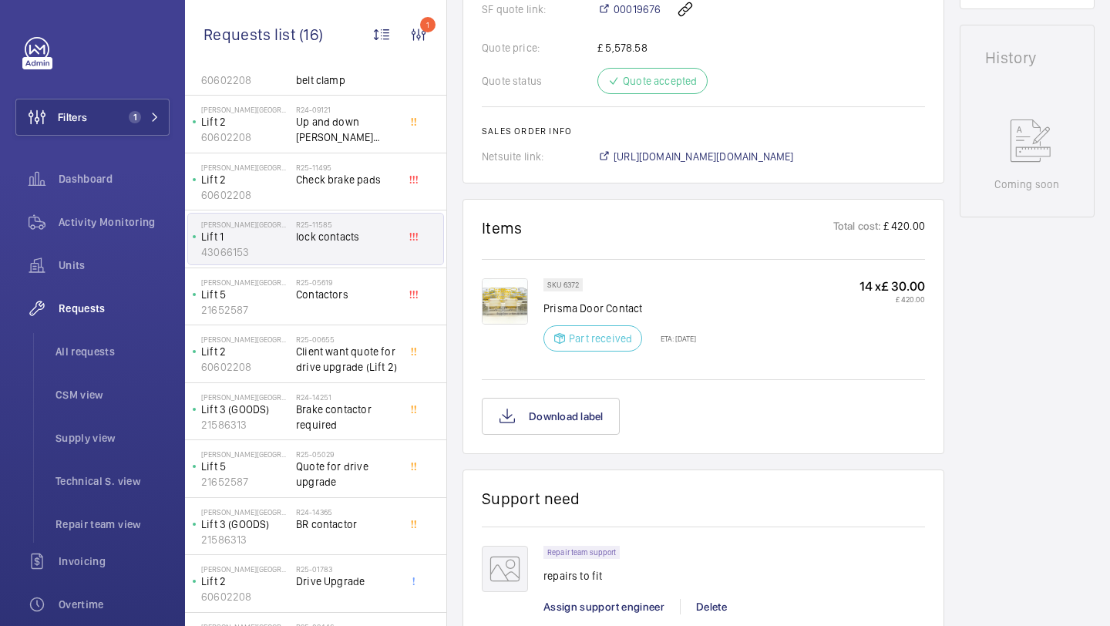
scroll to position [725, 0]
click at [520, 309] on img at bounding box center [505, 301] width 46 height 46
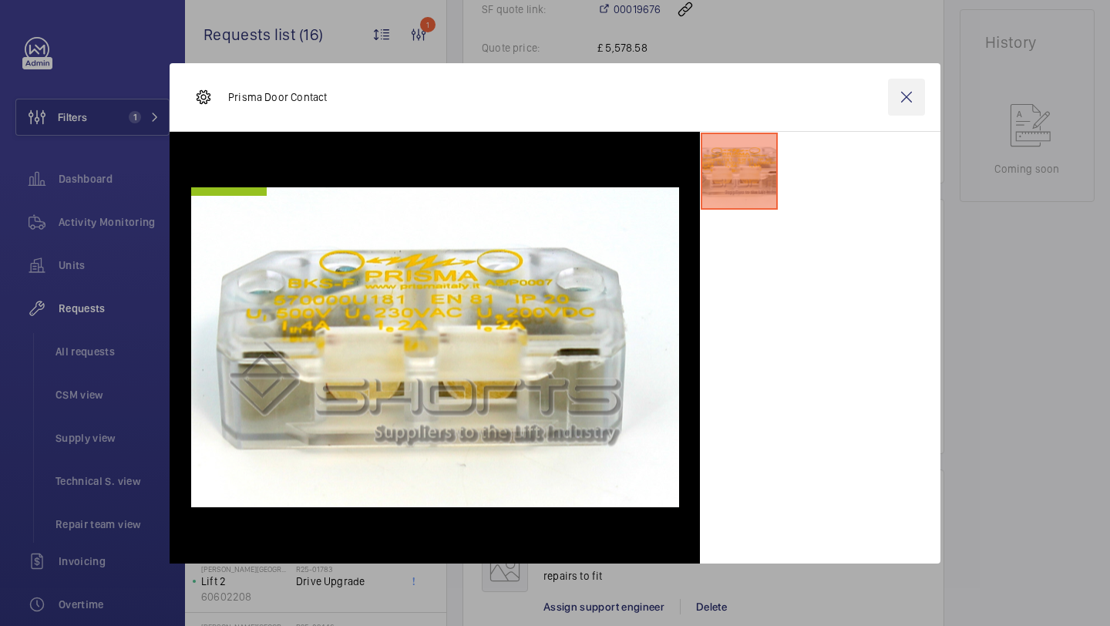
click at [916, 86] on wm-front-icon-button at bounding box center [906, 97] width 37 height 37
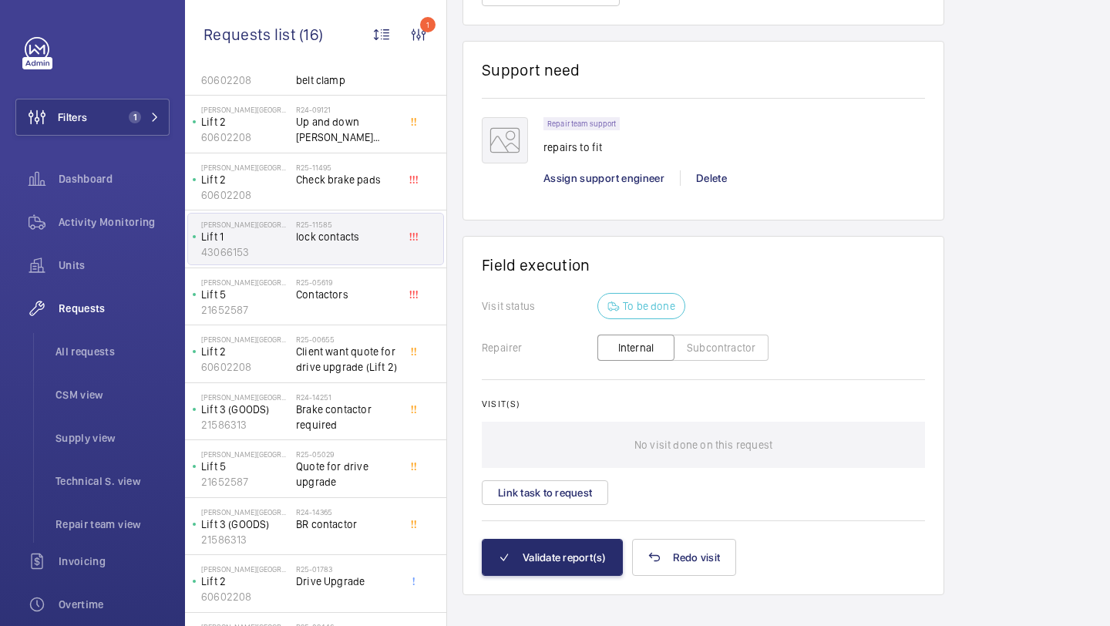
scroll to position [1164, 0]
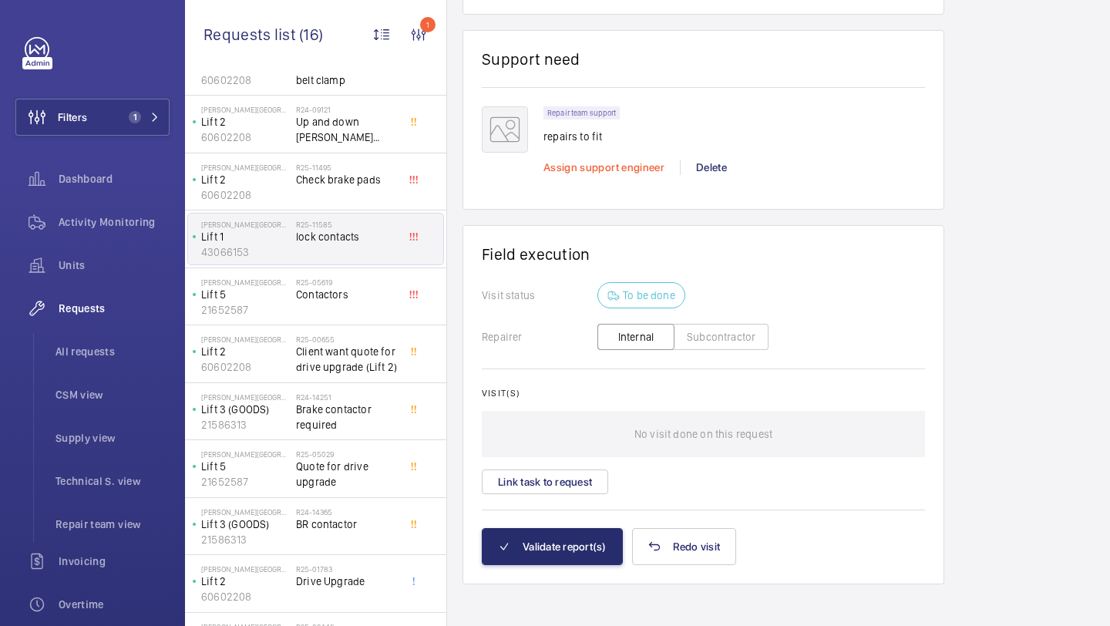
click at [607, 173] on span "Assign support engineer" at bounding box center [603, 167] width 121 height 12
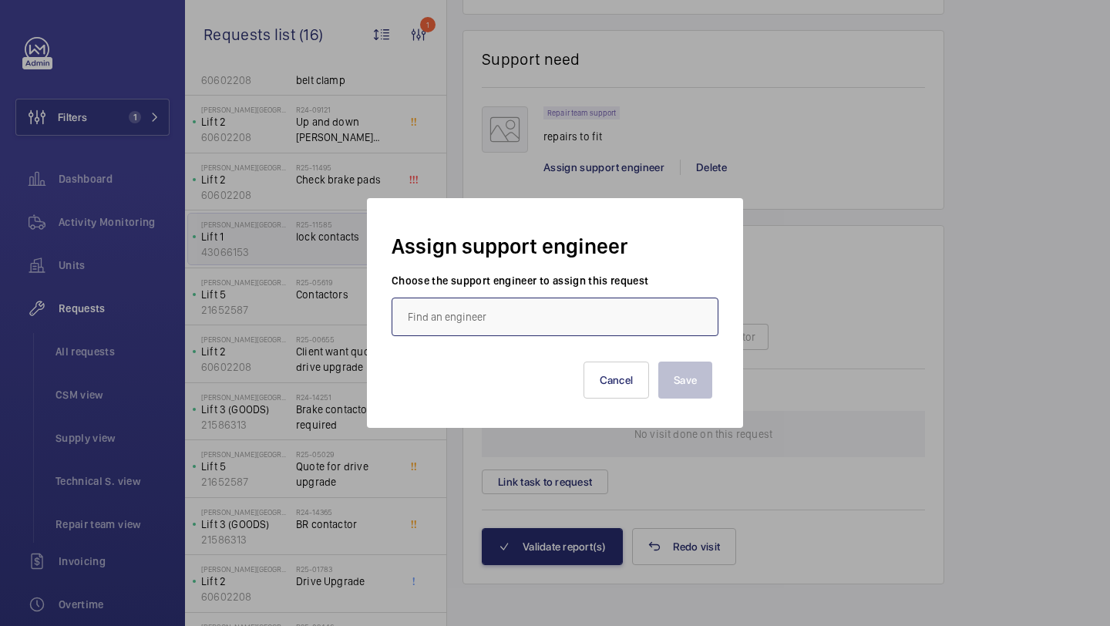
click at [562, 303] on input "text" at bounding box center [555, 317] width 327 height 39
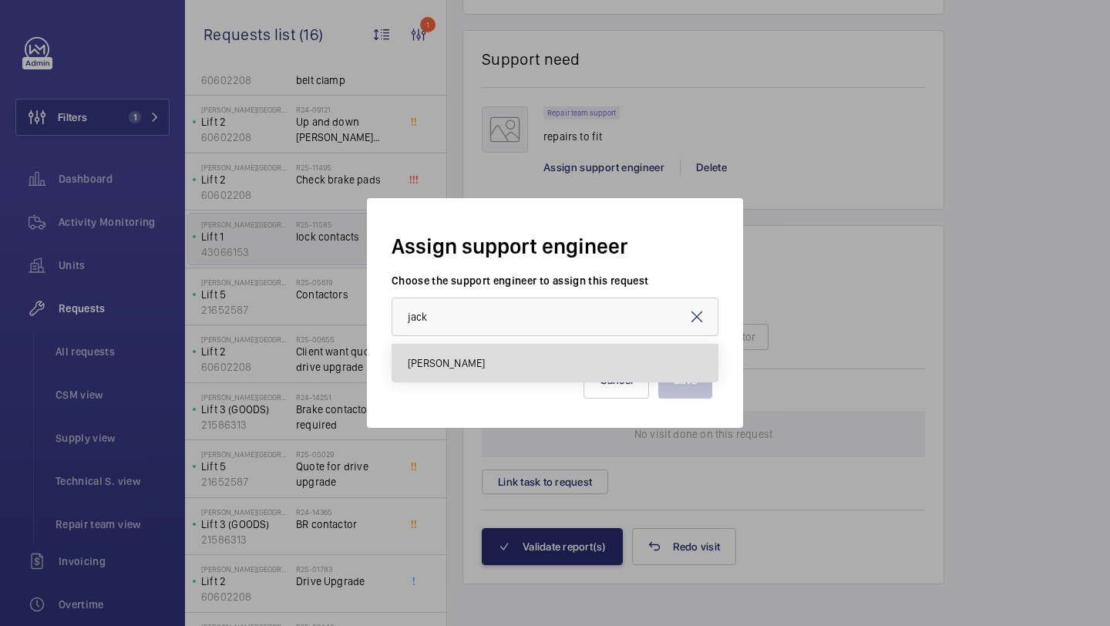
click at [545, 358] on mat-option "Jack Gambie" at bounding box center [554, 363] width 325 height 37
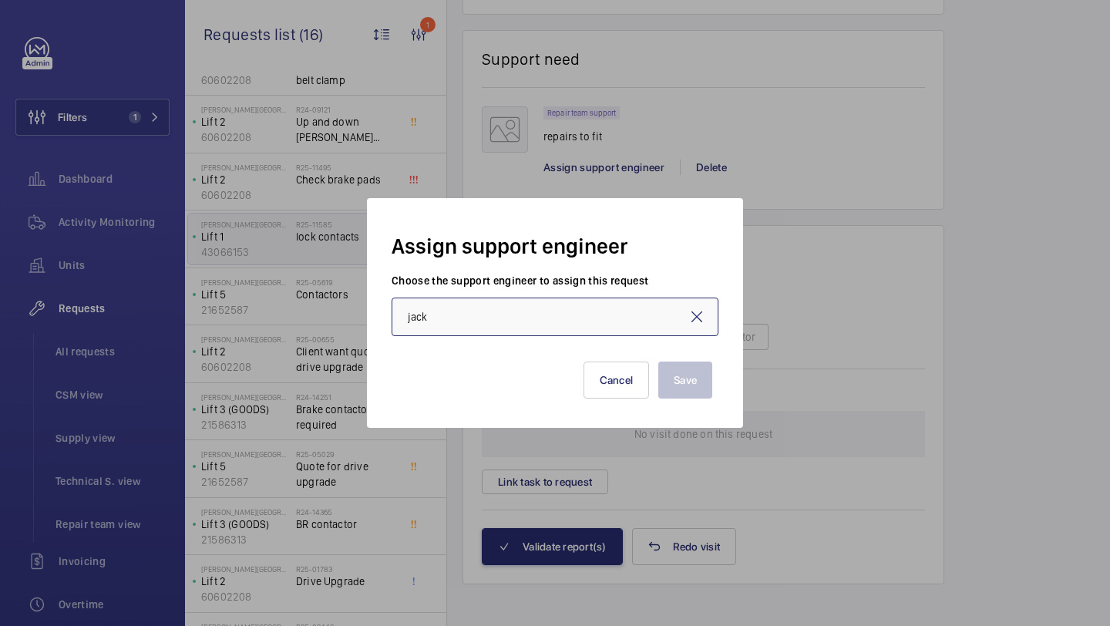
type input "Jack Gambie"
click at [694, 387] on button "Save" at bounding box center [685, 380] width 54 height 37
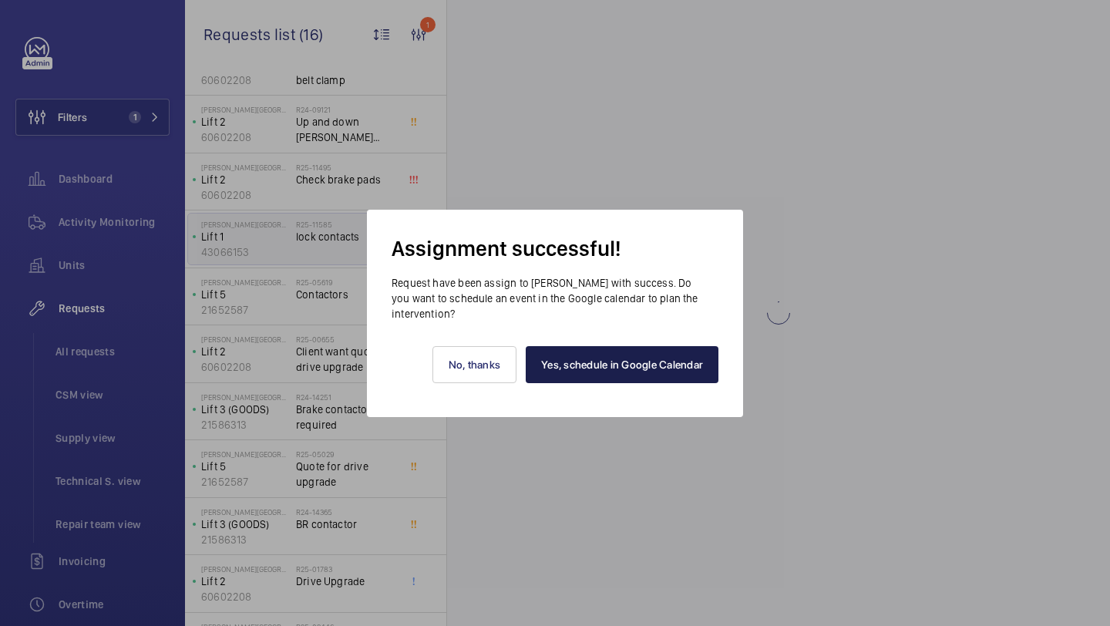
click at [645, 367] on link "Yes, schedule in Google Calendar" at bounding box center [622, 364] width 193 height 37
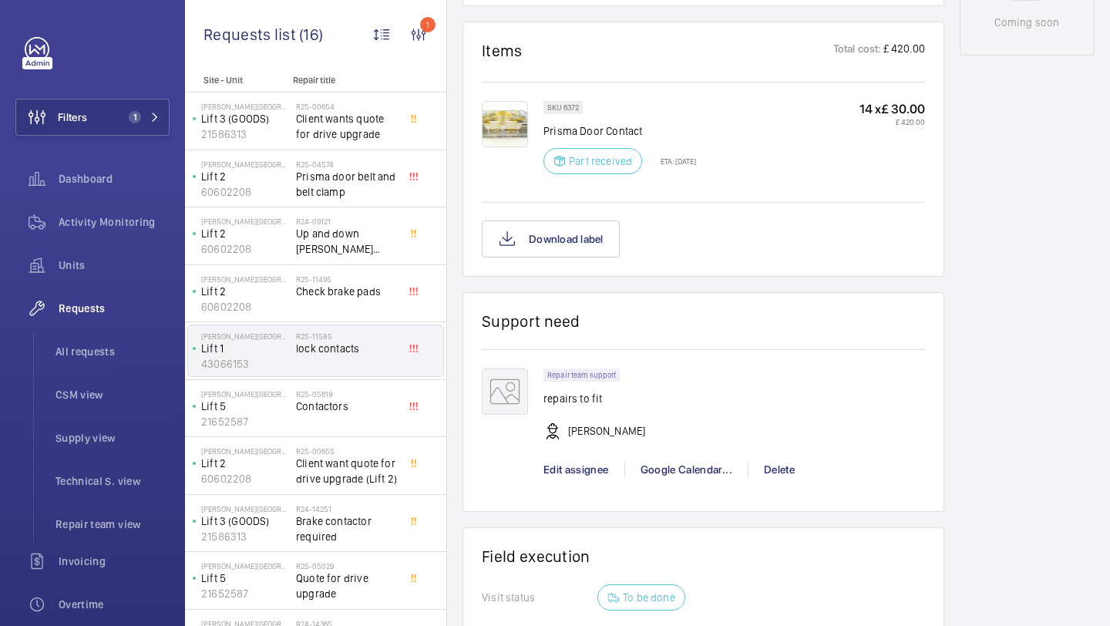
scroll to position [869, 0]
click at [131, 113] on span "1" at bounding box center [135, 117] width 12 height 12
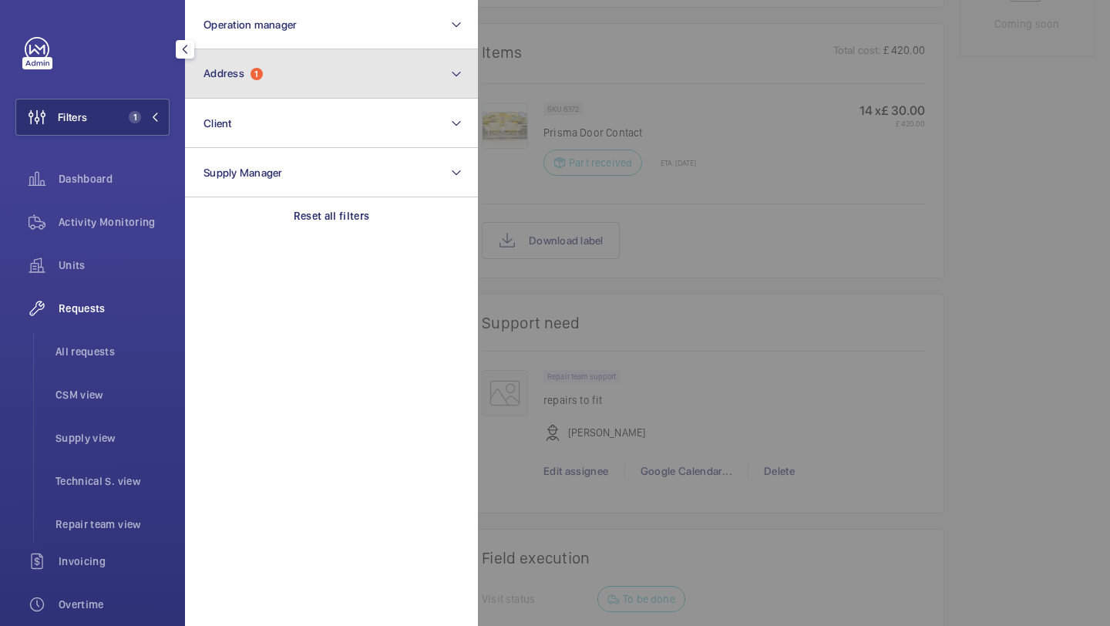
click at [234, 94] on button "Address 1" at bounding box center [331, 73] width 293 height 49
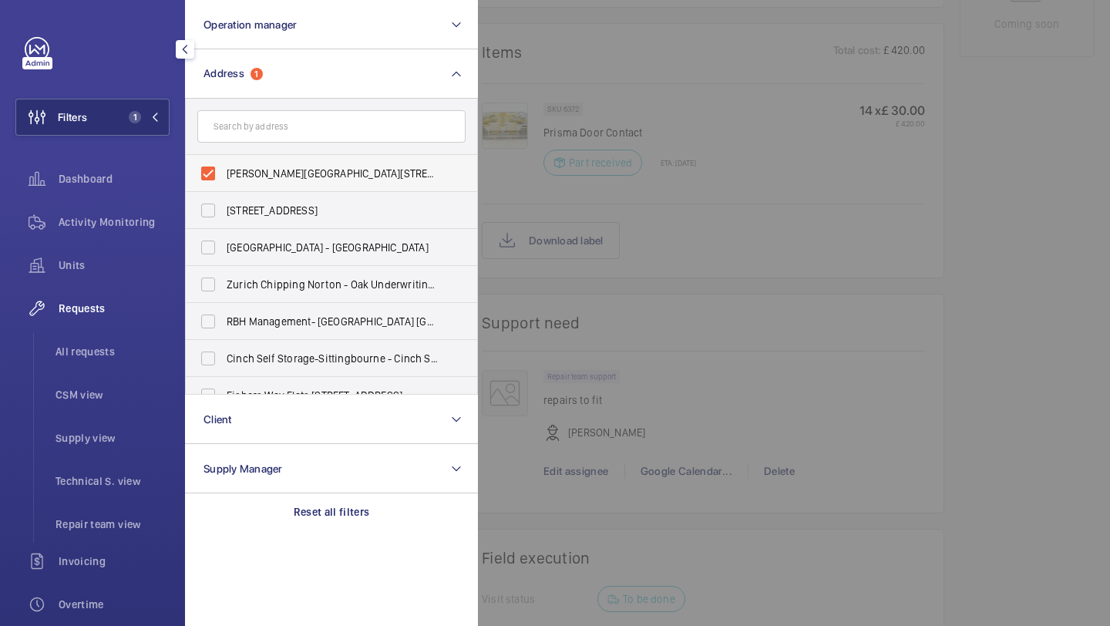
click at [271, 166] on span "Westmoreland Street - UCLH, 16-18 Westmoreland Street,, LONDON W1G 8PH" at bounding box center [333, 173] width 212 height 15
click at [224, 165] on input "Westmoreland Street - UCLH, 16-18 Westmoreland Street,, LONDON W1G 8PH" at bounding box center [208, 173] width 31 height 31
checkbox input "false"
click at [604, 175] on div at bounding box center [1033, 313] width 1110 height 626
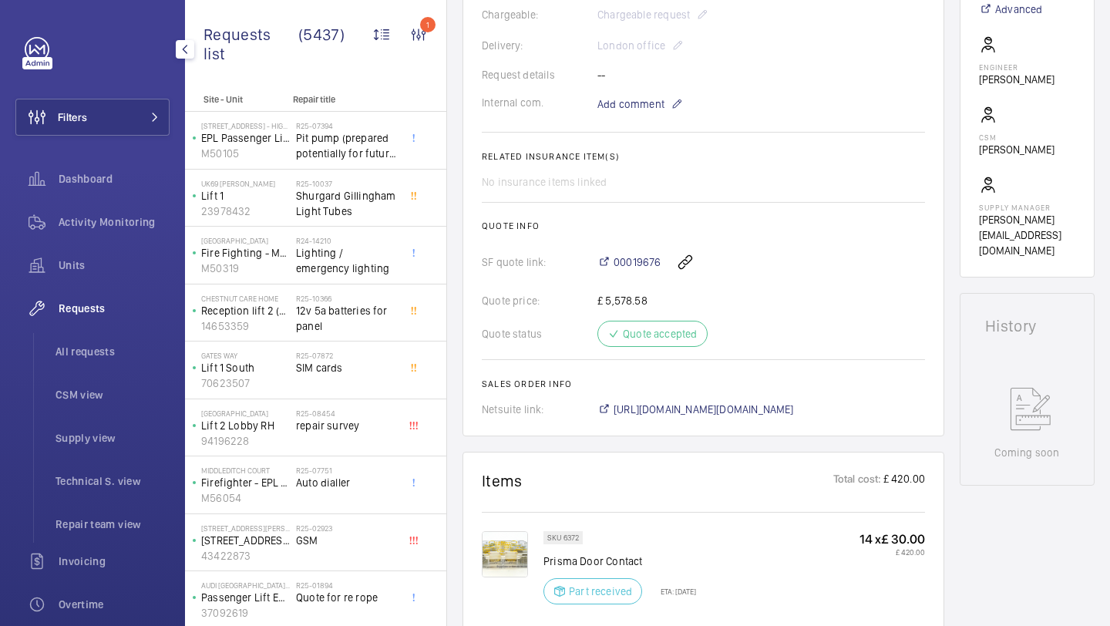
scroll to position [323, 0]
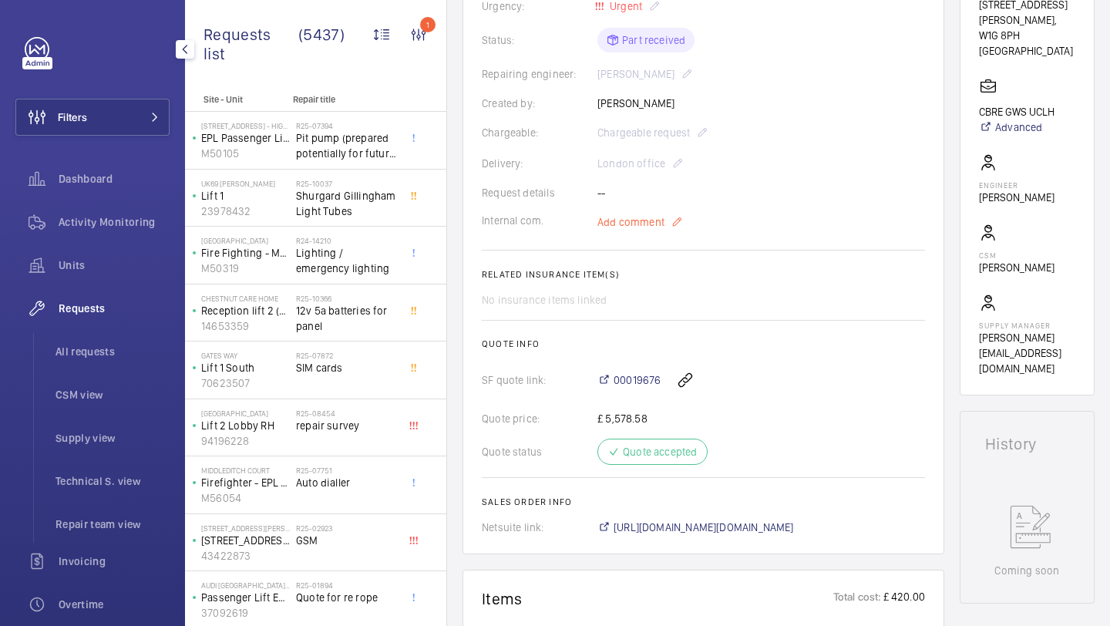
click at [630, 213] on p "Add comment" at bounding box center [655, 222] width 116 height 18
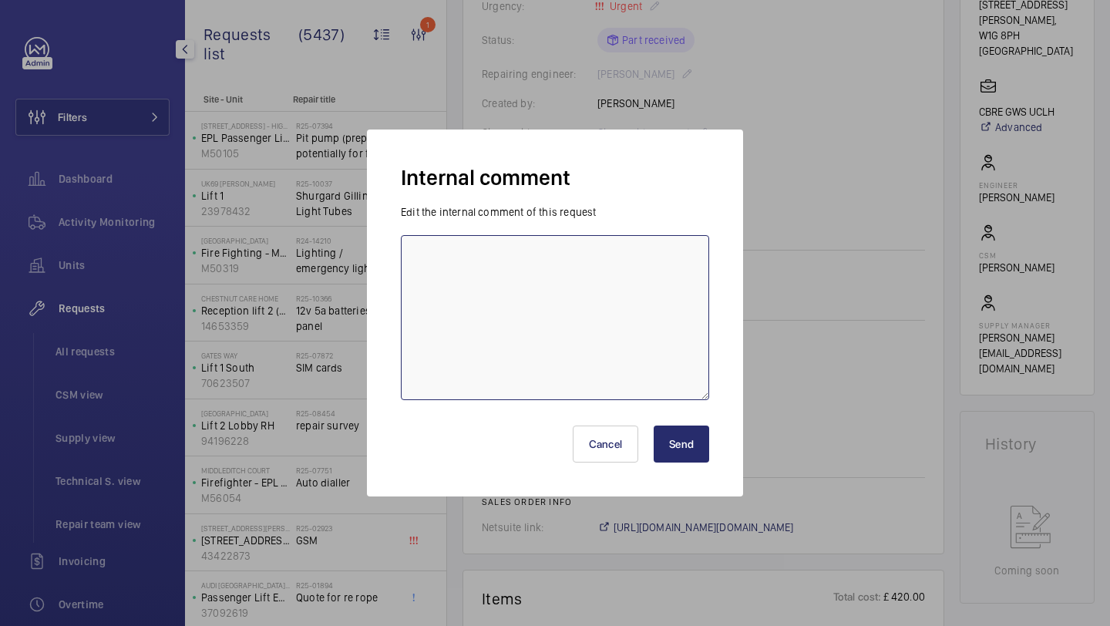
click at [634, 258] on textarea at bounding box center [555, 317] width 308 height 165
type textarea "Jack G booked for 03/09/2025 KB"
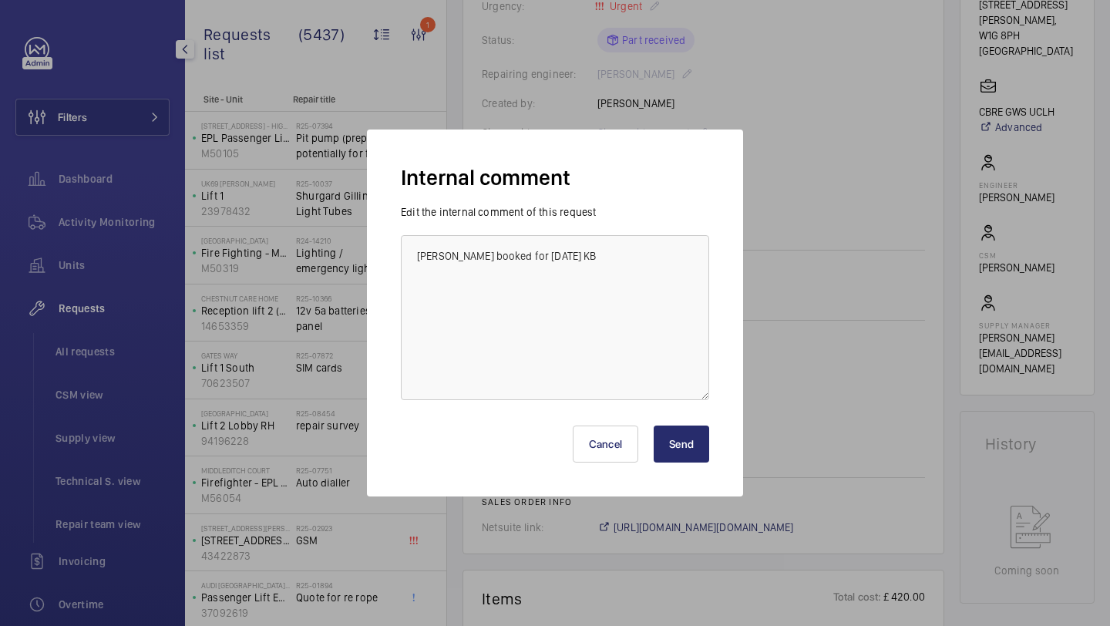
click at [688, 452] on button "Send" at bounding box center [681, 443] width 55 height 37
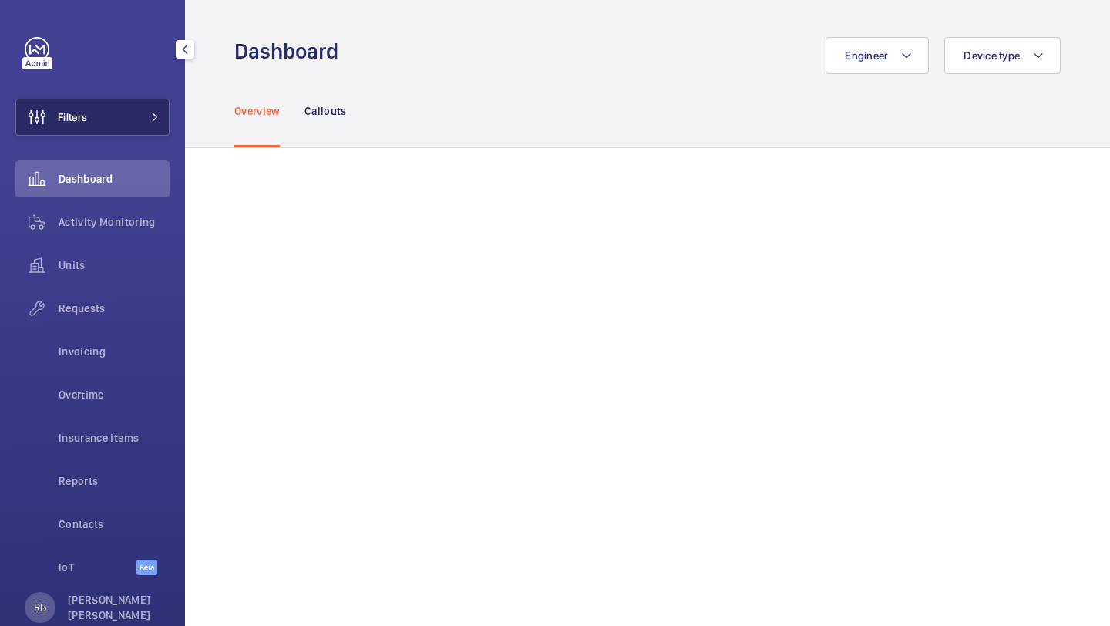
click at [117, 129] on button "Filters" at bounding box center [92, 117] width 154 height 37
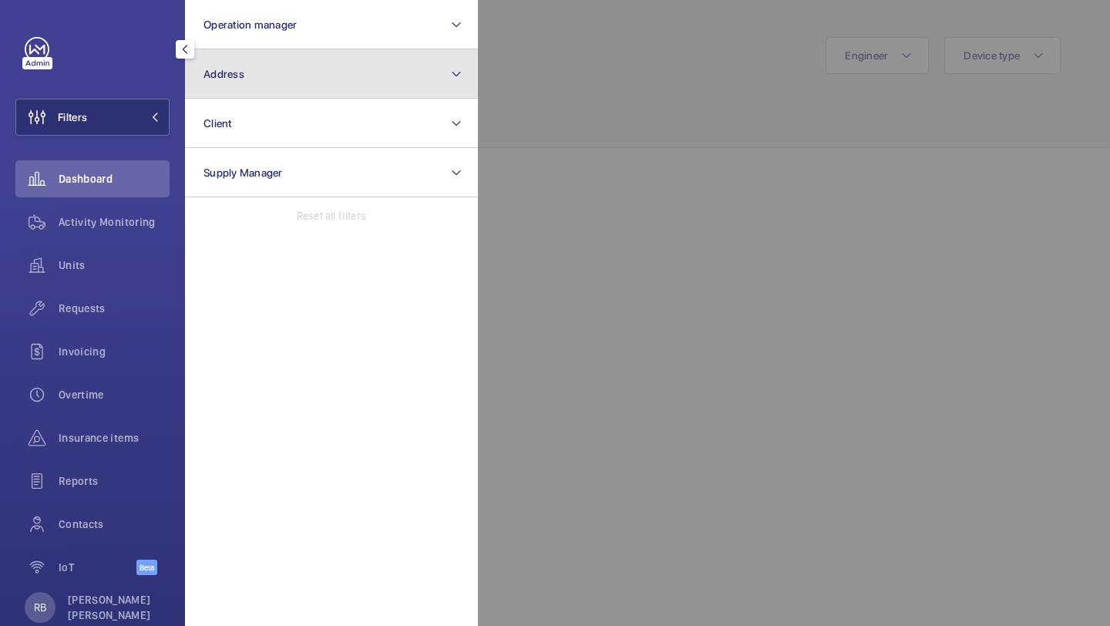
click at [251, 60] on button "Address" at bounding box center [331, 73] width 293 height 49
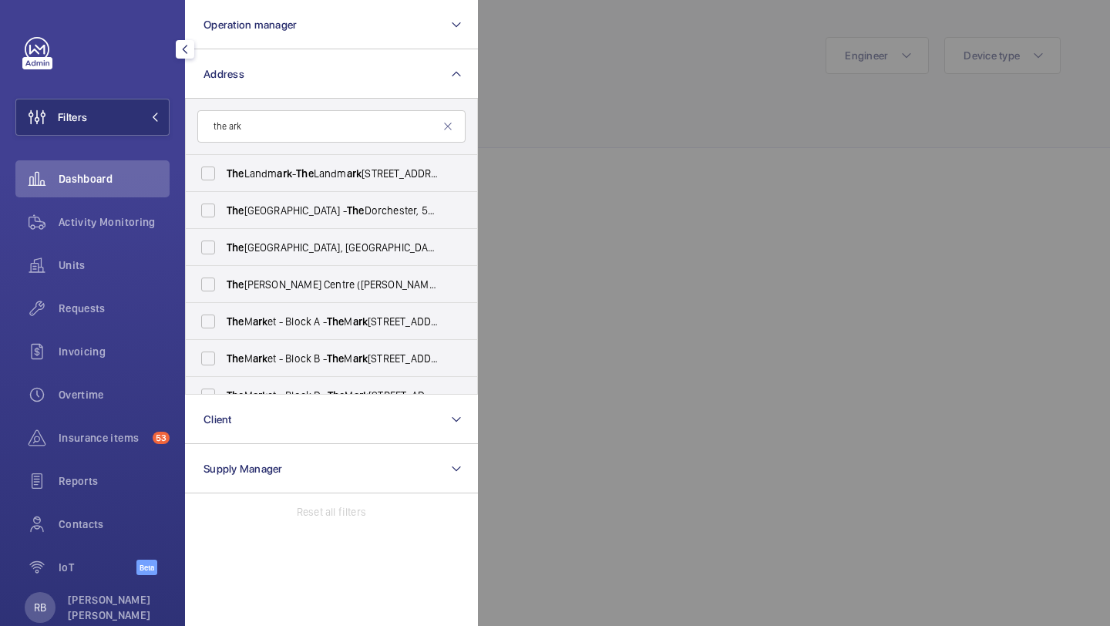
click at [311, 123] on input "the ark" at bounding box center [331, 126] width 268 height 32
click at [328, 135] on input "the ark" at bounding box center [331, 126] width 268 height 32
type input "hammersmith"
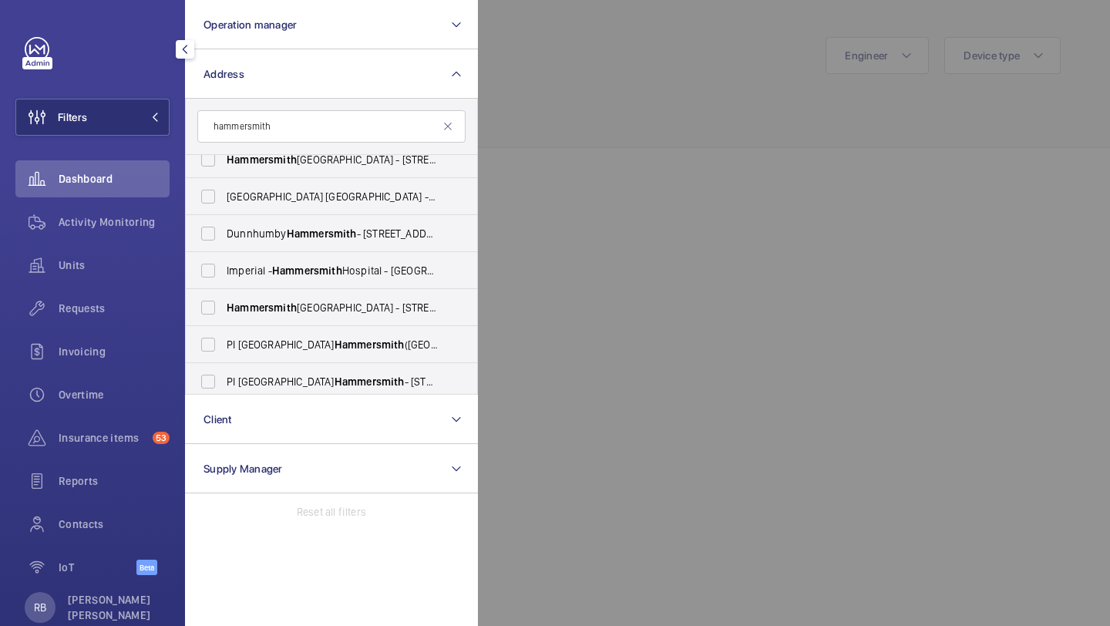
scroll to position [242, 0]
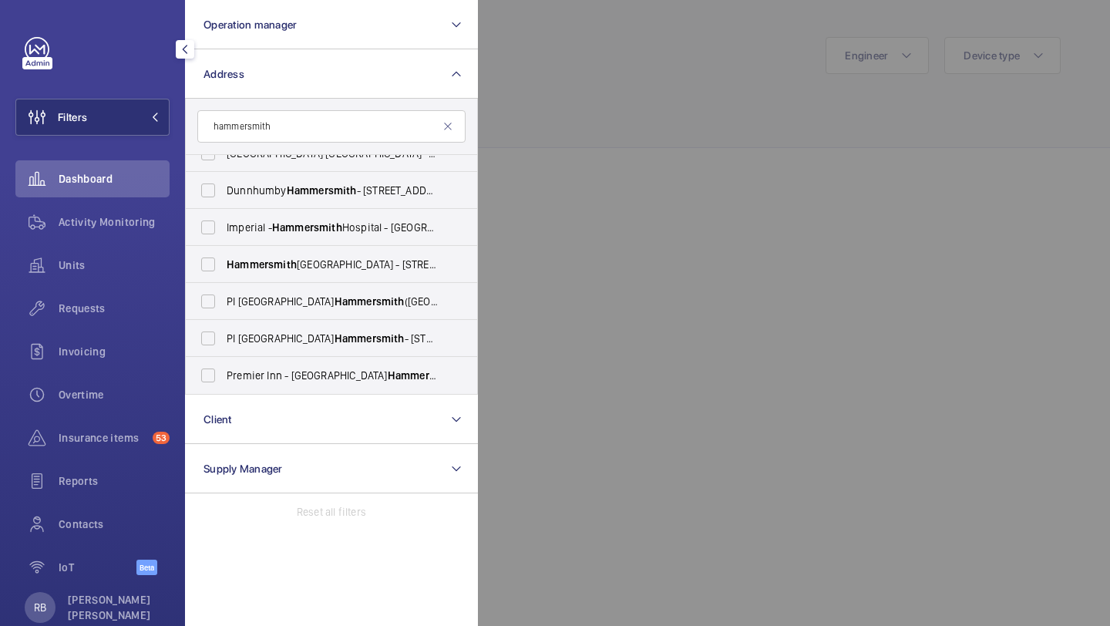
click at [320, 132] on input "hammersmith" at bounding box center [331, 126] width 268 height 32
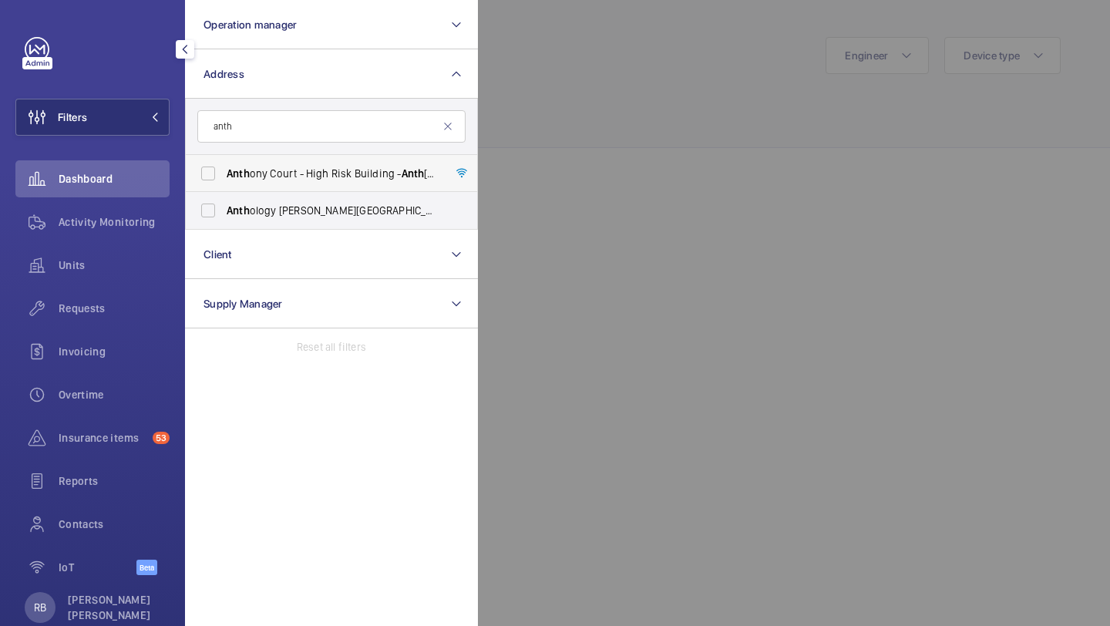
type input "anth"
click at [351, 173] on span "Anth ony Court - High [STREET_ADDRESS]" at bounding box center [333, 173] width 212 height 15
click at [224, 173] on input "Anth ony Court - High [STREET_ADDRESS]" at bounding box center [208, 173] width 31 height 31
click at [351, 173] on span "Anth ony Court - High [STREET_ADDRESS]" at bounding box center [333, 173] width 212 height 15
click at [224, 173] on input "Anth ony Court - High [STREET_ADDRESS]" at bounding box center [208, 173] width 31 height 31
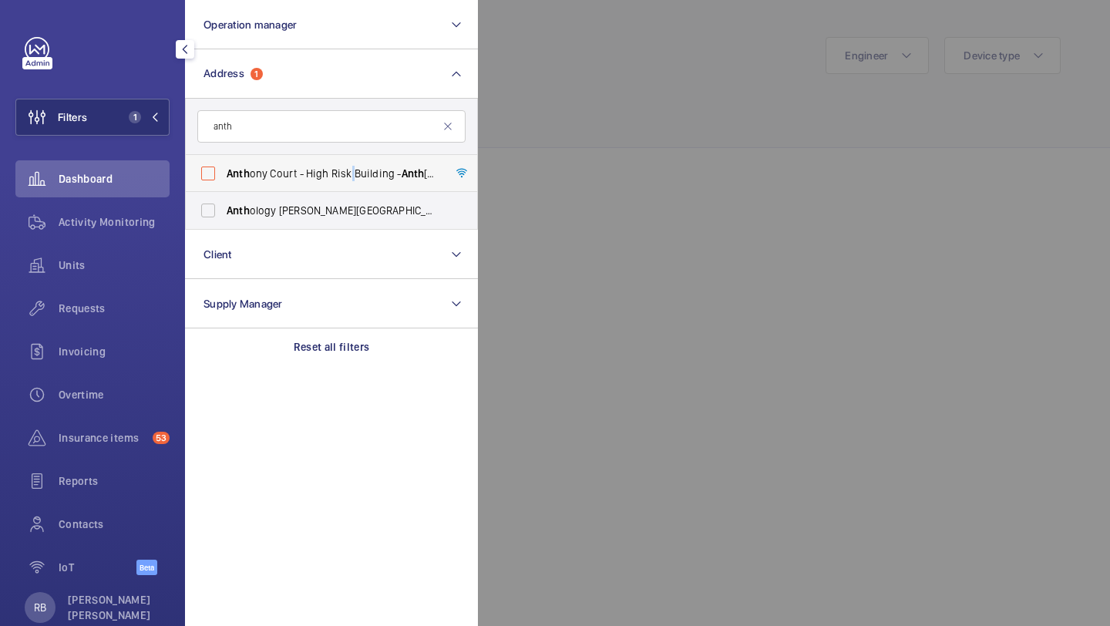
checkbox input "false"
click at [253, 138] on input "anth" at bounding box center [331, 126] width 268 height 32
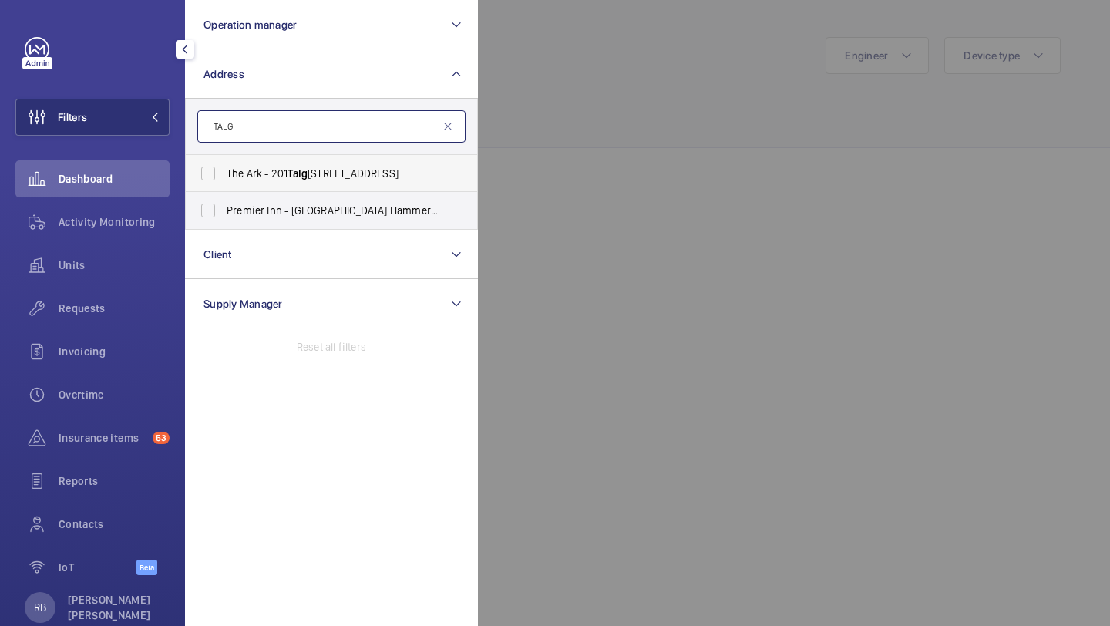
type input "TALG"
click at [224, 167] on label "The Ark - [STREET_ADDRESS]" at bounding box center [320, 173] width 268 height 37
click at [224, 167] on input "The Ark - [STREET_ADDRESS]" at bounding box center [208, 173] width 31 height 31
checkbox input "true"
click at [689, 152] on div at bounding box center [1033, 313] width 1110 height 626
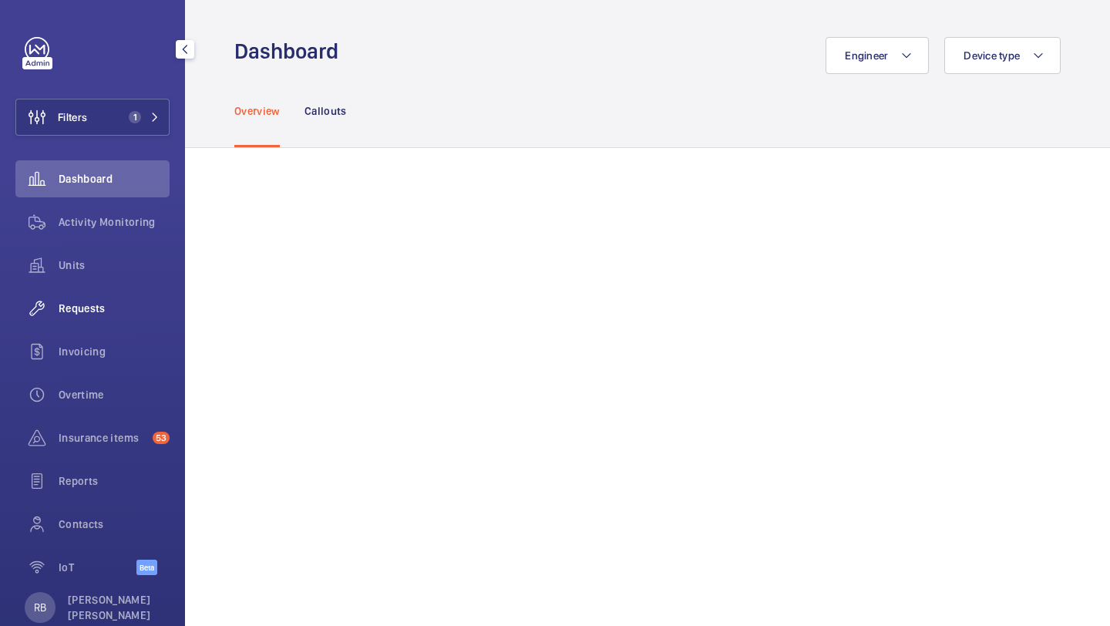
click at [83, 301] on span "Requests" at bounding box center [114, 308] width 111 height 15
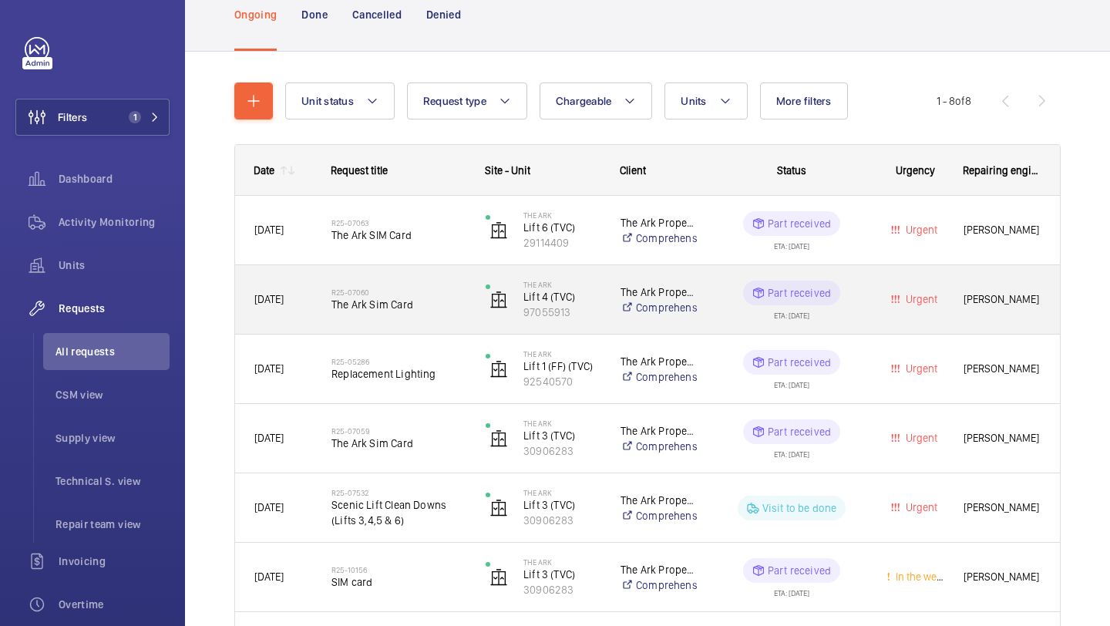
scroll to position [47, 0]
